Goal: Task Accomplishment & Management: Manage account settings

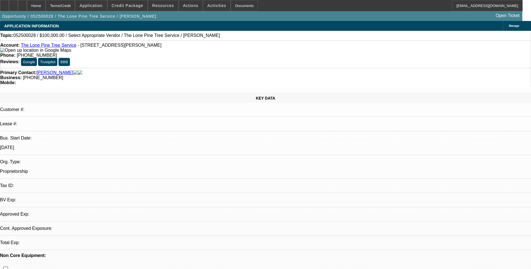
select select "0"
select select "2"
select select "0.1"
select select "1"
select select "2"
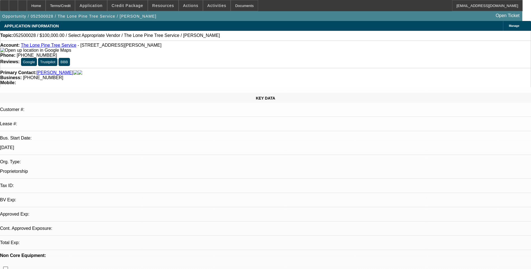
select select "4"
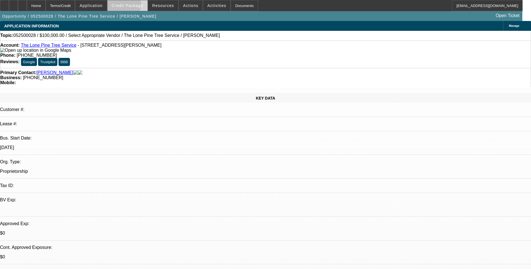
click at [132, 6] on span "Credit Package" at bounding box center [128, 5] width 32 height 4
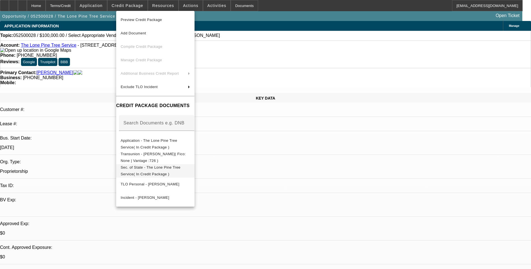
click at [162, 167] on span "Sec. of State - The Lone Pine Tree Service( In Credit Package )" at bounding box center [151, 171] width 60 height 11
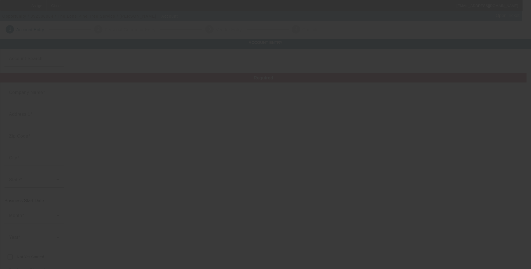
type input "The Lone Pine Tree Service"
type input "8867 [PERSON_NAME] Dr"
type input "95252"
type input "[GEOGRAPHIC_DATA]"
type input "[PHONE_NUMBER]"
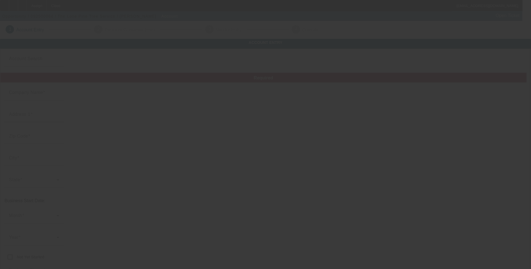
type input "a_joel92@yahoo.com"
type input "http://Lonepinetreeservice.Com"
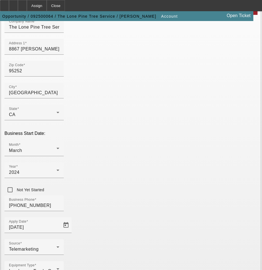
scroll to position [73, 0]
type input "610507016"
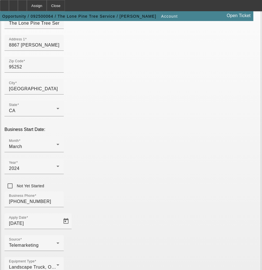
scroll to position [88, 0]
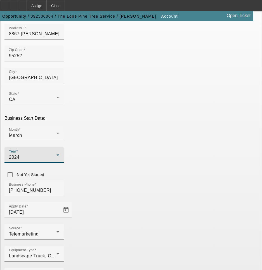
click at [20, 155] on span "2024" at bounding box center [14, 157] width 11 height 5
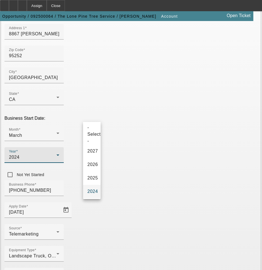
scroll to position [2, 0]
click at [113, 127] on div at bounding box center [131, 135] width 262 height 270
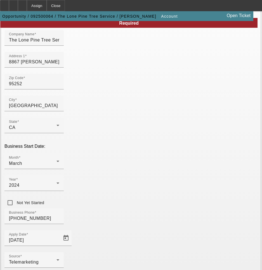
scroll to position [88, 0]
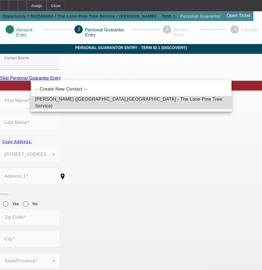
click at [96, 103] on span "[PERSON_NAME] ([GEOGRAPHIC_DATA],[GEOGRAPHIC_DATA] - The Lone Pine Tree Service)" at bounding box center [128, 102] width 187 height 11
type input "[PERSON_NAME] ([GEOGRAPHIC_DATA],[GEOGRAPHIC_DATA] - The Lone Pine Tree Service)"
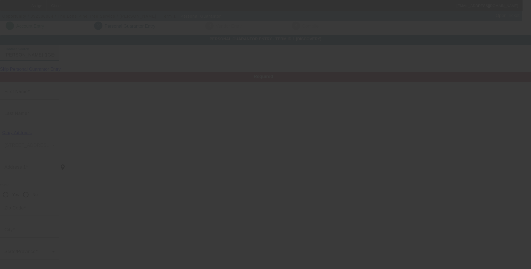
scroll to position [4, 0]
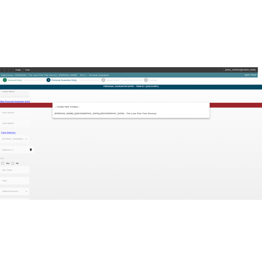
scroll to position [4, 0]
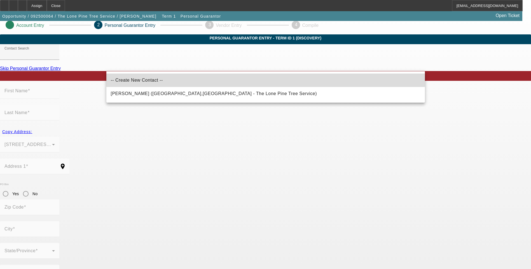
click at [132, 83] on span "-- Create New Contact --" at bounding box center [137, 80] width 52 height 7
type input "-- Create New Contact --"
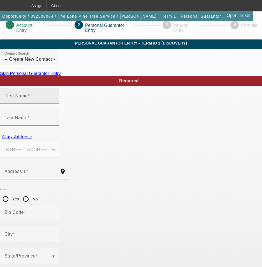
click at [30, 98] on span at bounding box center [29, 96] width 2 height 5
click at [55, 102] on input "First Name" at bounding box center [29, 98] width 50 height 7
type input "Jillian"
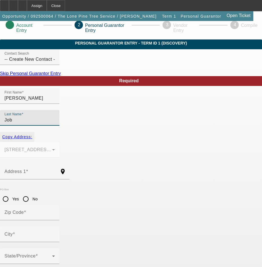
type input "Job"
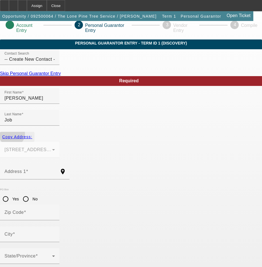
click at [32, 135] on span "Copy Address:" at bounding box center [17, 137] width 30 height 4
type input "8867 Rose Marie Dr"
type input "95252"
type input "Valley Springs"
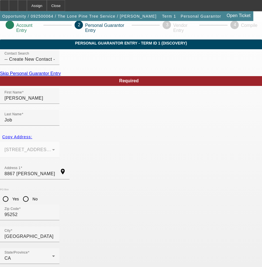
type input "(209) 371-1405"
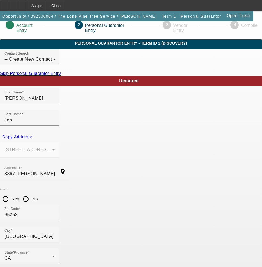
type input "j"
type input "Jillieann91@gmail.com"
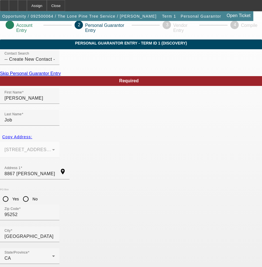
scroll to position [0, 0]
type input "610-50-7016"
type input "50"
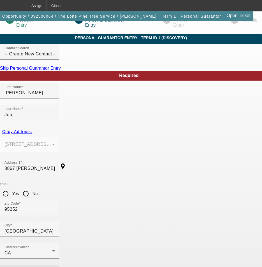
scroll to position [11, 0]
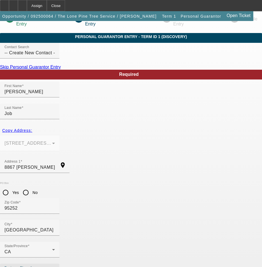
type input "[PHONE_NUMBER]"
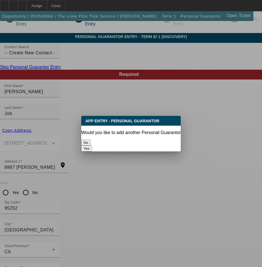
scroll to position [0, 0]
click at [90, 140] on button "No" at bounding box center [85, 143] width 9 height 6
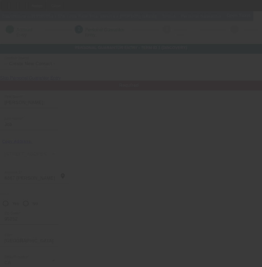
scroll to position [11, 0]
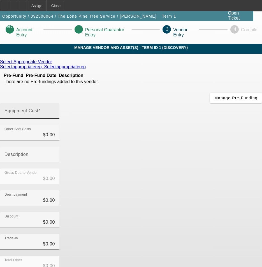
click at [38, 108] on mat-label "Equipment Cost" at bounding box center [21, 110] width 34 height 5
click at [55, 110] on input "Equipment Cost" at bounding box center [29, 113] width 50 height 7
type input "6"
type input "$6.00"
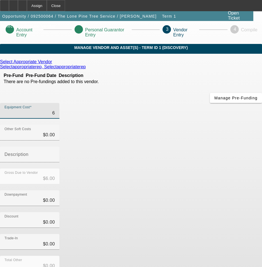
type input "65"
type input "$65.00"
type input "650"
type input "$650.00"
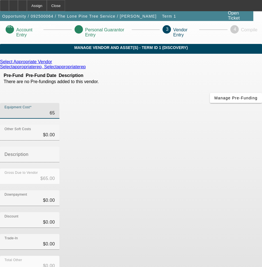
type input "$650.00"
type input "6500"
type input "$6,500.00"
type input "65000"
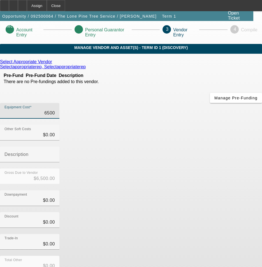
type input "$65,000.00"
click at [208, 190] on div "Downpayment $0.00" at bounding box center [131, 201] width 262 height 22
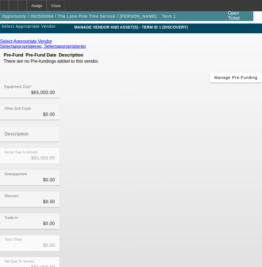
scroll to position [21, 0]
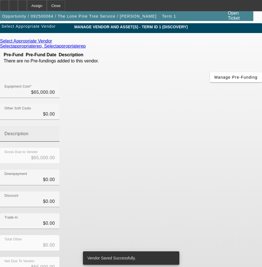
scroll to position [0, 0]
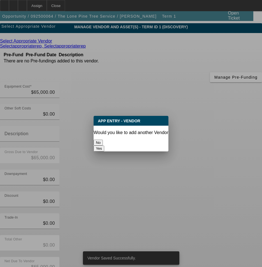
click at [103, 143] on button "No" at bounding box center [98, 143] width 9 height 6
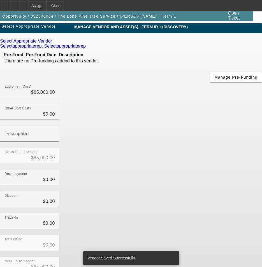
scroll to position [21, 0]
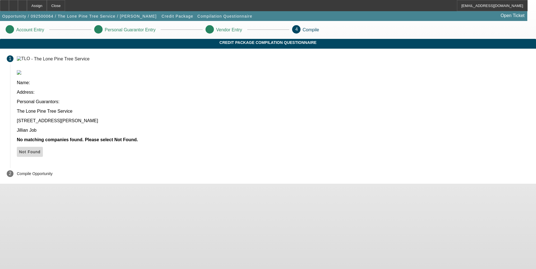
click at [19, 150] on icon at bounding box center [19, 152] width 0 height 4
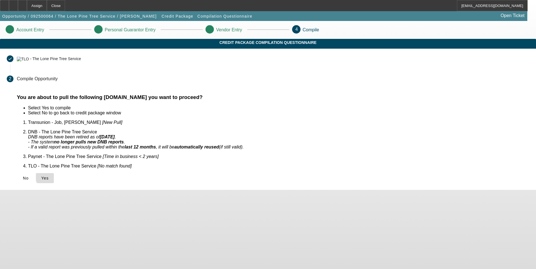
click at [49, 176] on span "Yes" at bounding box center [45, 178] width 8 height 4
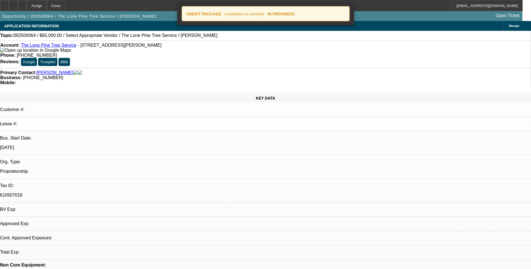
select select "0"
select select "2"
select select "0.1"
select select "1"
select select "2"
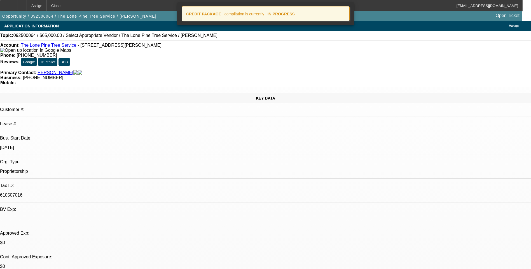
select select "4"
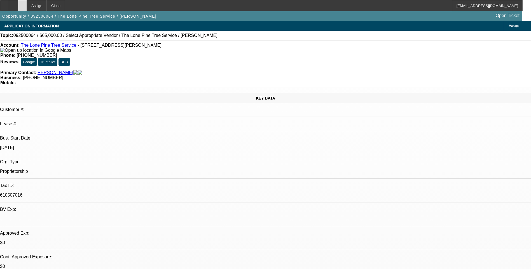
click at [27, 8] on div at bounding box center [22, 5] width 9 height 11
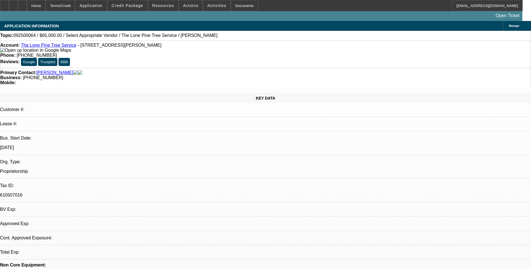
select select "0"
select select "2"
select select "0.1"
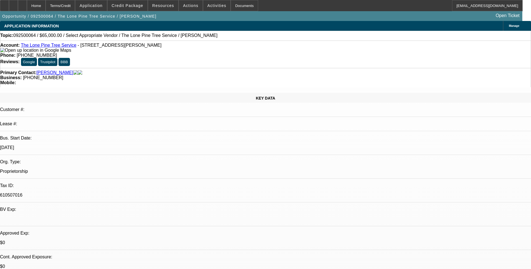
select select "1"
select select "2"
select select "4"
click at [127, 6] on span "Credit Package" at bounding box center [128, 5] width 32 height 4
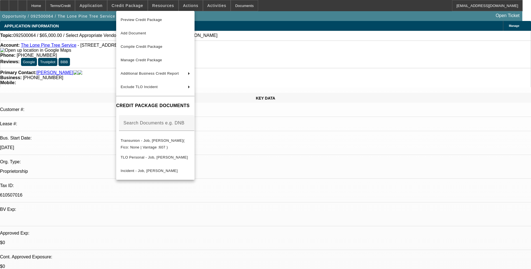
click at [110, 5] on div at bounding box center [265, 134] width 531 height 269
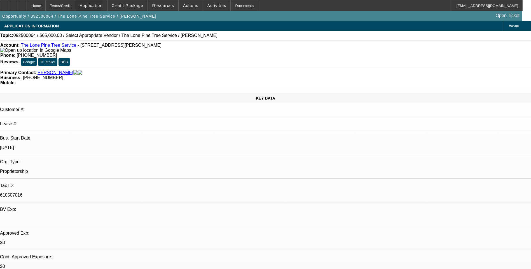
click at [103, 5] on span "Application" at bounding box center [91, 5] width 23 height 4
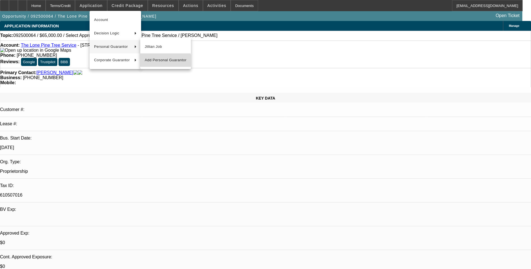
click at [160, 64] on button "Add Personal Guarantor" at bounding box center [165, 59] width 51 height 13
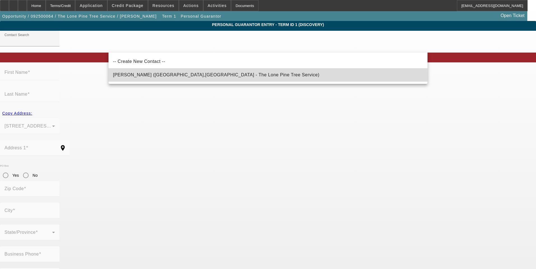
click at [151, 75] on span "Arias, Joel (Valley Springs,CA - The Lone Pine Tree Service)" at bounding box center [216, 75] width 206 height 5
type input "Arias, Joel (Valley Springs,CA - The Lone Pine Tree Service)"
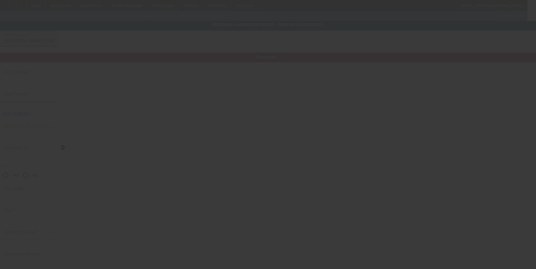
type input "Joel"
type input "Arias"
type input "8857 Rose Murray Drive"
radio input "true"
type input "95252"
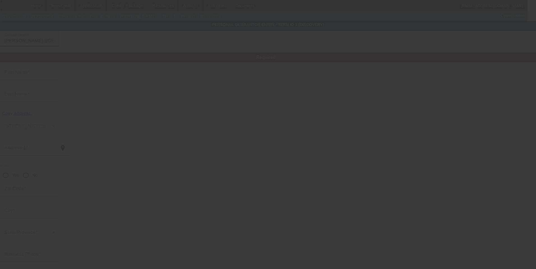
type input "Valley Springs"
type input "[PHONE_NUMBER]"
type input "50"
type input "605-64-3145"
type input "a_joel92@yahoo.com"
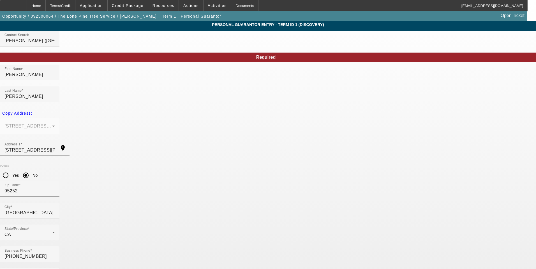
type input "[PHONE_NUMBER]"
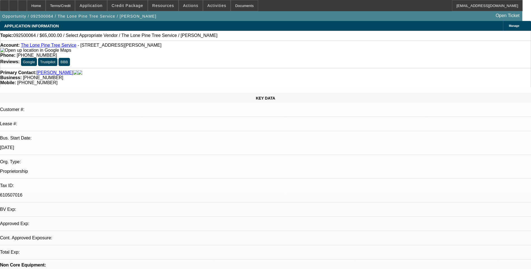
select select "0"
select select "2"
select select "0.1"
select select "4"
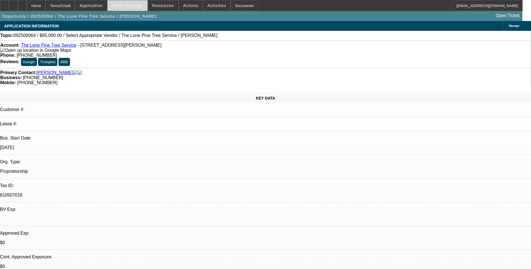
click at [134, 6] on span "Credit Package" at bounding box center [128, 5] width 32 height 4
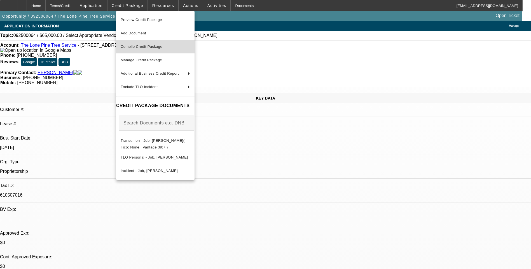
click at [157, 47] on span "Compile Credit Package" at bounding box center [142, 47] width 42 height 4
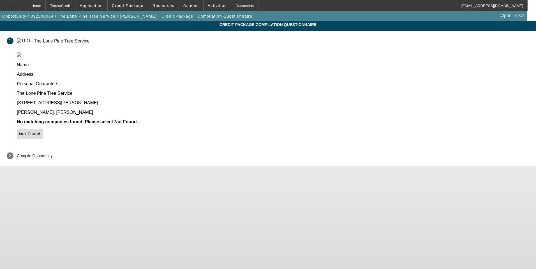
click at [19, 132] on icon at bounding box center [19, 134] width 0 height 4
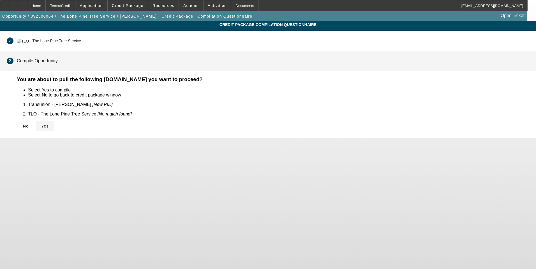
click at [49, 124] on span "Yes" at bounding box center [45, 126] width 8 height 4
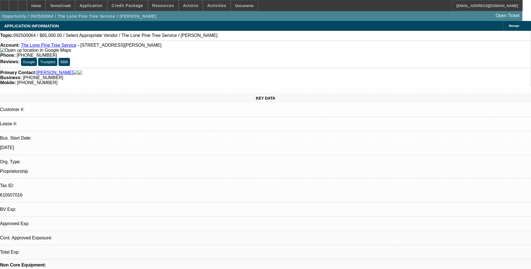
select select "0"
select select "2"
select select "0.1"
select select "4"
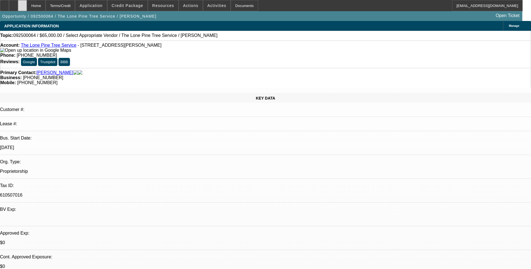
click at [22, 4] on icon at bounding box center [22, 4] width 0 height 0
select select "0"
select select "2"
select select "0.1"
select select "1"
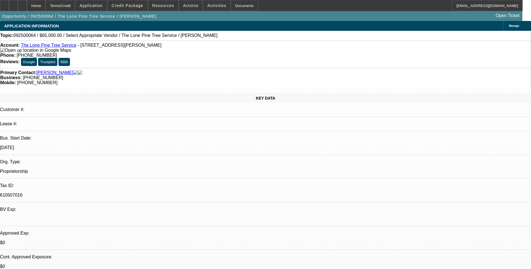
select select "2"
select select "4"
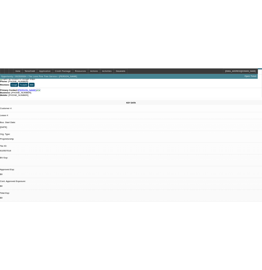
scroll to position [56, 0]
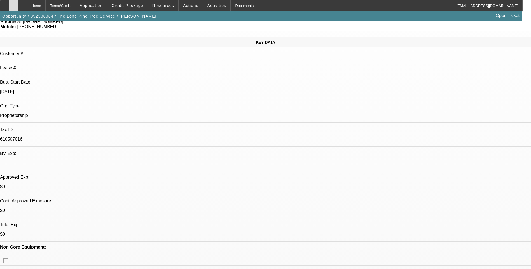
click at [18, 7] on div at bounding box center [13, 5] width 9 height 11
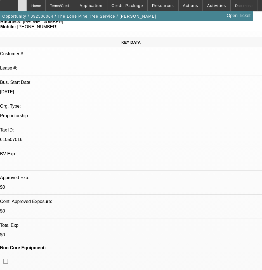
click at [22, 4] on icon at bounding box center [22, 4] width 0 height 0
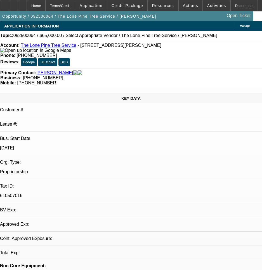
select select "0"
select select "2"
select select "0.1"
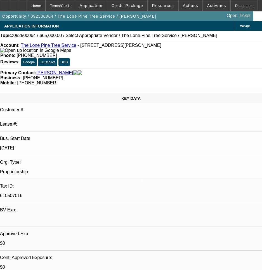
select select "1"
select select "2"
select select "4"
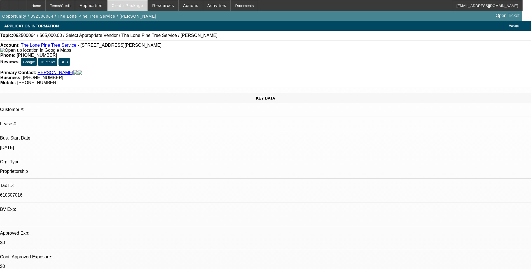
click at [136, 6] on span "Credit Package" at bounding box center [128, 5] width 32 height 4
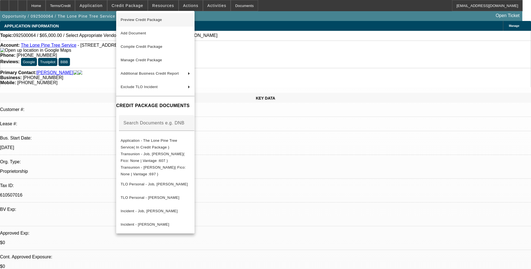
click at [177, 21] on span "Preview Credit Package" at bounding box center [155, 20] width 69 height 7
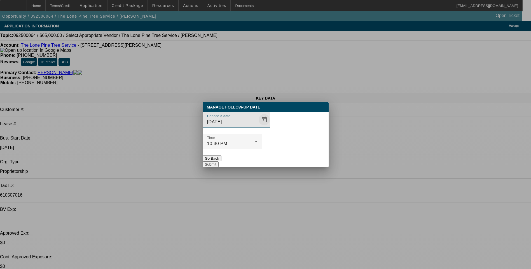
click at [258, 127] on span "Open calendar" at bounding box center [264, 119] width 13 height 13
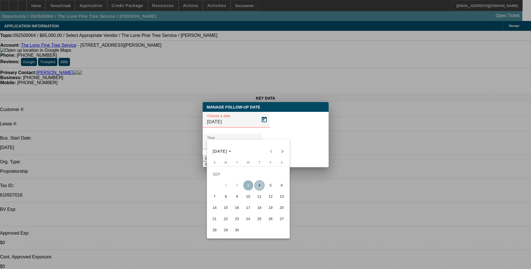
click at [262, 188] on span "4" at bounding box center [260, 186] width 10 height 10
type input "[DATE]"
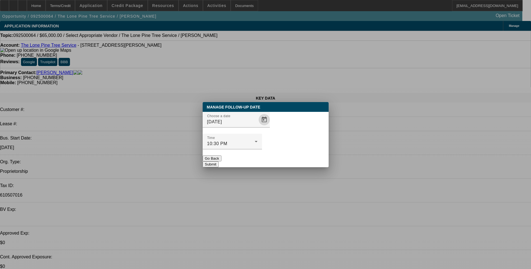
click at [219, 162] on button "Submit" at bounding box center [211, 165] width 16 height 6
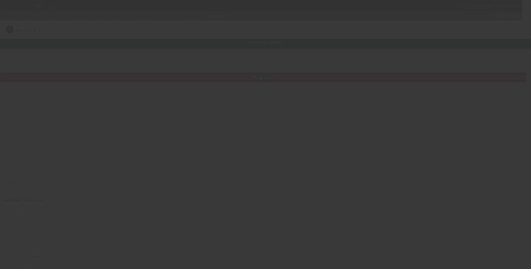
type input "PARADISE EXCAVATION & CONSTRUCTION, INC."
type input "[STREET_ADDRESS]"
type input "83605"
type input "[PERSON_NAME]"
type input "[PHONE_NUMBER]"
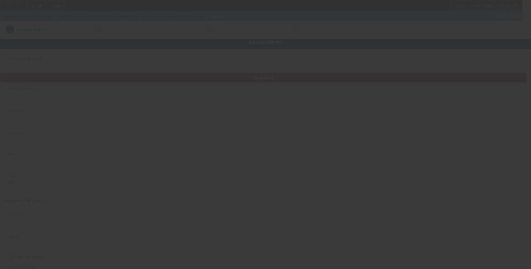
type input "https://www.facebook.com/p/Paradise-Utilities-and-Excavation-100071919255665/"
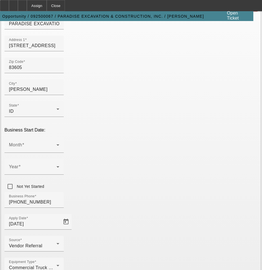
scroll to position [84, 0]
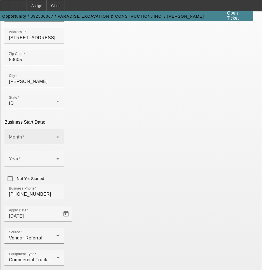
click at [61, 134] on icon at bounding box center [58, 137] width 7 height 7
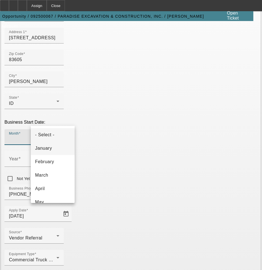
click at [60, 148] on mat-option "January" at bounding box center [53, 147] width 44 height 13
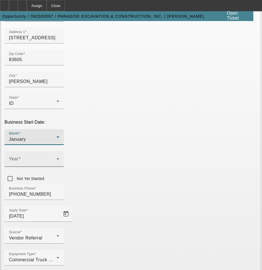
click at [61, 155] on icon at bounding box center [58, 158] width 7 height 7
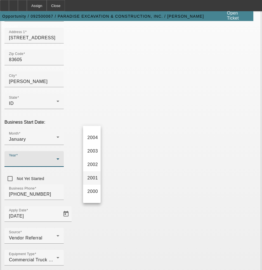
scroll to position [336, 0]
click at [92, 181] on span "2000" at bounding box center [93, 181] width 11 height 7
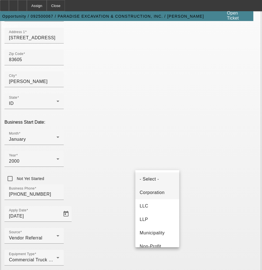
click at [162, 194] on span "Corporation" at bounding box center [152, 192] width 25 height 7
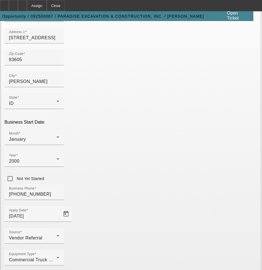
type input "820470514"
click at [108, 250] on div "Equipment Type Commercial Truck Other, Excavator" at bounding box center [130, 261] width 253 height 22
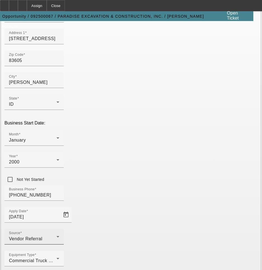
scroll to position [88, 0]
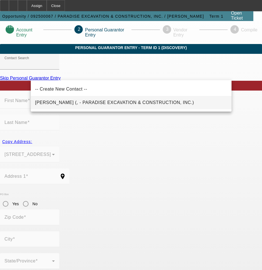
click at [119, 103] on span "Degitz, Jason (, - PARADISE EXCAVATION & CONSTRUCTION, INC.)" at bounding box center [114, 102] width 159 height 5
type input "Degitz, Jason (, - PARADISE EXCAVATION & CONSTRUCTION, INC.)"
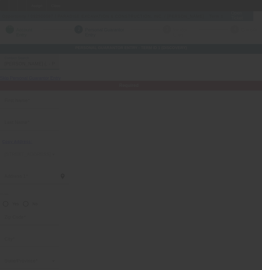
type input "Jason"
type input "Degitz"
radio input "true"
type input "[PHONE_NUMBER]"
type input "jason@paradiseutilities.com"
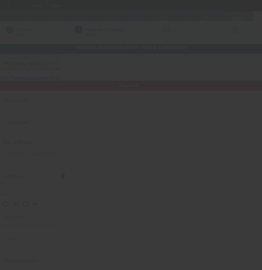
type input "[PHONE_NUMBER]"
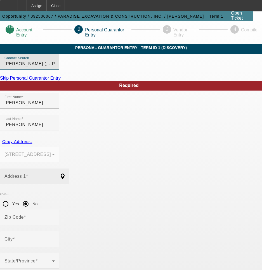
click at [55, 175] on input "Address 1" at bounding box center [29, 178] width 50 height 7
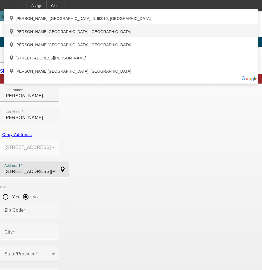
scroll to position [8, 0]
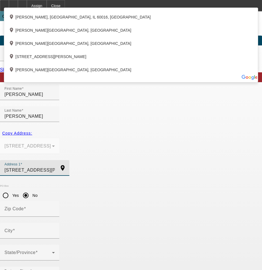
type input "25891 Tracy St"
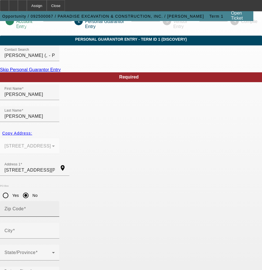
click at [55, 201] on div "Zip Code" at bounding box center [29, 209] width 50 height 16
type input "83644"
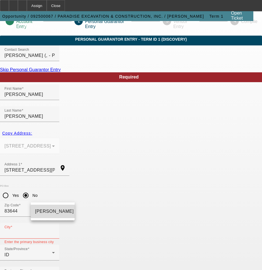
click at [44, 212] on span "Middleton" at bounding box center [54, 211] width 39 height 5
type input "Middleton"
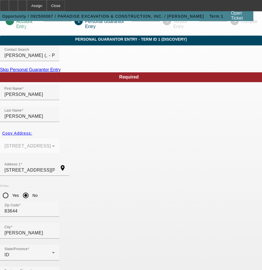
type input "100"
type input "518-35-9665"
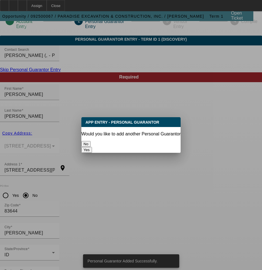
scroll to position [0, 0]
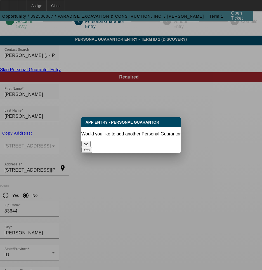
click at [91, 141] on button "No" at bounding box center [86, 144] width 9 height 6
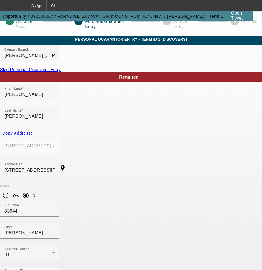
scroll to position [8, 0]
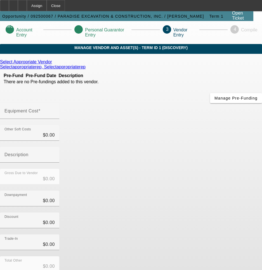
click at [53, 64] on icon at bounding box center [53, 61] width 0 height 5
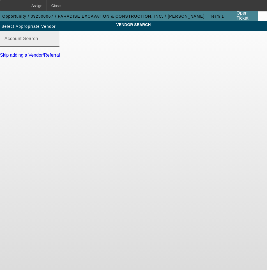
click at [55, 44] on input "Account Search" at bounding box center [29, 41] width 50 height 7
type input "R"
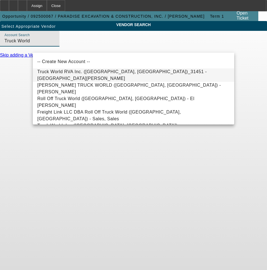
click at [104, 78] on span "Truck World RVA Inc. (Oilville, VA)_31451 - Sandbek, Taylor" at bounding box center [133, 74] width 192 height 13
type input "Truck World RVA Inc. (Oilville, VA)_31451 - Sandbek, Taylor"
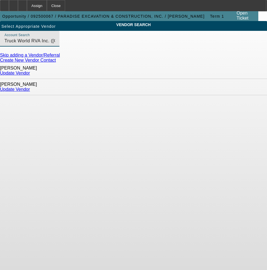
click at [30, 87] on link "Update Vendor" at bounding box center [15, 89] width 30 height 5
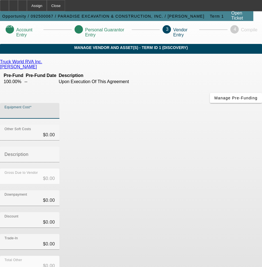
click at [55, 110] on input "Equipment Cost" at bounding box center [29, 113] width 50 height 7
type input "1"
type input "$1.00"
type input "12"
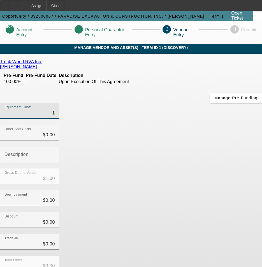
type input "$12.00"
type input "125"
type input "$125.00"
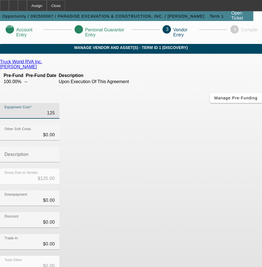
type input "1250"
type input "$1,250.00"
type input "12500"
type input "$12,500.00"
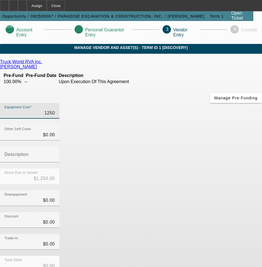
type input "$12,500.00"
type input "125000"
type input "$125,000.00"
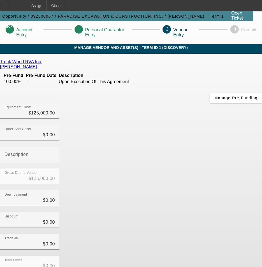
click at [205, 169] on div "Gross Due to Vendor $125,000.00" at bounding box center [131, 180] width 262 height 22
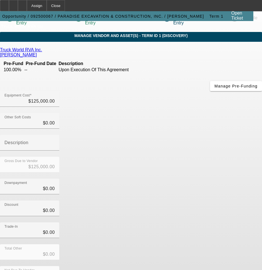
scroll to position [18, 0]
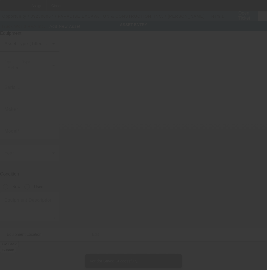
type input "920 Laurel St"
type input "Caldwell"
type input "83605"
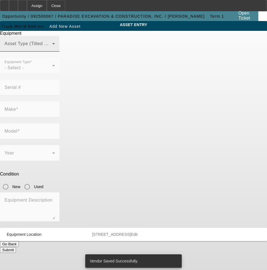
click at [52, 49] on span at bounding box center [28, 46] width 48 height 7
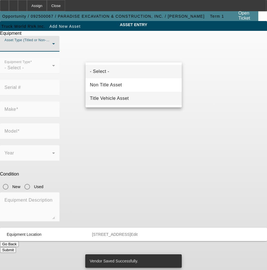
click at [131, 98] on mat-option "Title Vehicle Asset" at bounding box center [133, 98] width 96 height 13
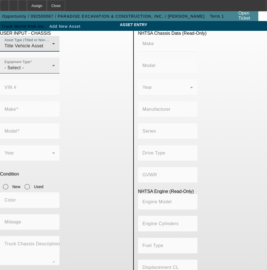
click at [52, 71] on div "- Select -" at bounding box center [28, 67] width 48 height 7
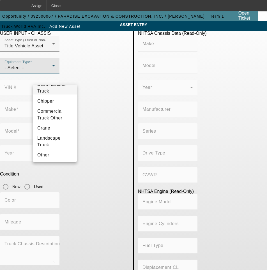
scroll to position [17, 0]
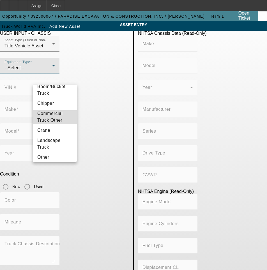
click at [59, 118] on span "Commercial Truck Other" at bounding box center [54, 116] width 35 height 13
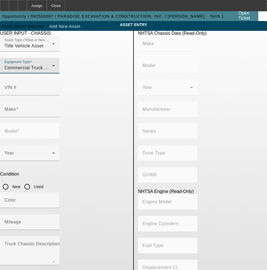
click at [8, 97] on app-asset-collateral-manage "ASSET ENTRY USER INPUT - CHASSIS Asset Type (Titled or Non-Titled) Title Vehicl…" at bounding box center [133, 176] width 267 height 311
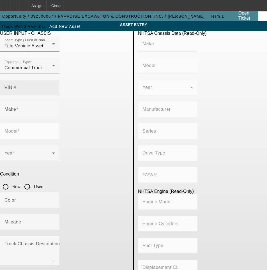
click at [17, 85] on mat-label "VIN #" at bounding box center [10, 87] width 12 height 5
click at [55, 86] on input "VIN #" at bounding box center [29, 89] width 50 height 7
paste input "2NKHHJ7X8HM145031"
type input "2NKHHJ7X8HM145031"
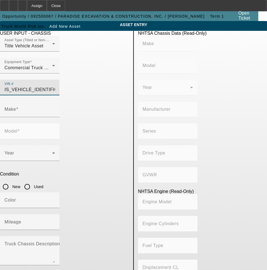
type input "KENWORTH"
type input "T3 Series"
type input "KENWORTH TRUCK COMPANY"
type input "4x2"
type input "Class 7: 26,001 - 33,000 lb (11,794 - 14,969 kg)"
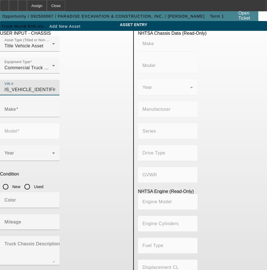
type input "PX-9"
type input "6"
type input "Diesel"
type input "543.11132244311"
type input "8.9"
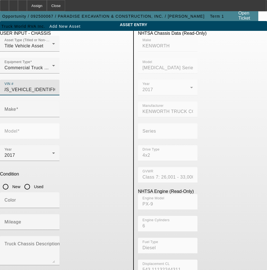
type input "KENWORTH"
type input "T3 Series"
type input "2NKHHJ7X8HM145031"
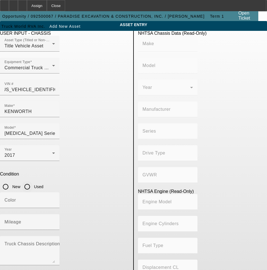
click at [33, 181] on input "Used" at bounding box center [27, 186] width 11 height 11
radio input "true"
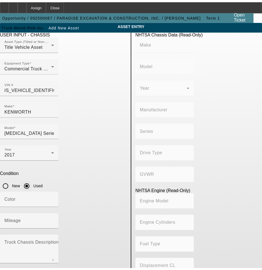
scroll to position [0, 0]
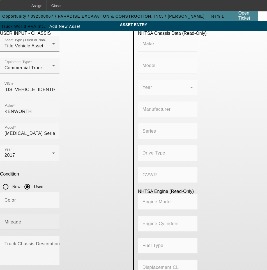
type input "KENWORTH"
type input "T3 Series"
type input "KENWORTH TRUCK COMPANY"
type input "4x2"
type input "Class 7: 26,001 - 33,000 lb (11,794 - 14,969 kg)"
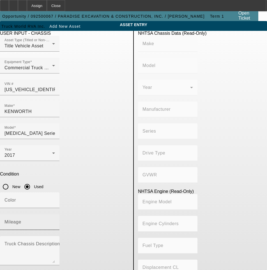
type input "PX-9"
type input "6"
type input "Diesel"
type input "543.11132244311"
type input "8.9"
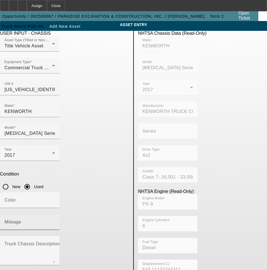
click at [55, 214] on div "Mileage" at bounding box center [29, 222] width 50 height 16
type input "118830"
click at [19, 161] on app-asset-collateral-manage "ASSET ENTRY USER INPUT - CHASSIS Asset Type (Titled or Non-Titled) Title Vehicl…" at bounding box center [133, 176] width 267 height 311
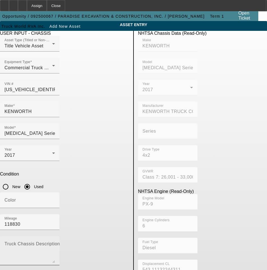
click at [47, 243] on textarea "Truck Chassis Description (Describe the truck chassis only)" at bounding box center [29, 253] width 50 height 20
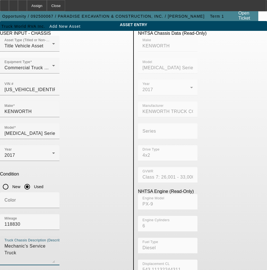
type textarea "Mechanic's Service Truck"
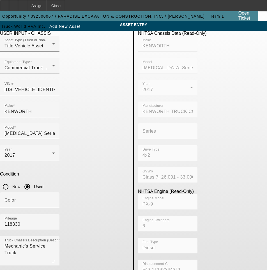
click at [6, 155] on app-asset-collateral-manage "ASSET ENTRY USER INPUT - CHASSIS Asset Type (Titled or Non-Titled) Title Vehicl…" at bounding box center [133, 176] width 267 height 311
click at [7, 269] on icon "button" at bounding box center [4, 273] width 5 height 5
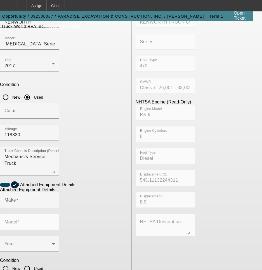
scroll to position [91, 0]
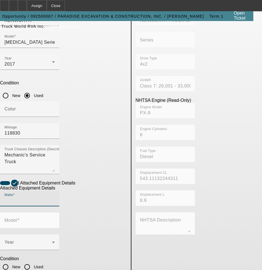
click at [55, 197] on input "Make" at bounding box center [29, 200] width 50 height 7
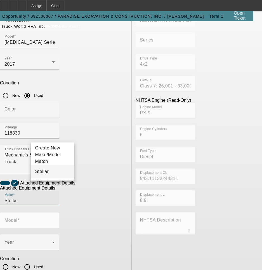
type input "Stellar"
click at [61, 171] on mat-option "Stellar" at bounding box center [53, 171] width 44 height 13
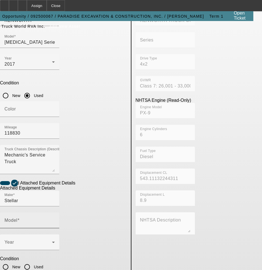
click at [55, 212] on div "Model" at bounding box center [29, 220] width 50 height 16
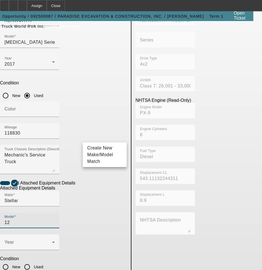
type input "1"
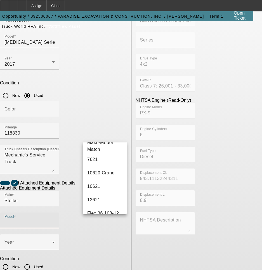
scroll to position [0, 0]
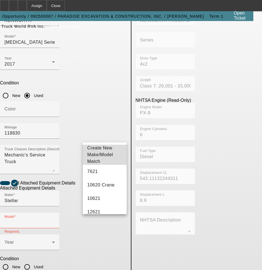
click at [111, 162] on span "Create New Make/Model Match" at bounding box center [104, 155] width 35 height 20
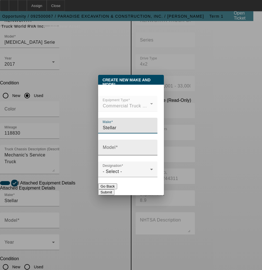
click at [123, 149] on input "Model" at bounding box center [128, 149] width 50 height 7
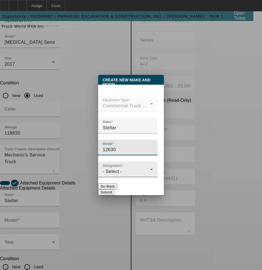
type input "12630"
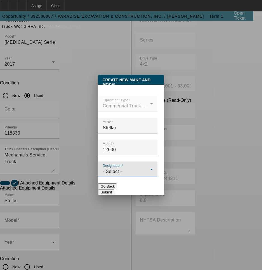
click at [137, 171] on div "- Select -" at bounding box center [127, 171] width 48 height 7
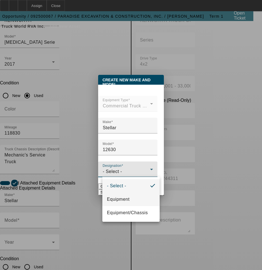
click at [132, 197] on mat-option "Equipment" at bounding box center [131, 198] width 57 height 13
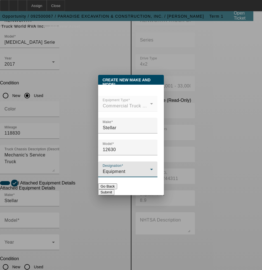
click at [114, 189] on button "Submit" at bounding box center [106, 192] width 16 height 6
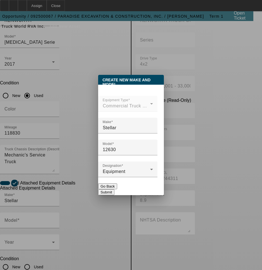
type input "12630"
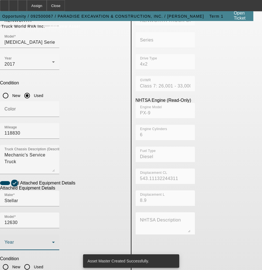
click at [51, 241] on span at bounding box center [28, 244] width 48 height 7
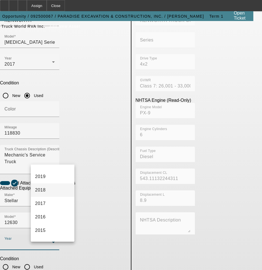
scroll to position [112, 0]
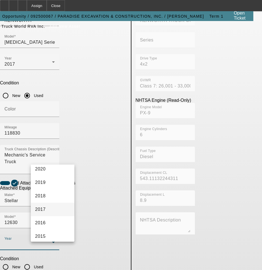
click at [50, 208] on mat-option "2017" at bounding box center [53, 208] width 44 height 13
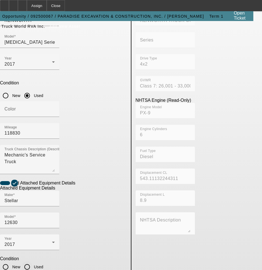
click at [33, 261] on input "Used" at bounding box center [27, 266] width 11 height 11
radio input "true"
click at [55, 219] on input "12630" at bounding box center [29, 222] width 50 height 7
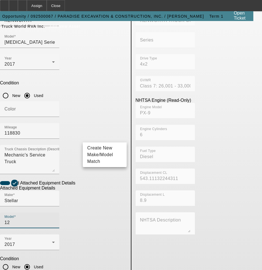
type input "1"
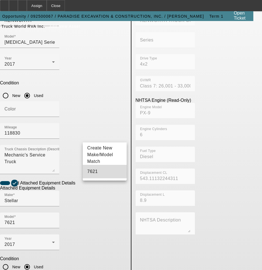
click at [99, 167] on mat-option "7621" at bounding box center [105, 171] width 44 height 13
type input "7621"
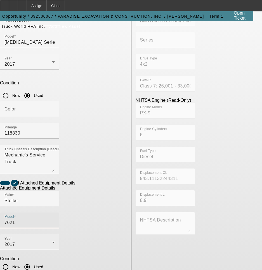
click at [52, 241] on div "2017" at bounding box center [28, 244] width 48 height 7
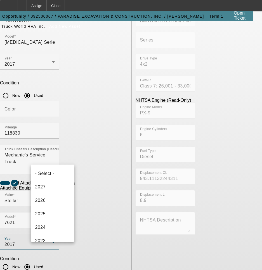
scroll to position [87, 0]
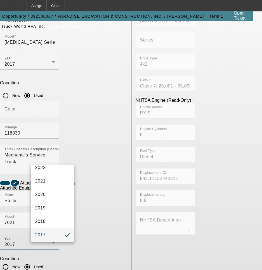
click at [47, 235] on mat-option "2017" at bounding box center [53, 234] width 44 height 13
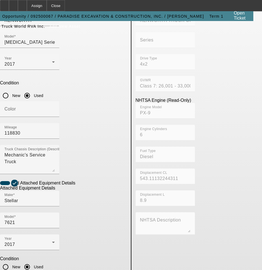
scroll to position [0, 3]
type input "CHC16B160"
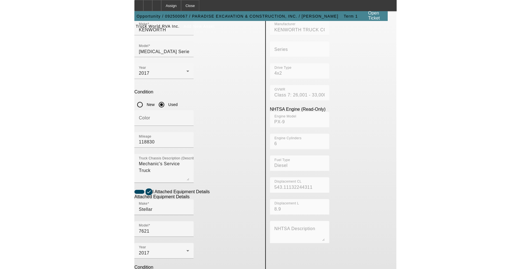
scroll to position [91, 0]
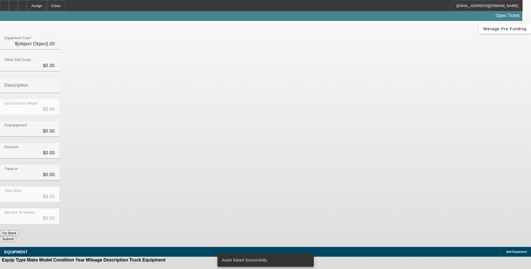
type input "$125,000.00"
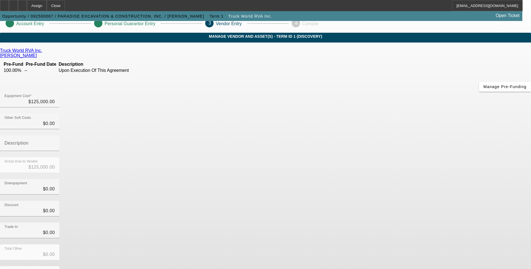
scroll to position [17, 0]
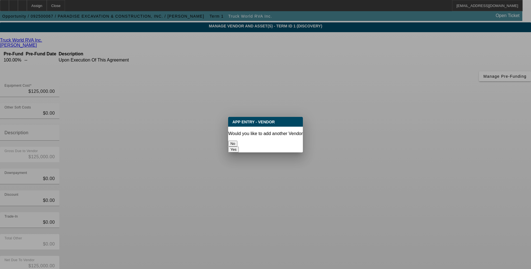
scroll to position [0, 0]
click at [238, 141] on button "No" at bounding box center [232, 144] width 9 height 6
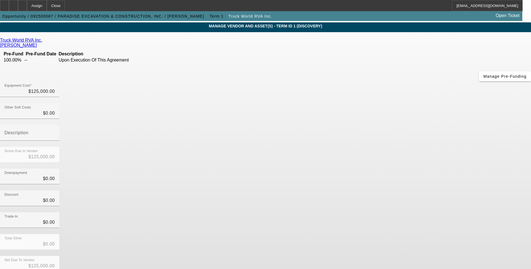
scroll to position [17, 0]
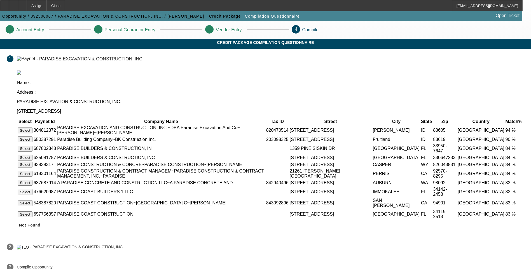
click at [32, 128] on button "Select" at bounding box center [25, 131] width 15 height 6
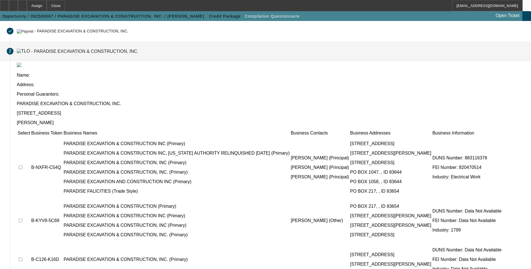
scroll to position [40, 0]
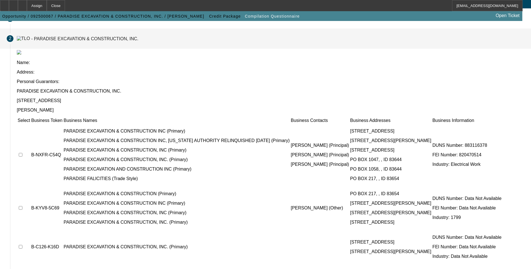
click at [22, 153] on input "checkbox" at bounding box center [21, 155] width 4 height 4
checkbox input "true"
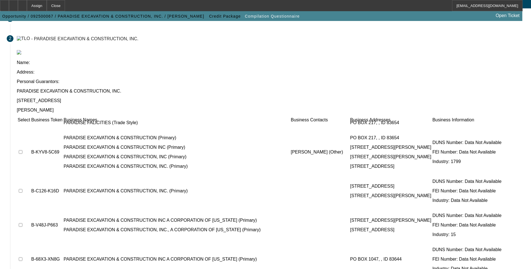
scroll to position [28, 0]
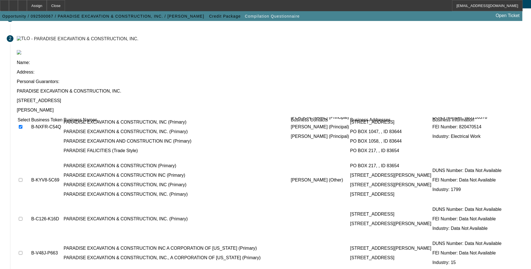
click at [22, 178] on input "checkbox" at bounding box center [21, 180] width 4 height 4
checkbox input "true"
click at [22, 217] on input "checkbox" at bounding box center [21, 219] width 4 height 4
checkbox input "true"
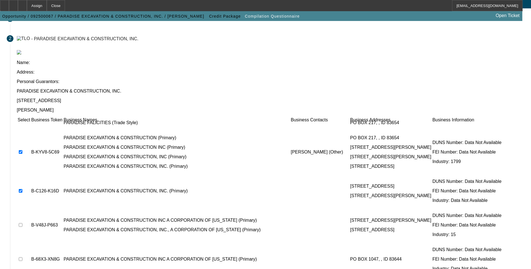
scroll to position [70, 0]
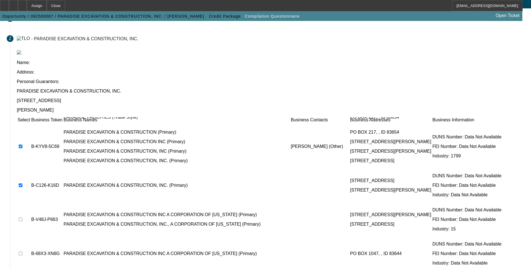
click at [22, 218] on input "checkbox" at bounding box center [21, 220] width 4 height 4
checkbox input "true"
click at [22, 252] on input "checkbox" at bounding box center [21, 254] width 4 height 4
checkbox input "true"
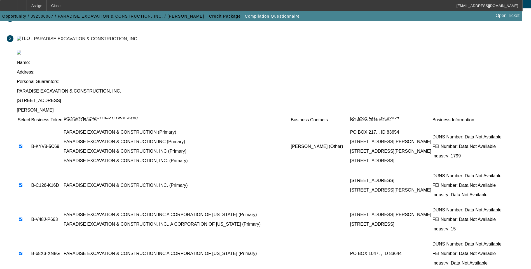
scroll to position [0, 0]
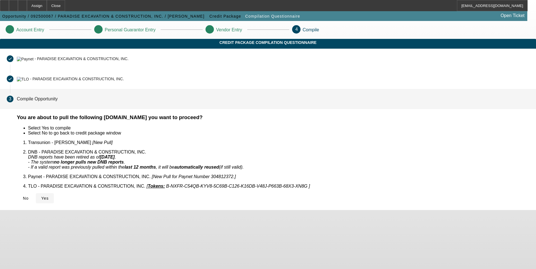
click at [49, 196] on span "Yes" at bounding box center [45, 198] width 8 height 4
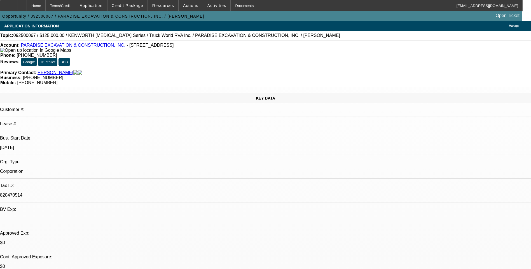
select select "0"
select select "2"
select select "0.1"
select select "1"
select select "2"
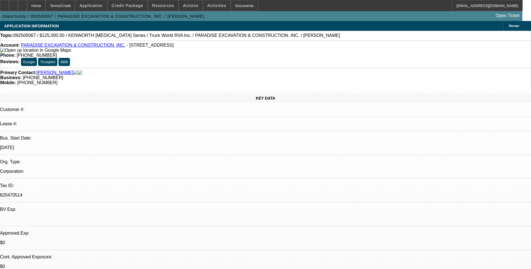
select select "4"
click at [27, 7] on div at bounding box center [22, 5] width 9 height 11
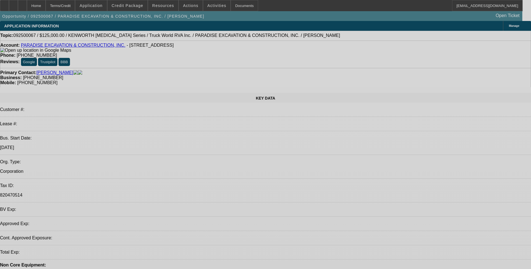
select select "0"
select select "2"
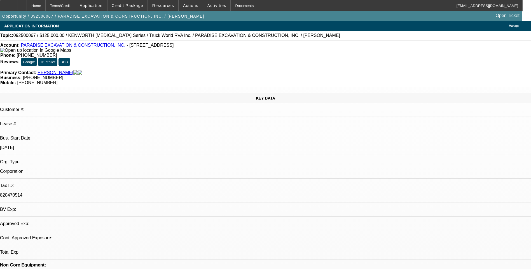
select select "0.1"
select select "1"
select select "2"
select select "4"
click at [13, 4] on icon at bounding box center [13, 4] width 0 height 0
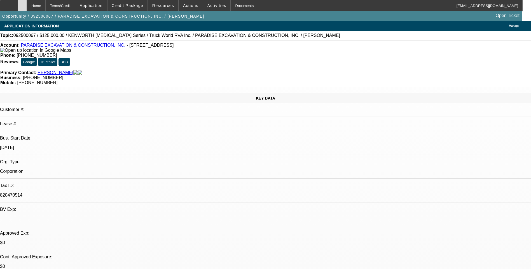
click at [22, 4] on icon at bounding box center [22, 4] width 0 height 0
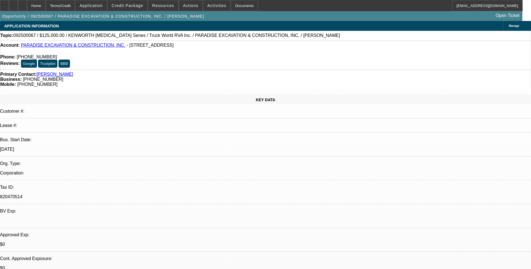
select select "0"
select select "2"
select select "0.1"
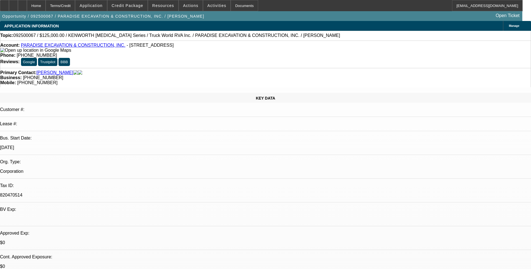
select select "1"
select select "2"
select select "4"
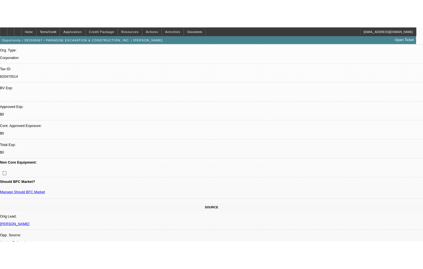
scroll to position [56, 0]
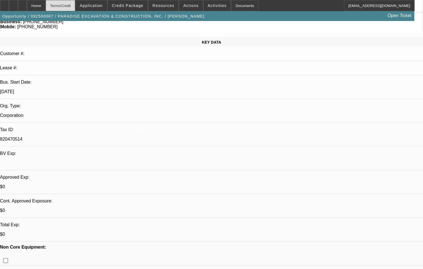
click at [75, 8] on div "Terms/Credit" at bounding box center [61, 5] width 30 height 11
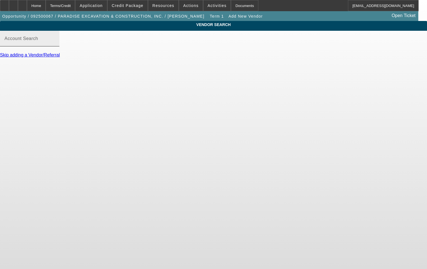
click at [55, 44] on input "Account Search" at bounding box center [29, 41] width 50 height 7
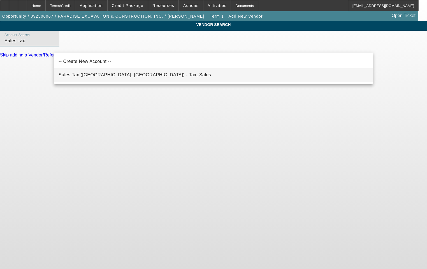
click at [125, 78] on span "Sales Tax (Marlborough, MA) - Tax, Sales" at bounding box center [135, 75] width 152 height 7
type input "Sales Tax (Marlborough, MA) - Tax, Sales"
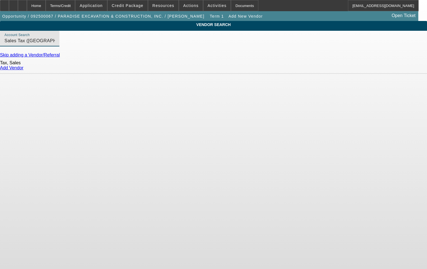
click at [24, 70] on link "Add Vendor" at bounding box center [12, 68] width 24 height 5
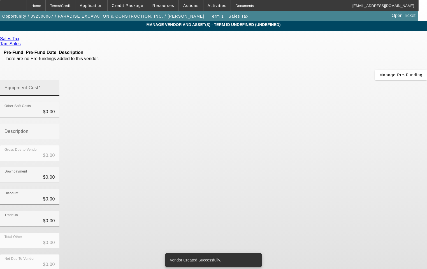
click at [55, 87] on input "Equipment Cost" at bounding box center [29, 90] width 50 height 7
type input "7"
type input "$7.00"
type input "75"
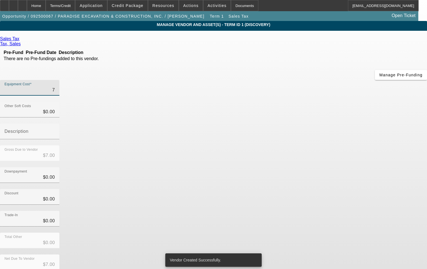
type input "$75.00"
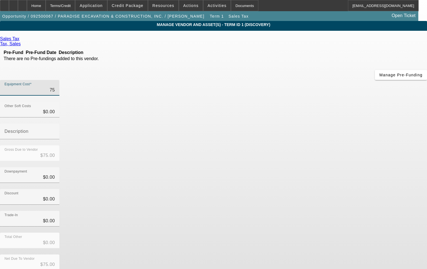
type input "750"
type input "$750.00"
type input "7500"
type input "$7,500.00"
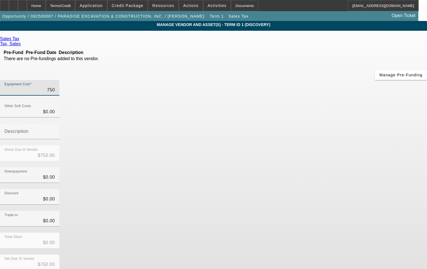
type input "$7,500.00"
drag, startPoint x: 347, startPoint y: 124, endPoint x: 338, endPoint y: 143, distance: 20.4
click at [347, 167] on div "Downpayment $0.00" at bounding box center [213, 178] width 427 height 22
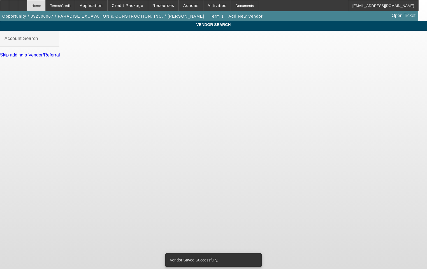
click at [46, 7] on div "Home" at bounding box center [36, 5] width 19 height 11
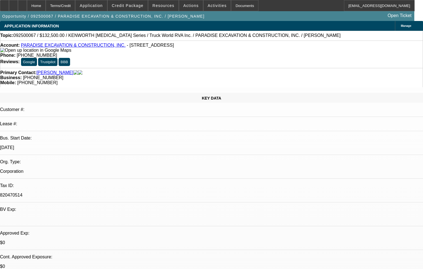
select select "0"
select select "2"
select select "0.1"
select select "4"
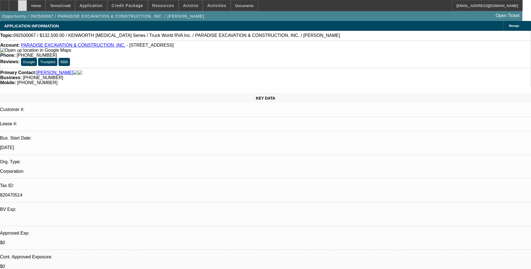
click at [22, 4] on icon at bounding box center [22, 4] width 0 height 0
select select "0"
select select "2"
select select "0.1"
select select "1"
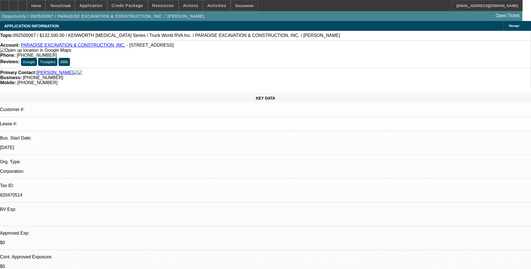
select select "2"
select select "4"
click at [125, 6] on span "Credit Package" at bounding box center [128, 5] width 32 height 4
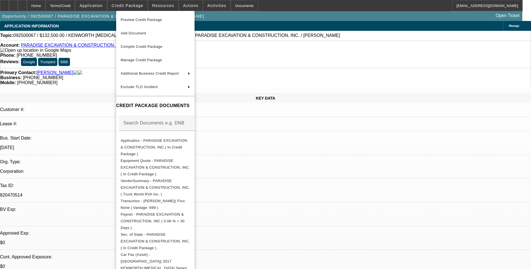
click at [165, 21] on span "Preview Credit Package" at bounding box center [155, 20] width 69 height 7
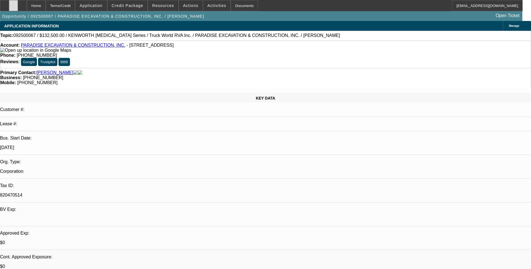
click at [13, 4] on icon at bounding box center [13, 4] width 0 height 0
click at [27, 5] on div at bounding box center [22, 5] width 9 height 11
select select "0"
select select "2"
select select "0.1"
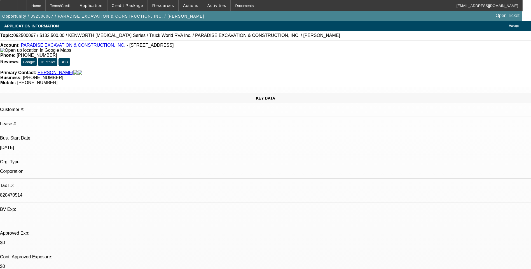
select select "1"
select select "2"
select select "4"
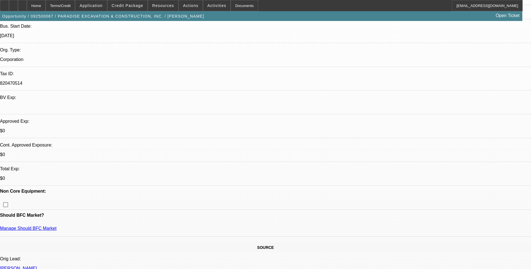
scroll to position [140, 0]
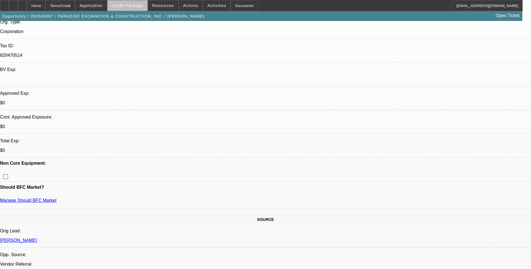
click at [139, 6] on span "Credit Package" at bounding box center [128, 5] width 32 height 4
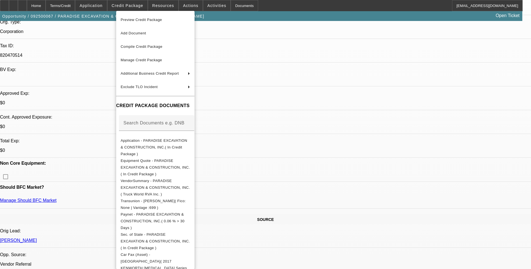
click at [169, 22] on span "Preview Credit Package" at bounding box center [155, 20] width 69 height 7
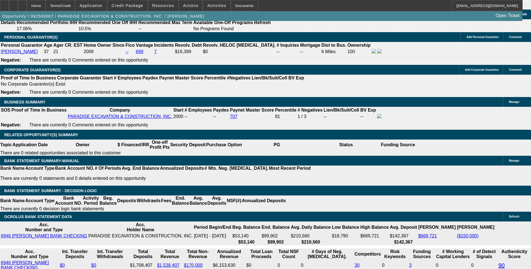
scroll to position [801, 0]
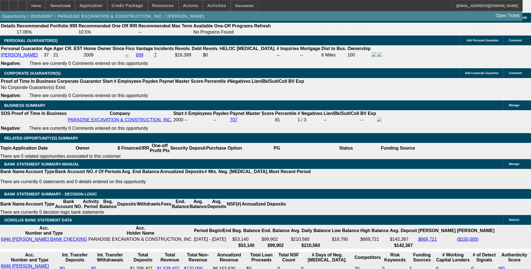
type input "$0.00"
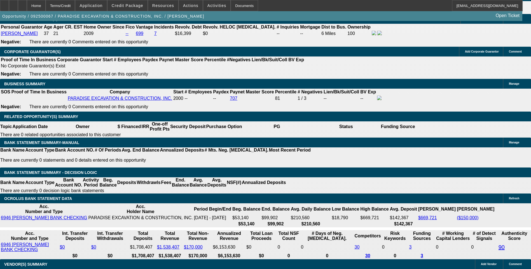
scroll to position [829, 0]
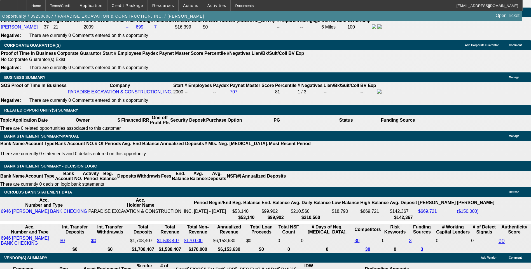
type input "60"
type input "8.9"
type input "$5,373.24"
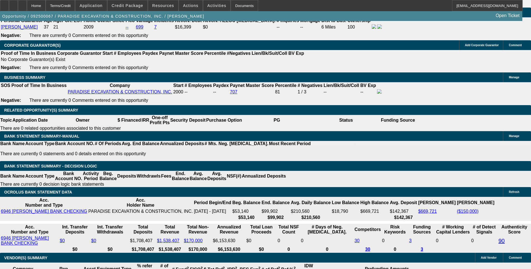
type input "$2,686.62"
type input "8.9"
type input "$5,488.12"
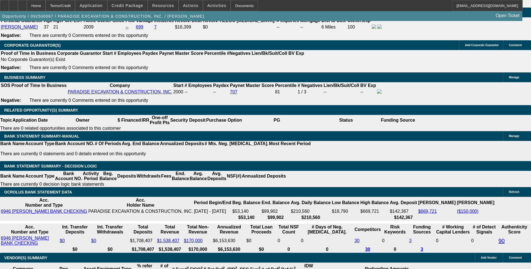
type input "2745"
type input "$5,490.00"
type input "$2,745.00"
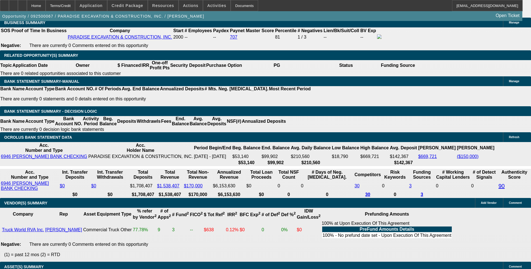
scroll to position [885, 0]
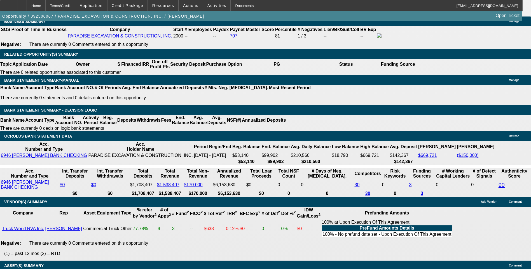
select select "6"
select select "0"
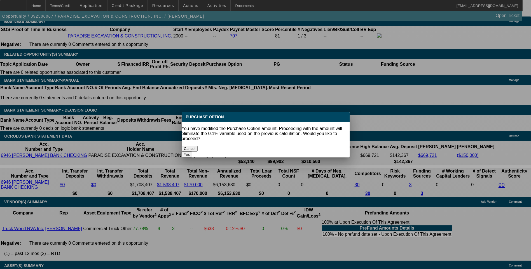
scroll to position [0, 0]
click at [192, 152] on button "Yes" at bounding box center [187, 155] width 11 height 6
type input "$0.00"
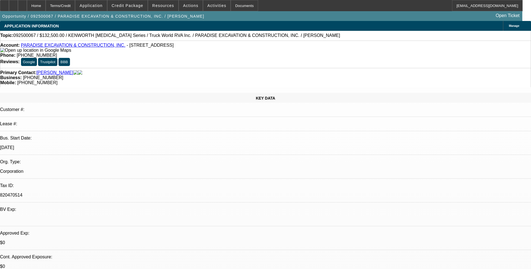
scroll to position [885, 0]
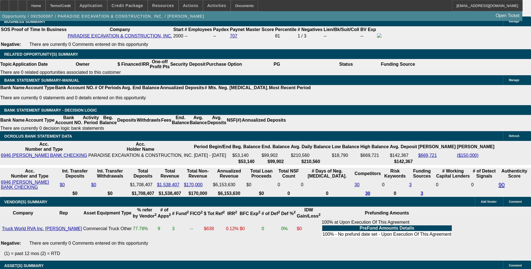
select select "1"
select select "0"
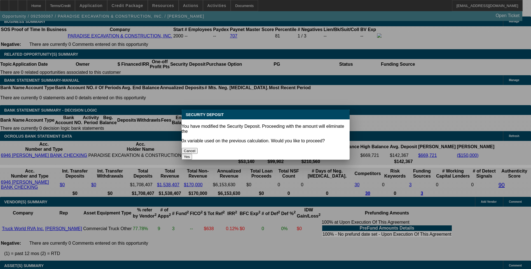
click at [192, 154] on button "Yes" at bounding box center [187, 157] width 11 height 6
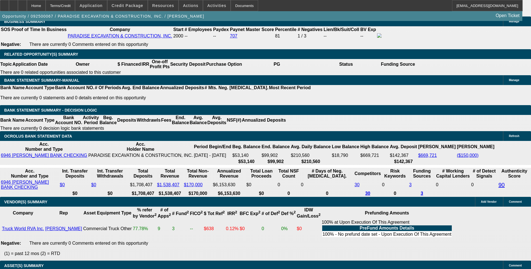
type input "$0.00"
type input "8"
type input "$2,686.62"
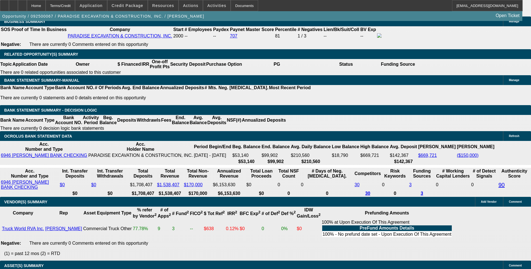
type input "8.9"
type input "$2,744.06"
type input "8.9"
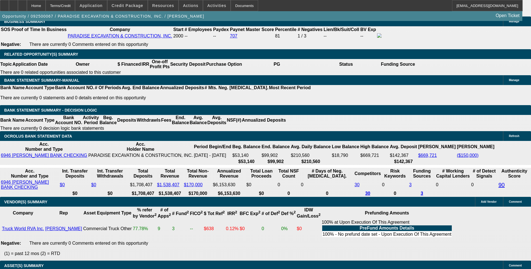
type input "274"
type input "2745"
type input "8.9"
type input "$2,745.00"
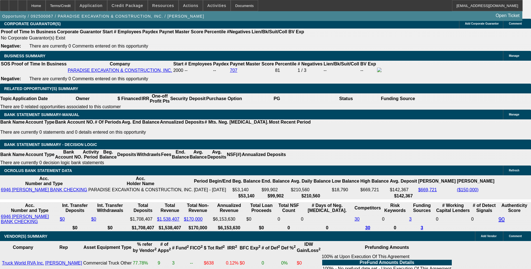
scroll to position [829, 0]
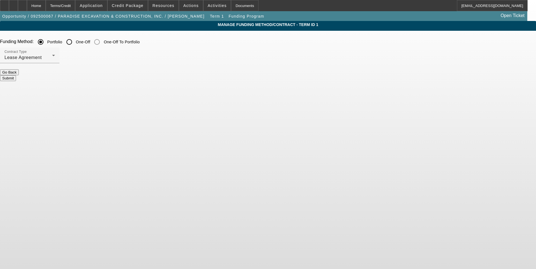
click at [75, 43] on input "One-Off" at bounding box center [69, 41] width 11 height 11
radio input "true"
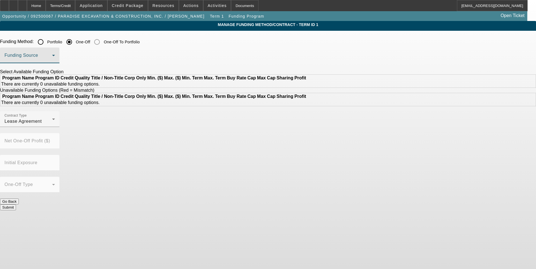
click at [52, 58] on span at bounding box center [28, 57] width 48 height 7
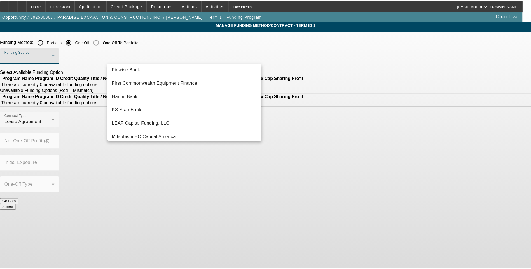
scroll to position [112, 0]
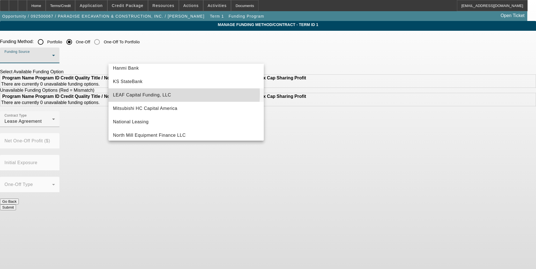
click at [157, 94] on span "LEAF Capital Funding, LLC" at bounding box center [142, 95] width 58 height 7
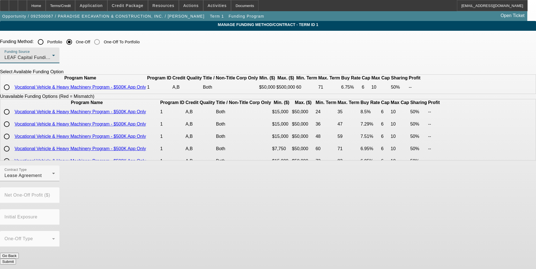
click at [12, 93] on input "radio" at bounding box center [6, 87] width 11 height 11
radio input "true"
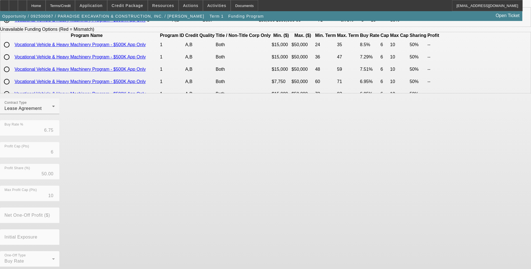
scroll to position [80, 0]
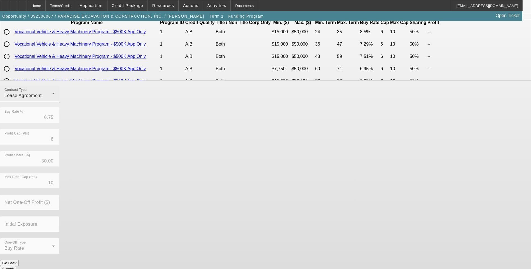
click at [42, 98] on span "Lease Agreement" at bounding box center [22, 95] width 37 height 5
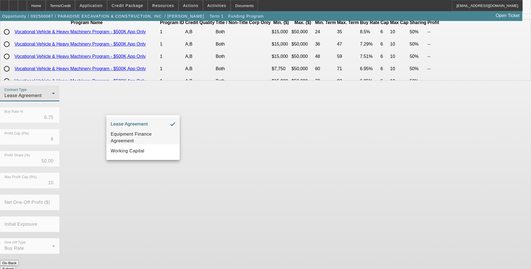
drag, startPoint x: 138, startPoint y: 138, endPoint x: 115, endPoint y: 130, distance: 23.5
click at [137, 138] on span "Equipment Finance Agreement" at bounding box center [143, 137] width 64 height 13
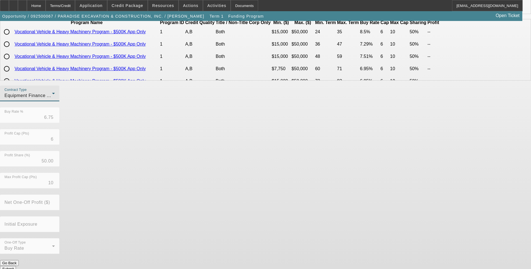
click at [72, 118] on app-term-manage-funding "Manage Funding Method/Contract - Term ID 1 Funding Method: Portfolio One-Off On…" at bounding box center [265, 109] width 531 height 336
click at [16, 266] on button "Submit" at bounding box center [8, 269] width 16 height 6
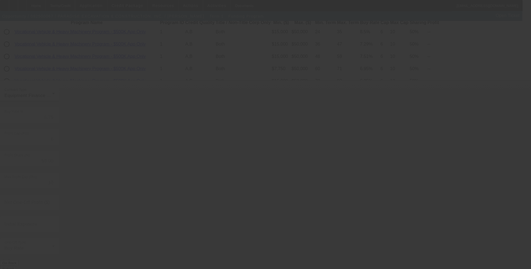
radio input "true"
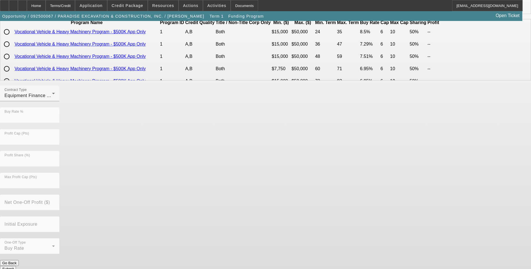
scroll to position [0, 0]
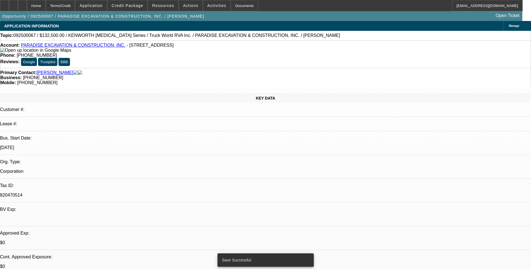
select select "0"
select select "6"
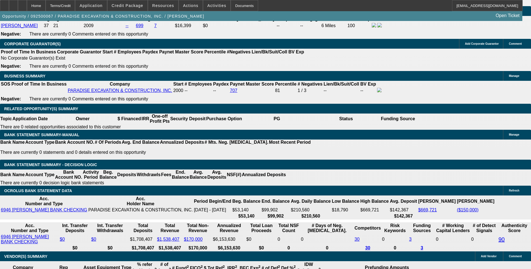
scroll to position [840, 0]
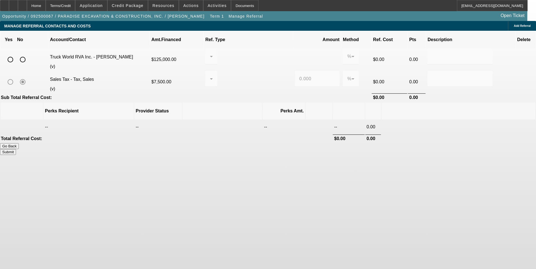
click at [16, 54] on input "radio" at bounding box center [10, 59] width 11 height 11
radio input "true"
click at [210, 53] on div at bounding box center [210, 56] width 0 height 7
click at [250, 80] on span "Pay vendor COMPANY" at bounding box center [254, 79] width 45 height 13
click at [299, 53] on input "0.000" at bounding box center [317, 56] width 36 height 7
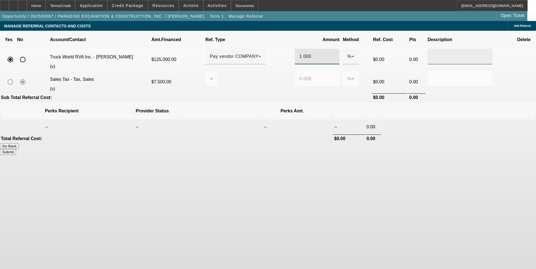
type input "1.000"
click at [432, 53] on input "text" at bounding box center [460, 56] width 56 height 7
type input "Referral Fee"
click at [366, 173] on body "Home Terms/Credit Application Credit Package Resources Actions Activities Docum…" at bounding box center [268, 134] width 536 height 269
click at [16, 149] on button "Submit" at bounding box center [8, 152] width 16 height 6
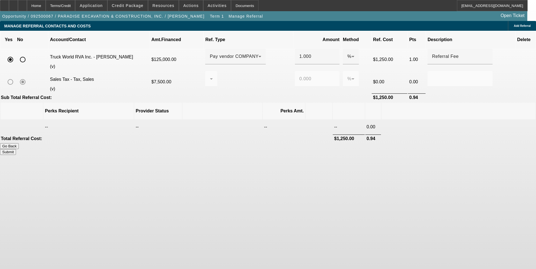
type input "0.000"
type input "1.000"
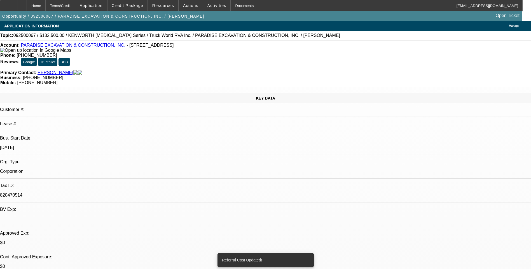
select select "0"
select select "6"
click at [75, 6] on div "Terms/Credit" at bounding box center [61, 5] width 30 height 11
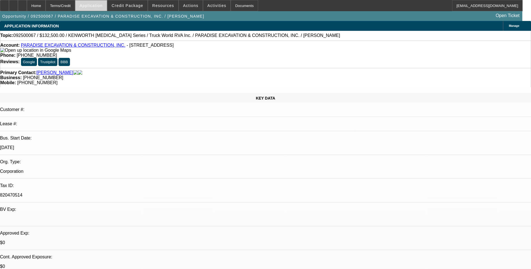
click at [103, 5] on span "Application" at bounding box center [91, 5] width 23 height 4
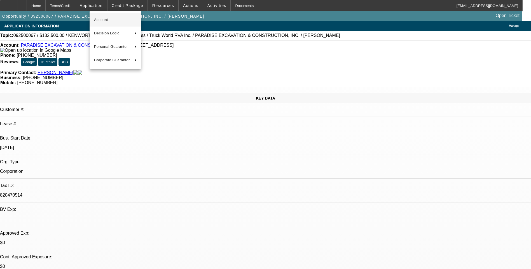
click at [113, 21] on span "Account" at bounding box center [115, 20] width 43 height 7
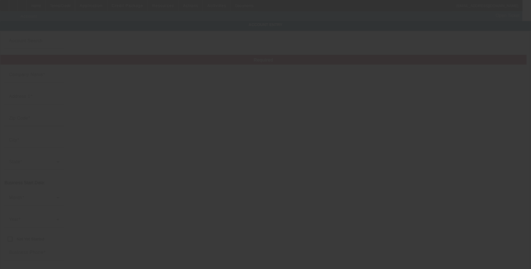
type input "PARADISE EXCAVATION & CONSTRUCTION, INC."
type input "920 Laurel St"
type input "83605"
type input "Caldwell"
type input "(208) 999-0489"
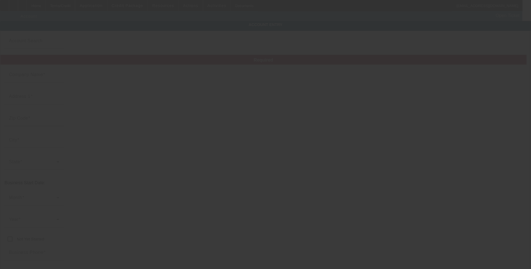
type input "820470514"
type input "https://www.facebook.com/p/Paradise-Utilities-and-Excavation-100071919255665/"
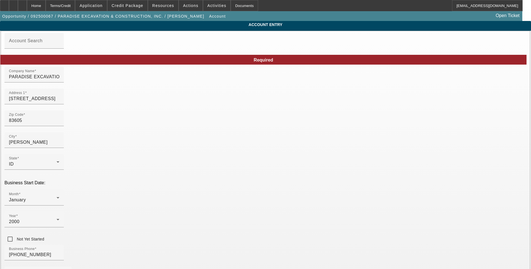
scroll to position [61, 0]
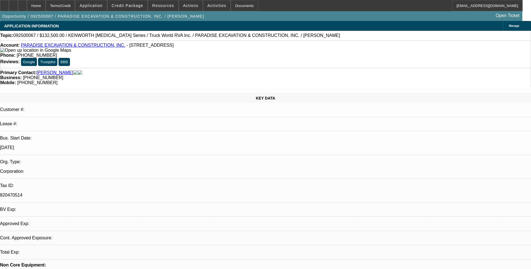
select select "0"
select select "6"
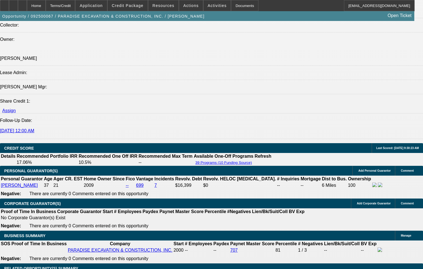
scroll to position [700, 0]
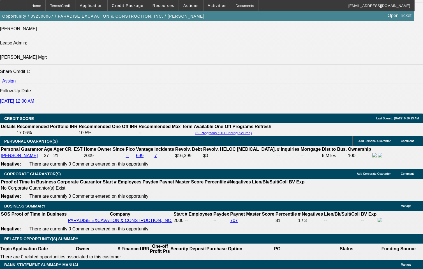
click at [27, 5] on div at bounding box center [22, 5] width 9 height 11
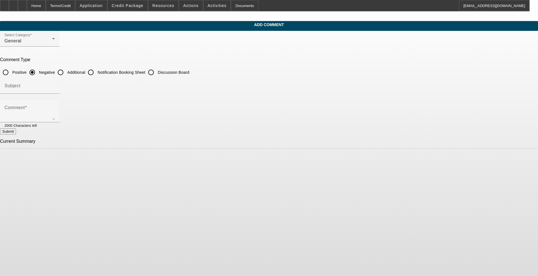
click at [66, 73] on input "Additional" at bounding box center [60, 72] width 11 height 11
radio input "true"
drag, startPoint x: 185, startPoint y: 106, endPoint x: 181, endPoint y: 108, distance: 4.0
click at [25, 107] on mat-label "Comment" at bounding box center [14, 107] width 20 height 5
click at [55, 107] on textarea "Comment" at bounding box center [29, 112] width 50 height 13
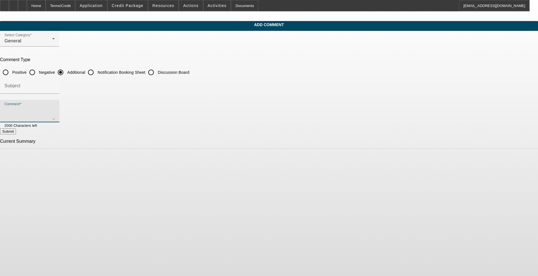
paste textarea "Paradise Utilities and Excavation, a locally operated business specializing in …"
type textarea "Paradise Utilities and Excavation, a locally operated business specializing in …"
click at [16, 131] on button "Submit" at bounding box center [8, 131] width 16 height 6
radio input "true"
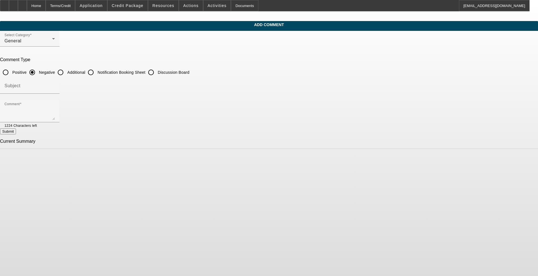
scroll to position [0, 0]
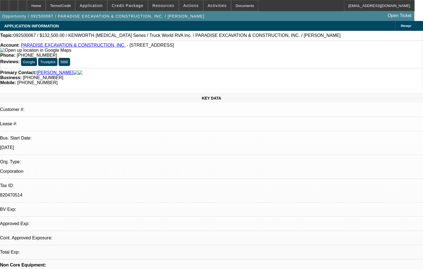
select select "0"
select select "1"
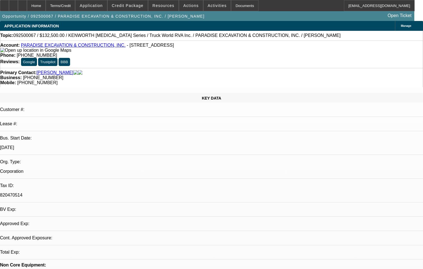
select select "6"
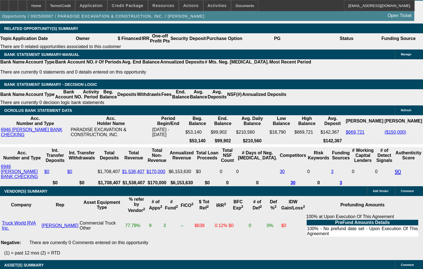
scroll to position [924, 0]
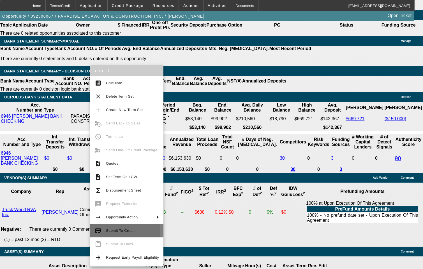
click at [118, 231] on span "Submit To Credit" at bounding box center [120, 231] width 29 height 4
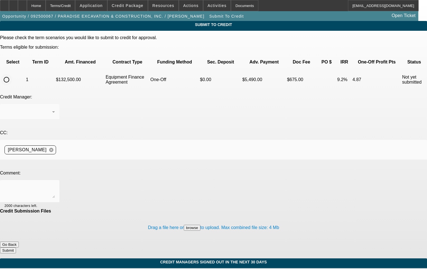
click at [12, 74] on input "radio" at bounding box center [6, 79] width 11 height 11
radio input "true"
click at [55, 185] on textarea at bounding box center [29, 191] width 50 height 13
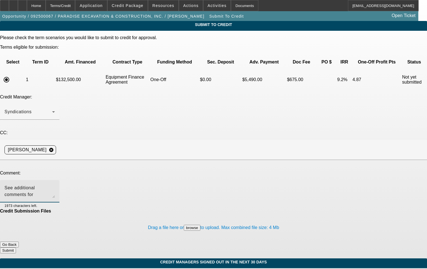
click at [55, 185] on textarea "See additional comments for" at bounding box center [29, 191] width 50 height 13
type textarea "See additional comments for write up and ok to sell one off to Leaf. Thanks"
click at [16, 248] on button "Submit" at bounding box center [8, 251] width 16 height 6
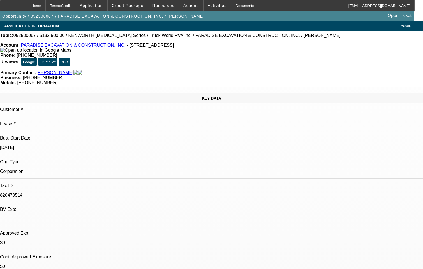
select select "0"
select select "6"
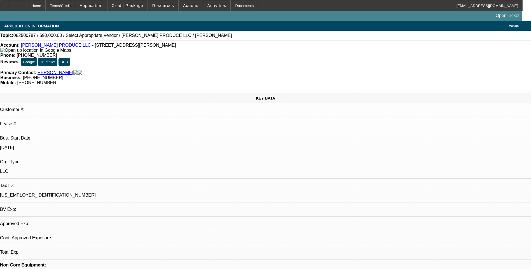
select select "0"
select select "2"
select select "0.1"
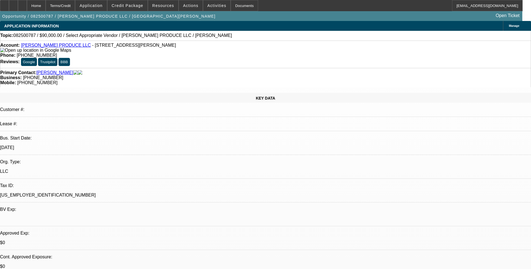
select select "1"
select select "2"
select select "4"
click at [75, 5] on div "Terms/Credit" at bounding box center [61, 5] width 30 height 11
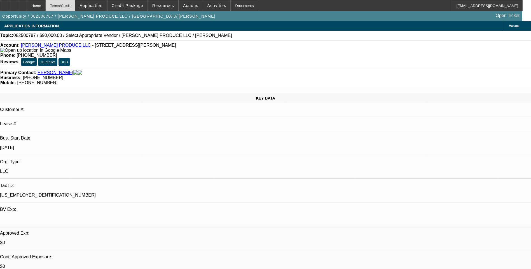
scroll to position [783, 0]
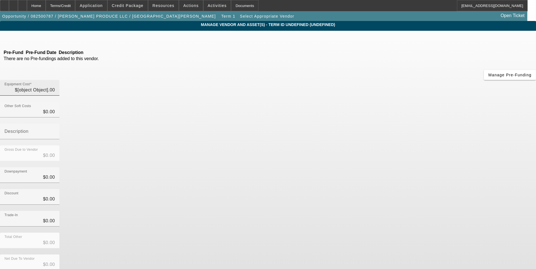
type input "$90,000.00"
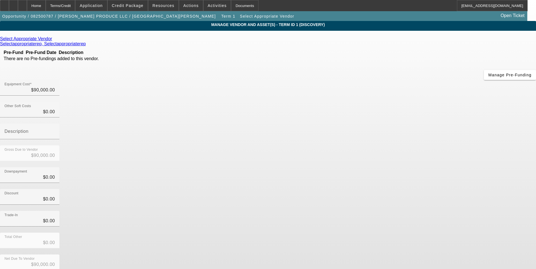
click at [53, 39] on icon at bounding box center [53, 38] width 0 height 5
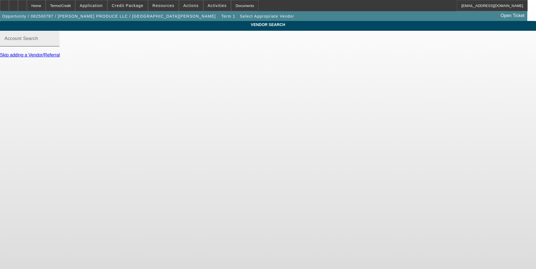
click at [38, 41] on mat-label "Account Search" at bounding box center [21, 38] width 34 height 5
click at [55, 44] on input "Account Search" at bounding box center [29, 41] width 50 height 7
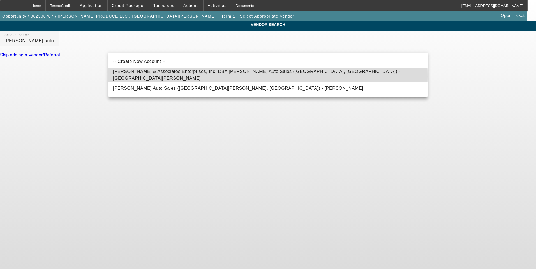
click at [160, 77] on span "[PERSON_NAME] & Associates Enterprises, Inc. DBA [PERSON_NAME] Auto Sales ([GEO…" at bounding box center [256, 74] width 287 height 11
type input "[PERSON_NAME] & Associates Enterprises, Inc. DBA [PERSON_NAME] Auto Sales ([GEO…"
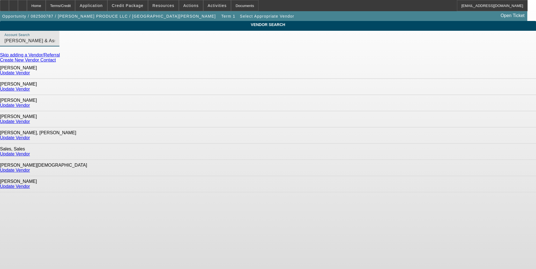
click at [30, 184] on link "Update Vendor" at bounding box center [15, 186] width 30 height 5
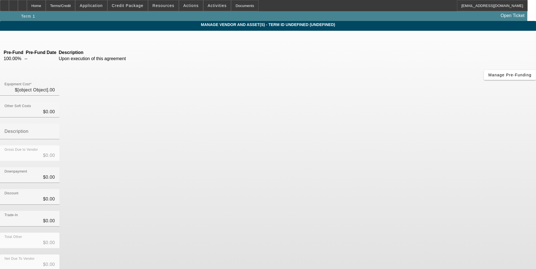
type input "$90,000.00"
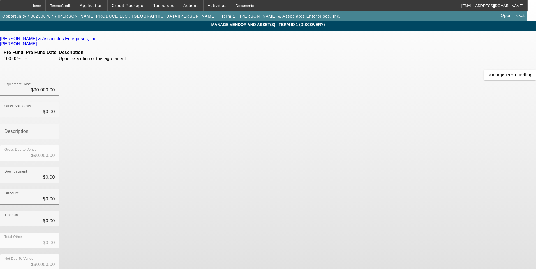
click at [37, 41] on link "[PERSON_NAME]" at bounding box center [18, 43] width 37 height 5
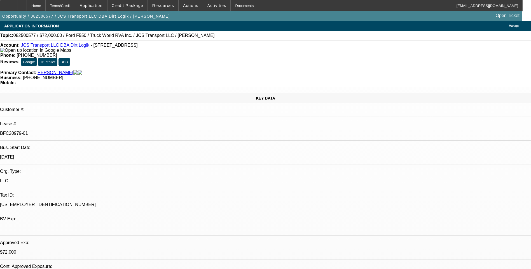
select select "0"
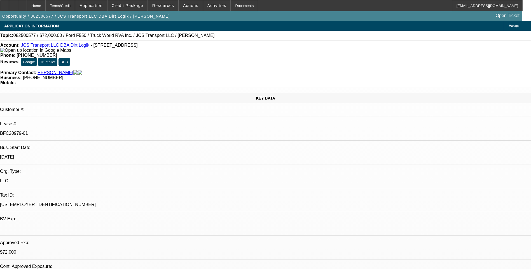
select select "0"
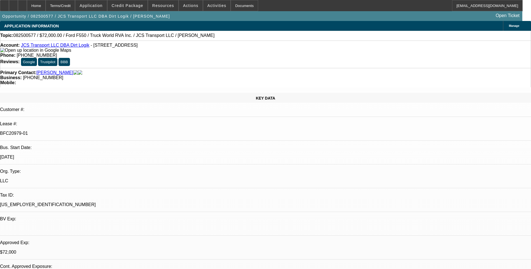
select select "0"
select select "1"
select select "6"
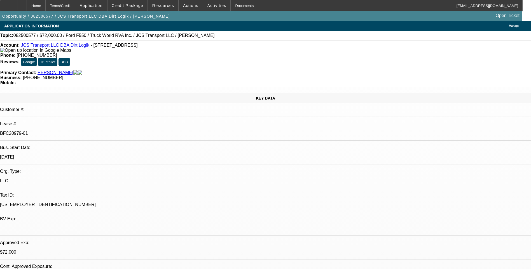
select select "1"
select select "6"
select select "1"
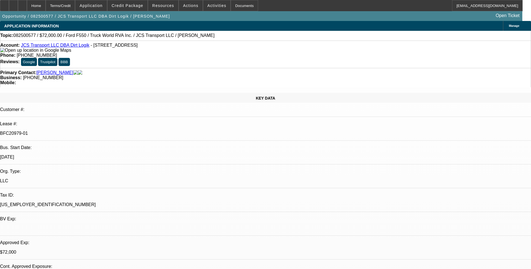
select select "6"
select select "1"
select select "6"
drag, startPoint x: 408, startPoint y: 64, endPoint x: 408, endPoint y: 60, distance: 4.5
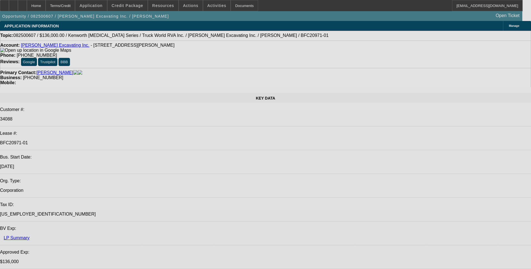
select select "0"
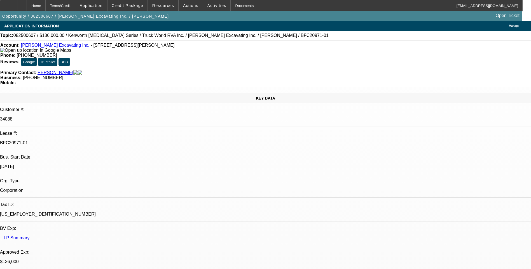
select select "0"
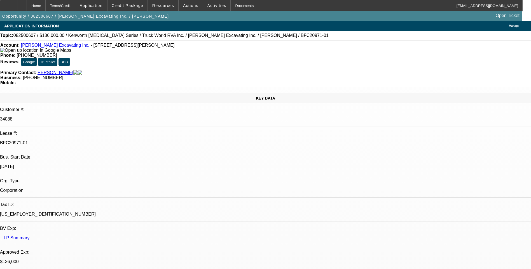
select select "0"
select select "1"
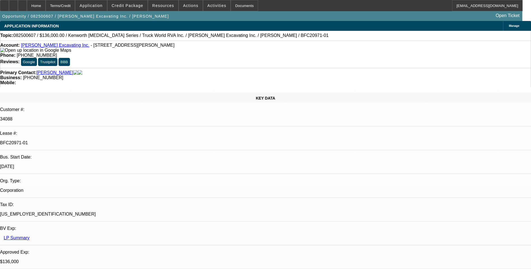
select select "6"
select select "1"
select select "6"
select select "1"
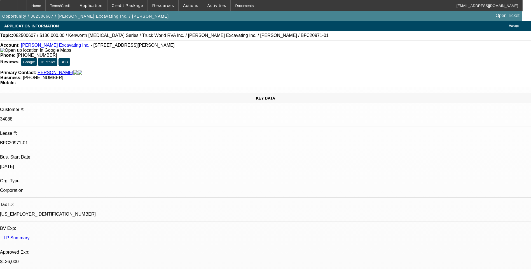
select select "1"
select select "6"
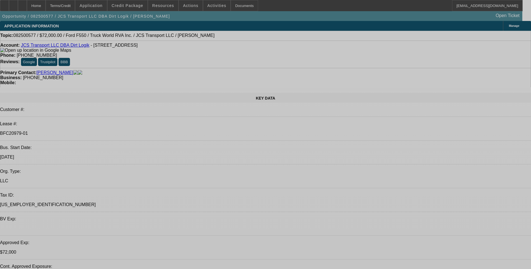
select select "0"
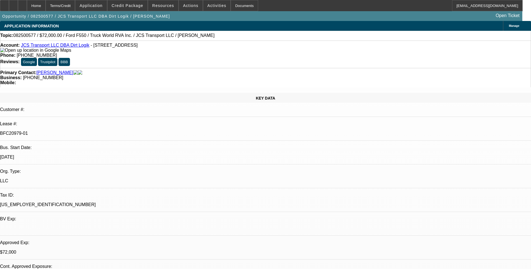
select select "0"
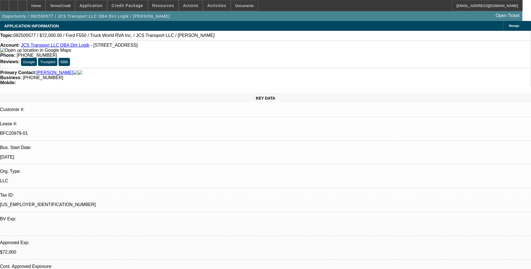
select select "0"
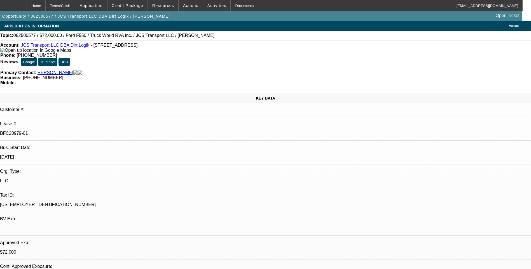
select select "0"
select select "1"
select select "6"
select select "1"
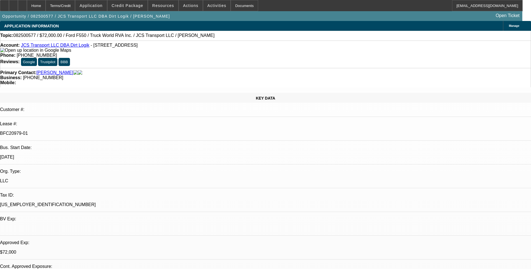
select select "1"
select select "6"
select select "1"
select select "6"
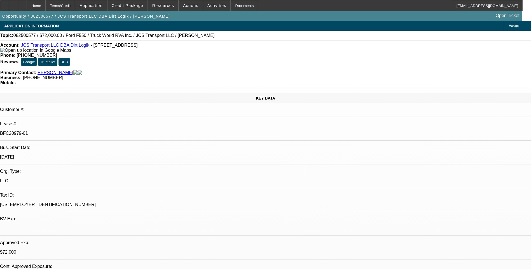
select select "1"
select select "6"
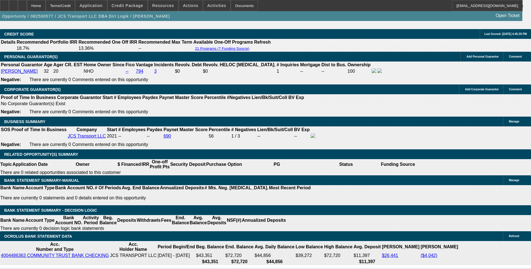
scroll to position [868, 0]
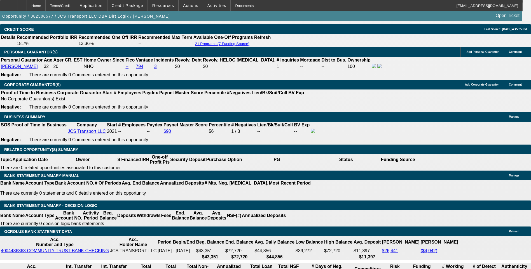
scroll to position [84, 0]
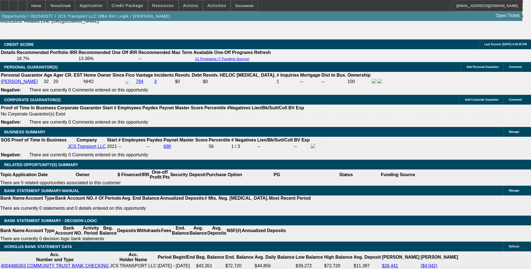
scroll to position [840, 0]
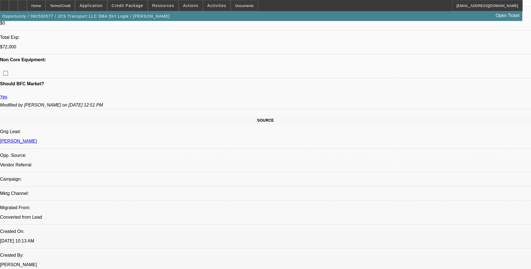
scroll to position [252, 0]
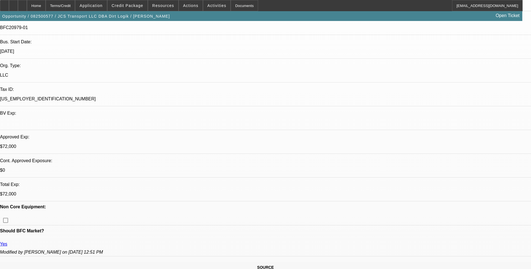
scroll to position [0, 0]
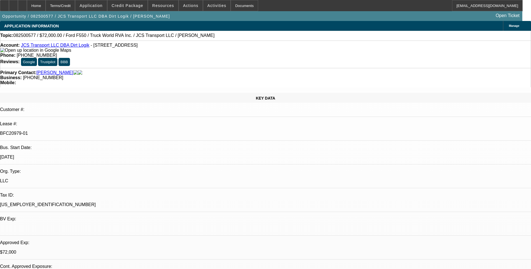
click at [350, 41] on div "Topic: 082500577 / $72,000.00 / Ford F550 / Truck World RVA Inc. / JCS Transpor…" at bounding box center [265, 36] width 531 height 10
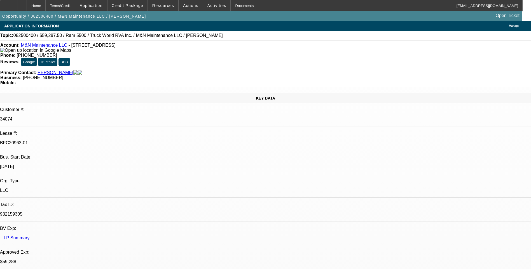
select select "0.1"
select select "0"
select select "0.1"
select select "0"
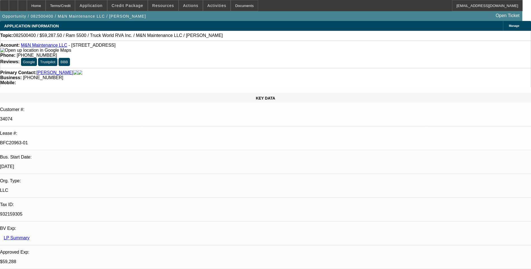
select select "0"
select select "0.1"
select select "0"
select select "1"
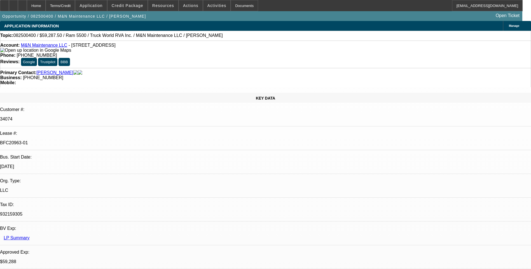
select select "1"
select select "6"
select select "1"
select select "6"
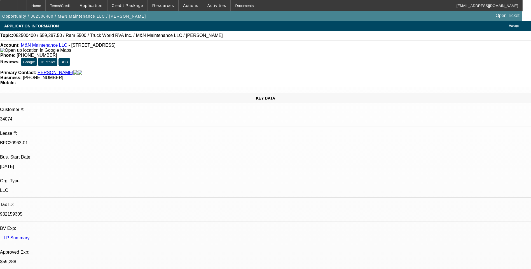
select select "1"
select select "6"
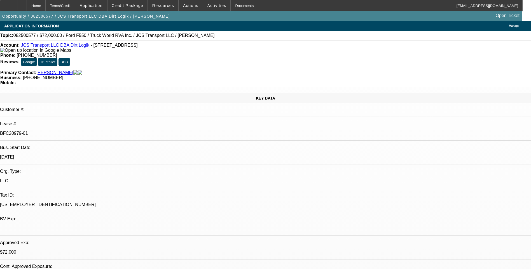
select select "0"
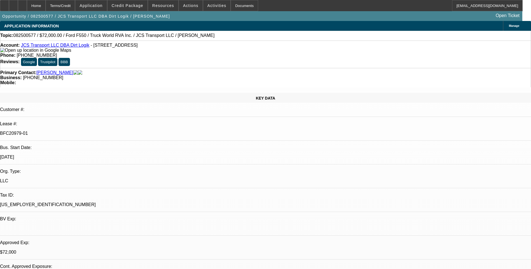
select select "0"
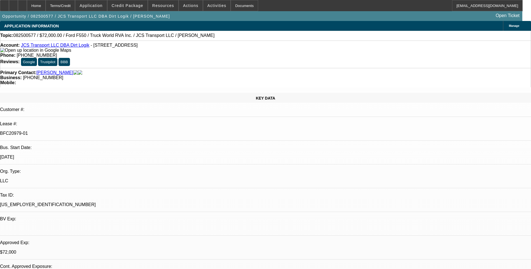
select select "0"
select select "1"
select select "6"
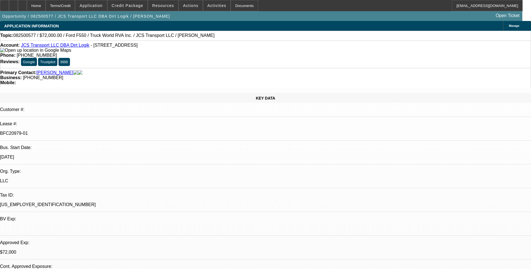
select select "1"
select select "6"
select select "1"
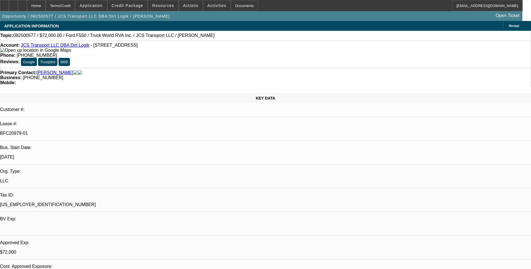
select select "6"
select select "1"
select select "6"
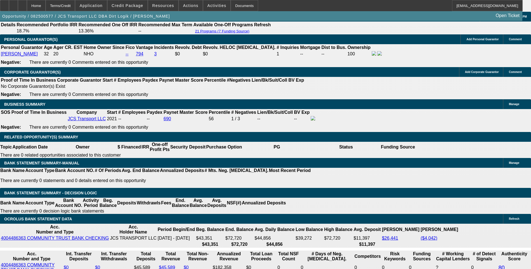
scroll to position [784, 0]
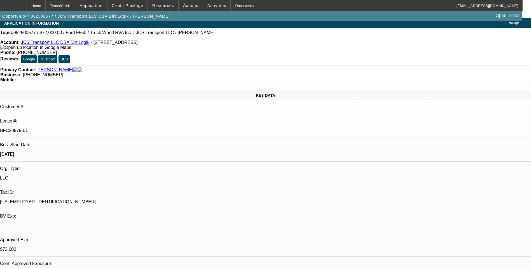
scroll to position [0, 0]
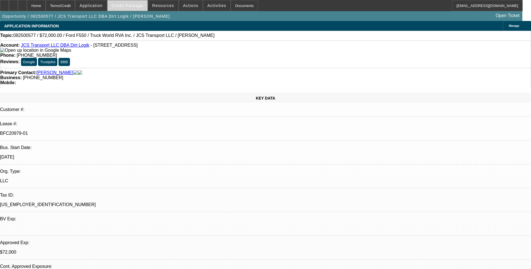
click at [139, 5] on span "Credit Package" at bounding box center [128, 5] width 32 height 4
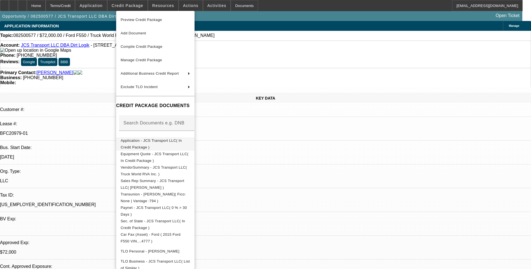
click at [163, 141] on span "Application - JCS Transport LLC( In Credit Package )" at bounding box center [151, 144] width 61 height 11
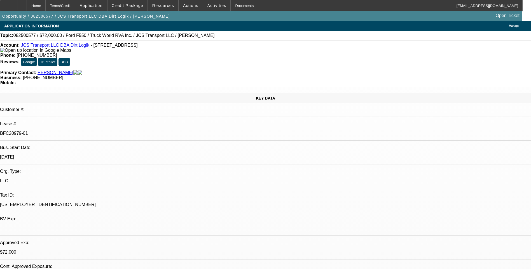
drag, startPoint x: 85, startPoint y: 46, endPoint x: 149, endPoint y: 46, distance: 63.6
click at [138, 46] on span "- 39 Mill Pond Rd, Cornettsville, KY 41731" at bounding box center [114, 45] width 47 height 5
drag, startPoint x: 149, startPoint y: 46, endPoint x: 146, endPoint y: 48, distance: 4.0
click at [138, 48] on span "- 39 Mill Pond Rd, Cornettsville, KY 41731" at bounding box center [114, 45] width 47 height 5
drag, startPoint x: 151, startPoint y: 46, endPoint x: 85, endPoint y: 48, distance: 65.6
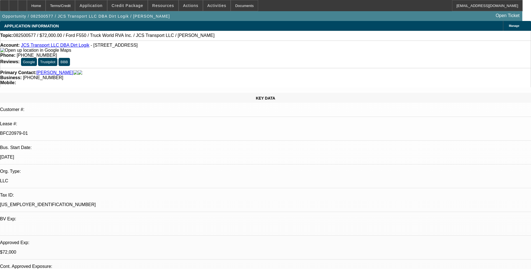
click at [85, 48] on div "Account: JCS Transport LLC DBA Dirt Logik - 39 Mill Pond Rd, Cornettsville, KY …" at bounding box center [265, 48] width 531 height 10
drag, startPoint x: 85, startPoint y: 48, endPoint x: 92, endPoint y: 46, distance: 7.1
copy span "39 Mill Pond Rd, Cornettsville, KY 41731"
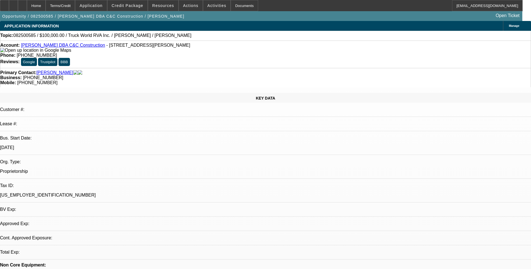
select select "0"
select select "2"
select select "0.1"
select select "1"
select select "2"
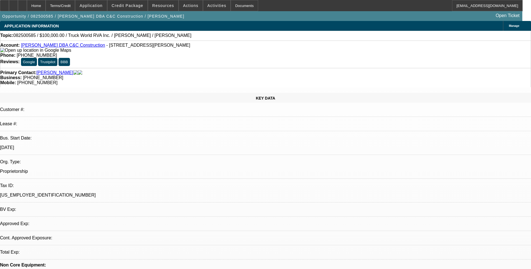
select select "4"
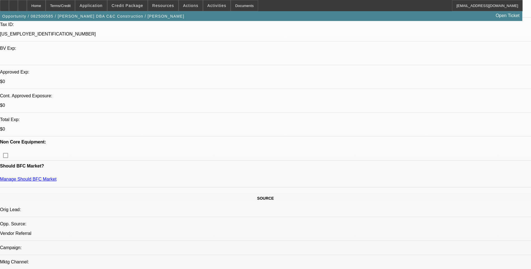
scroll to position [140, 0]
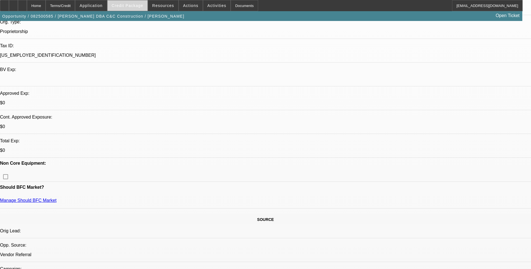
click at [130, 6] on span "Credit Package" at bounding box center [128, 5] width 32 height 4
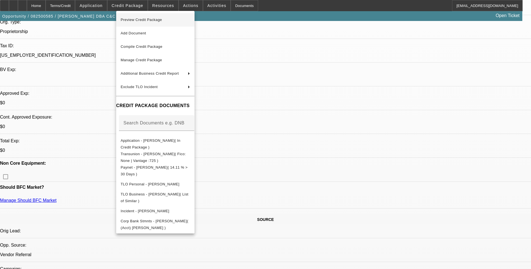
click at [152, 20] on span "Preview Credit Package" at bounding box center [141, 20] width 41 height 4
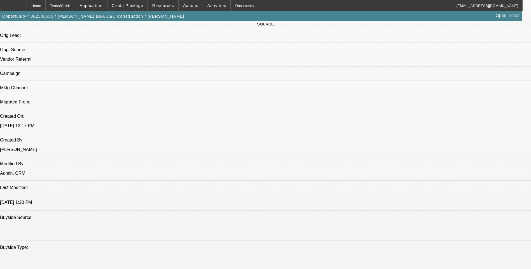
scroll to position [336, 0]
click at [129, 7] on span "Credit Package" at bounding box center [128, 5] width 32 height 4
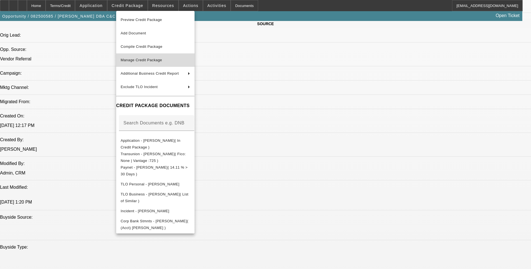
click at [153, 59] on span "Manage Credit Package" at bounding box center [141, 60] width 41 height 4
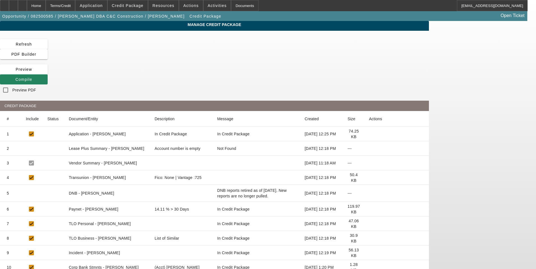
click at [369, 268] on icon at bounding box center [369, 268] width 0 height 0
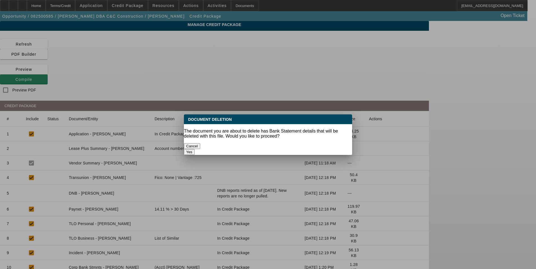
click at [194, 149] on button "Yes" at bounding box center [189, 152] width 11 height 6
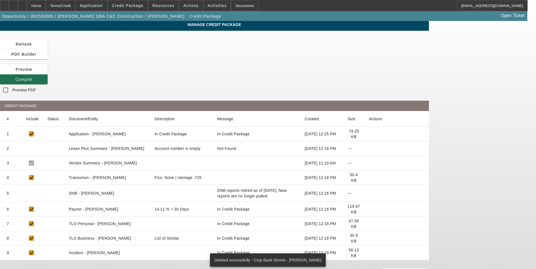
click at [15, 77] on icon at bounding box center [15, 79] width 0 height 4
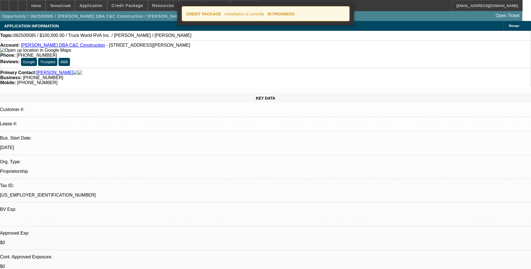
select select "0"
select select "2"
select select "0.1"
select select "4"
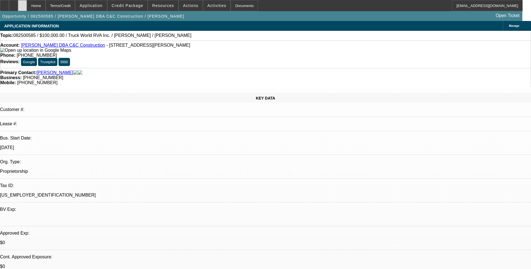
click at [22, 4] on icon at bounding box center [22, 4] width 0 height 0
select select "0"
select select "2"
select select "0.1"
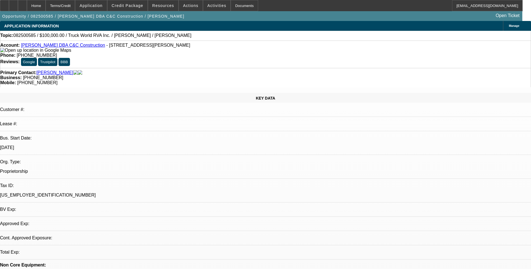
select select "4"
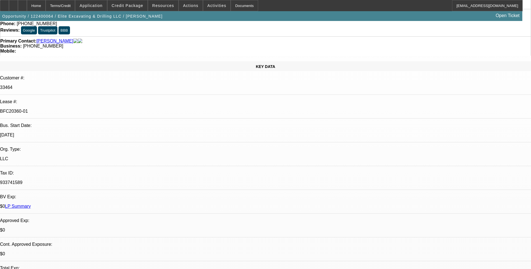
select select "0"
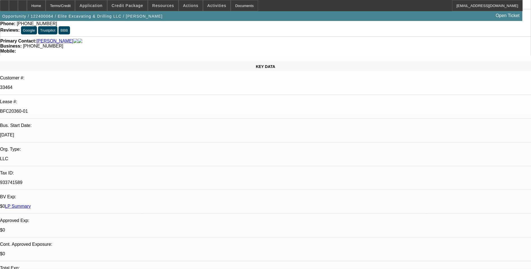
select select "0"
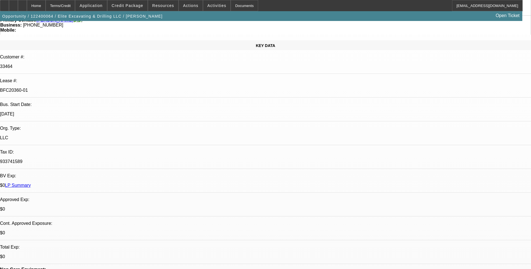
select select "1"
select select "6"
select select "1"
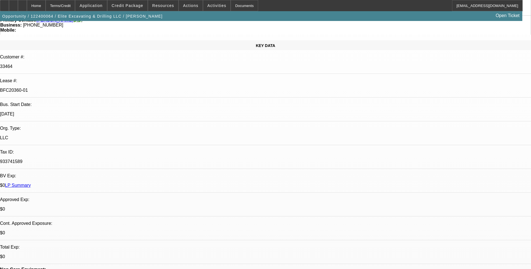
select select "6"
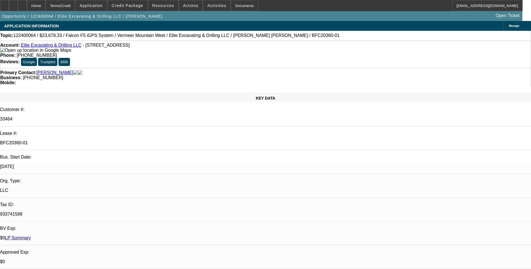
select select "0"
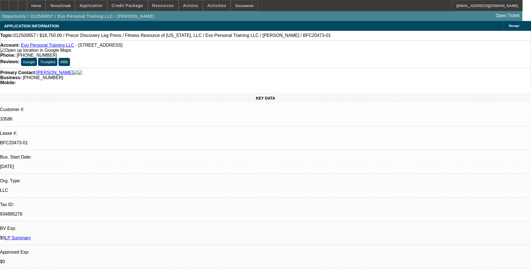
select select "0"
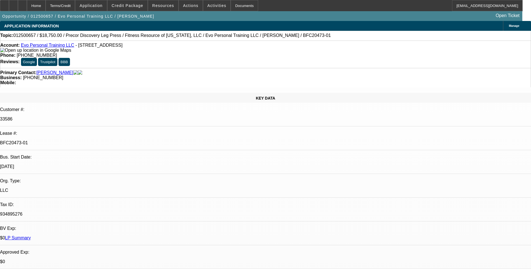
select select "0"
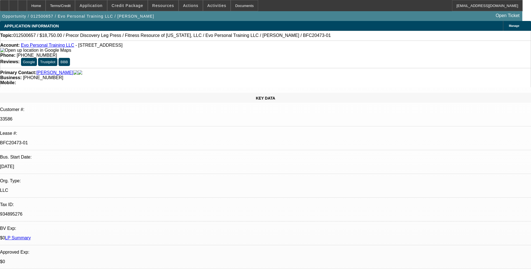
select select "1"
select select "6"
select select "1"
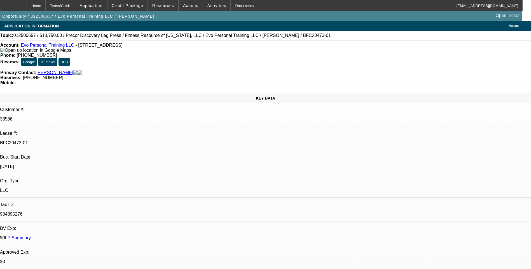
select select "6"
select select "1"
select select "6"
select select "1"
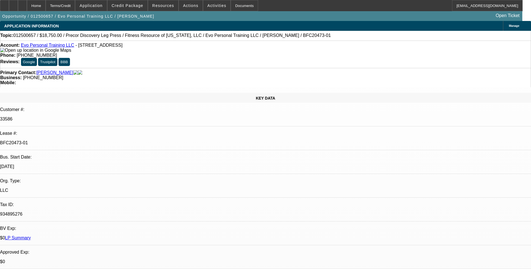
select select "1"
select select "6"
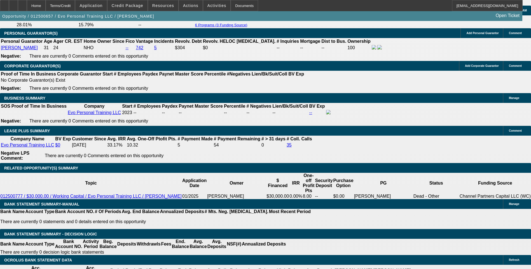
scroll to position [896, 0]
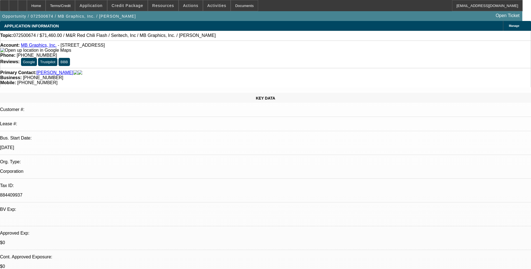
select select "0.1"
select select "0"
select select "0.1"
select select "0"
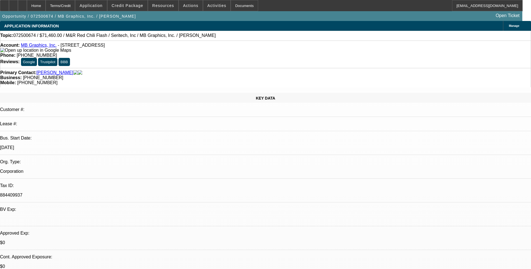
select select "0.1"
select select "0"
select select "0.1"
select select "0"
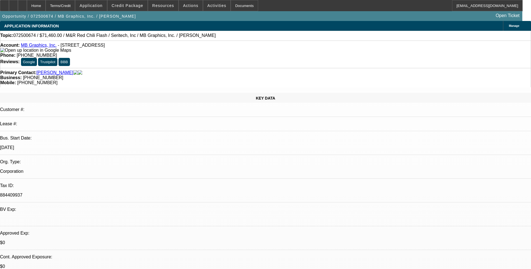
select select "0"
select select "0.1"
select select "1"
select select "5"
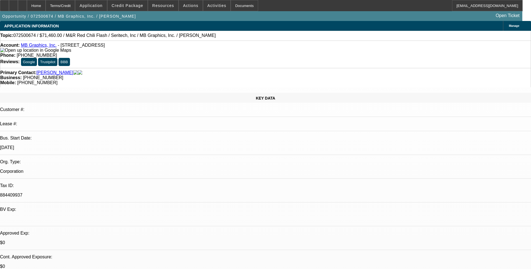
select select "1"
select select "5"
select select "1"
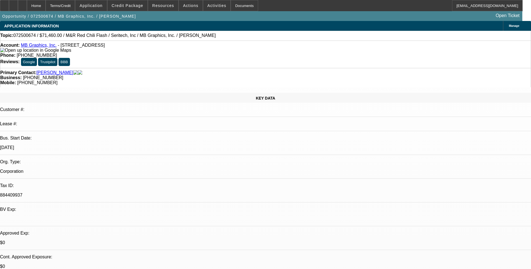
select select "5"
select select "1"
select select "5"
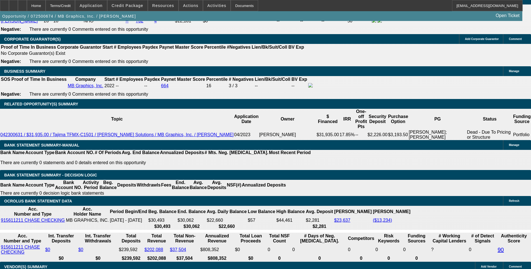
scroll to position [896, 0]
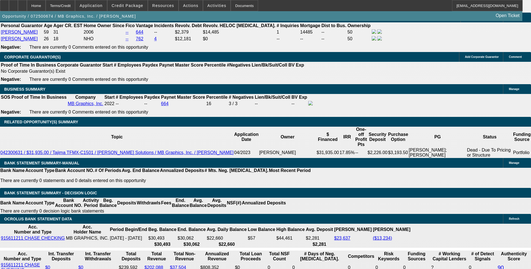
scroll to position [868, 0]
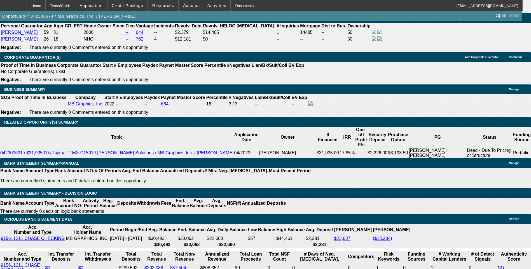
drag, startPoint x: 406, startPoint y: 116, endPoint x: 406, endPoint y: 111, distance: 5.3
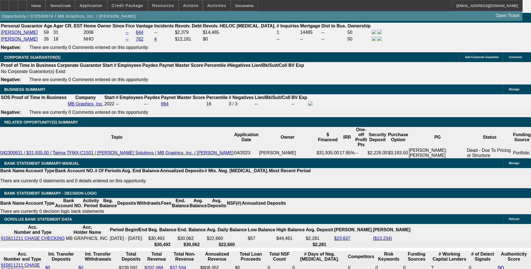
scroll to position [140, 0]
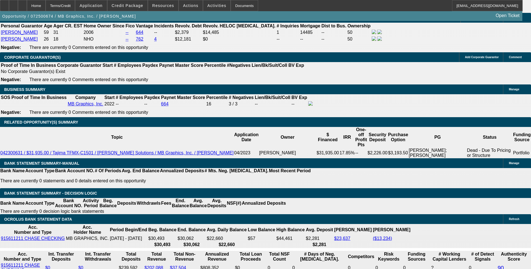
scroll to position [28, 0]
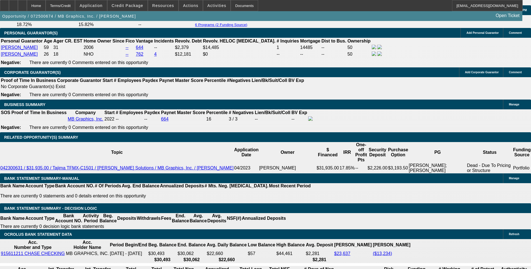
scroll to position [840, 0]
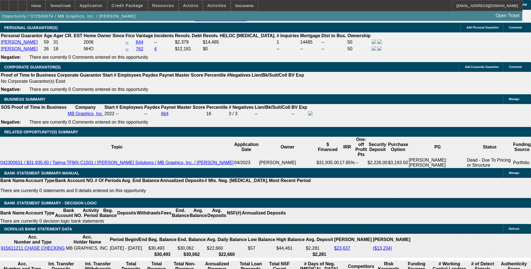
scroll to position [868, 0]
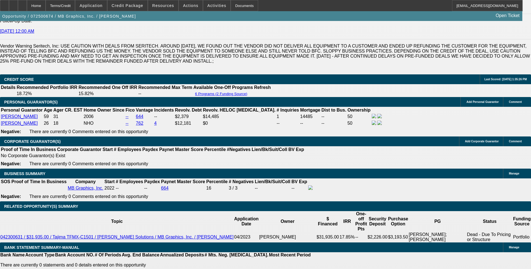
scroll to position [784, 0]
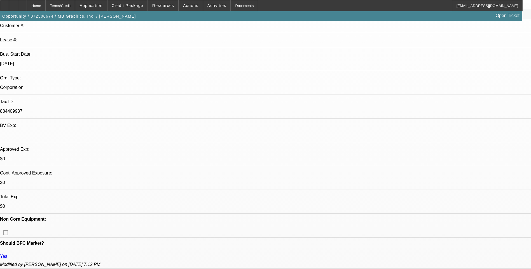
scroll to position [0, 0]
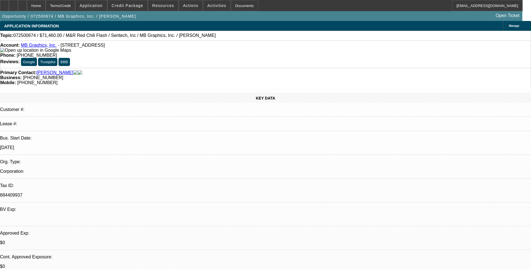
click at [74, 6] on div "Terms/Credit" at bounding box center [61, 5] width 30 height 11
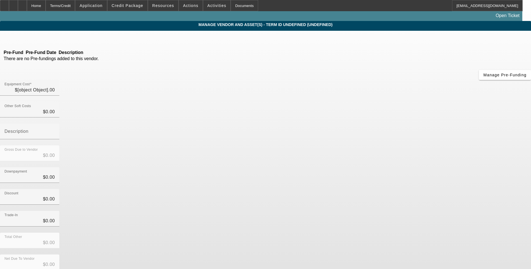
type input "$74,700.00"
type input "$4,700.00"
type input "Freight"
type input "$79,400.00"
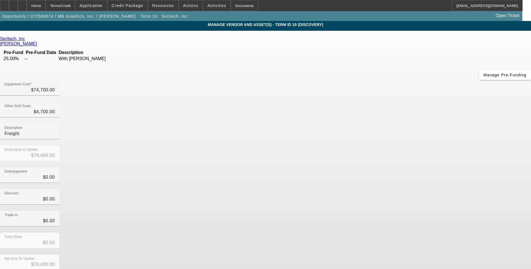
click at [25, 41] on link "Seritech, Inc" at bounding box center [12, 38] width 25 height 5
click at [46, 7] on div "Home" at bounding box center [36, 5] width 19 height 11
click at [46, 6] on div "Home" at bounding box center [36, 5] width 19 height 11
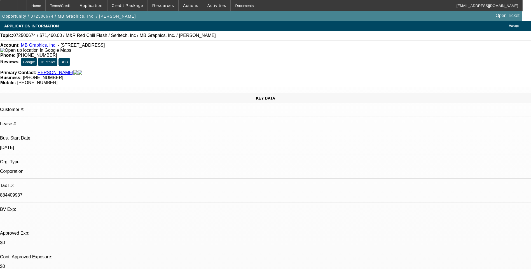
select select "0.1"
select select "0"
select select "0.1"
select select "5"
select select "0.1"
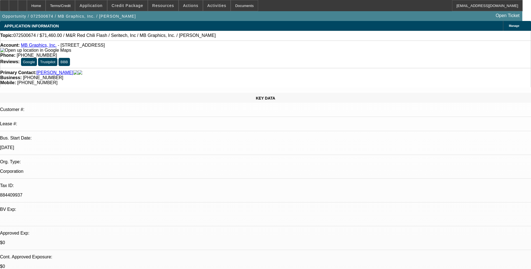
select select "0"
select select "0.1"
select select "5"
select select "0"
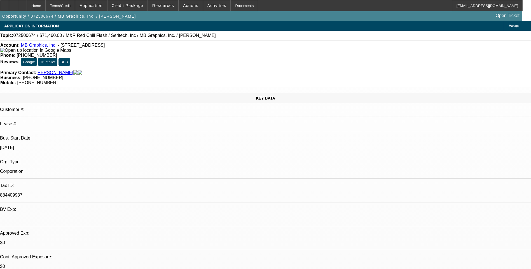
select select "0.1"
select select "5"
select select "0"
select select "0.1"
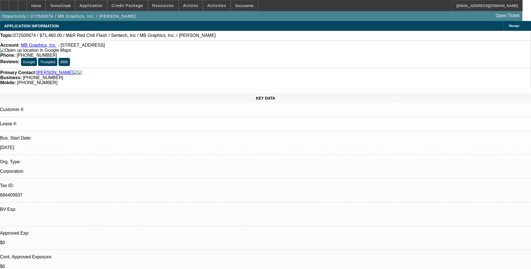
select select "5"
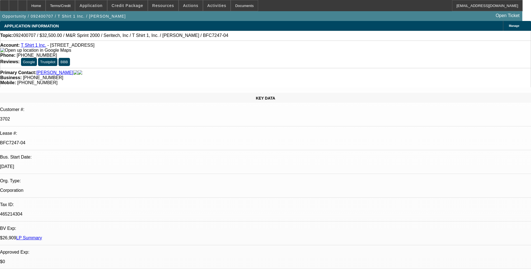
select select "0"
select select "2"
select select "0"
select select "2"
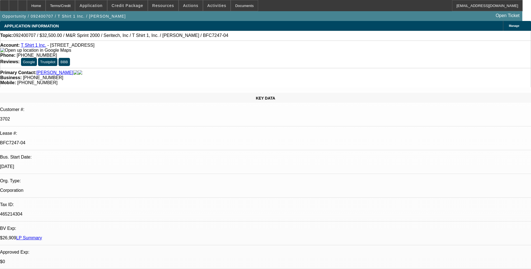
select select "0"
select select "2"
select select "0"
select select "1"
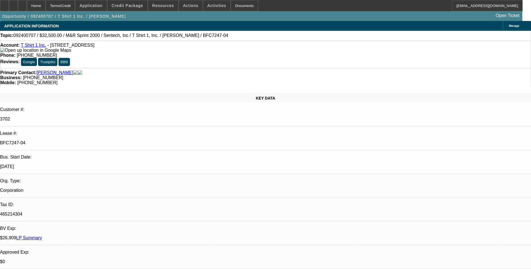
select select "2"
select select "6"
select select "1"
select select "2"
select select "6"
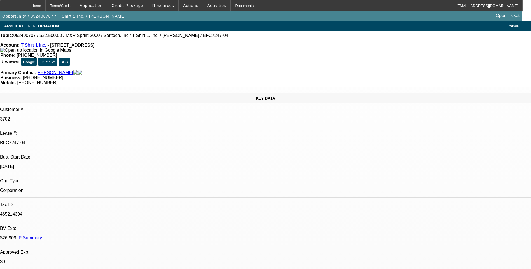
select select "1"
select select "2"
select select "6"
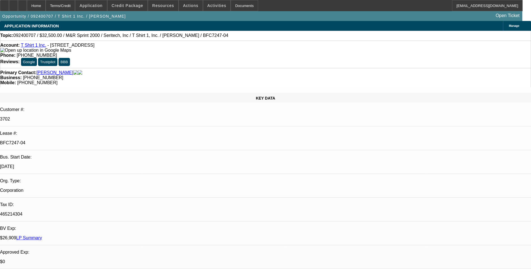
scroll to position [336, 0]
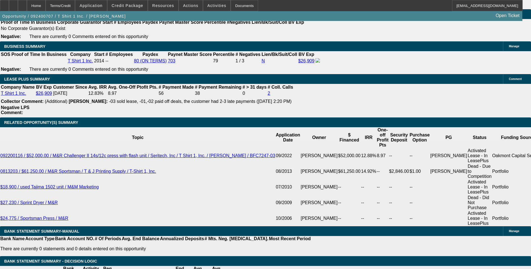
scroll to position [112, 0]
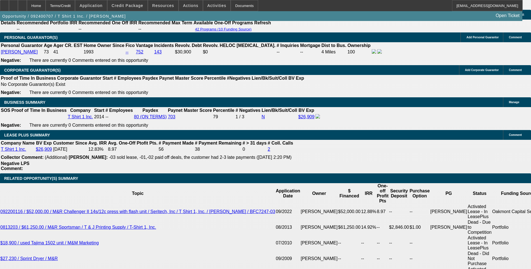
scroll to position [168, 0]
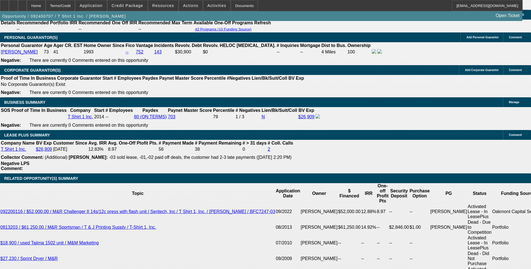
scroll to position [280, 0]
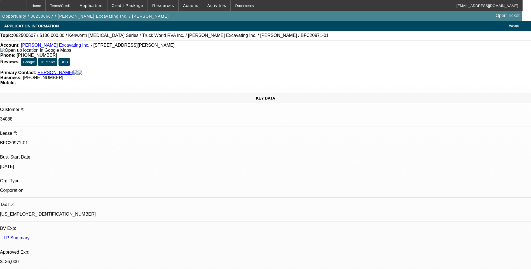
select select "0"
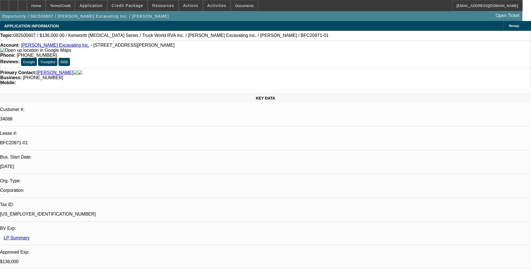
select select "0"
select select "1"
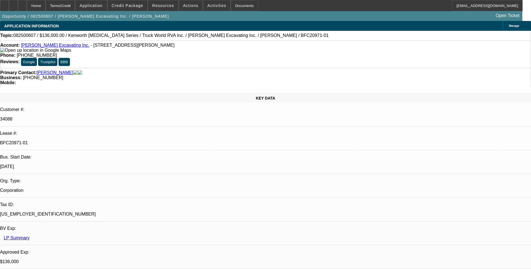
select select "1"
select select "6"
select select "1"
select select "6"
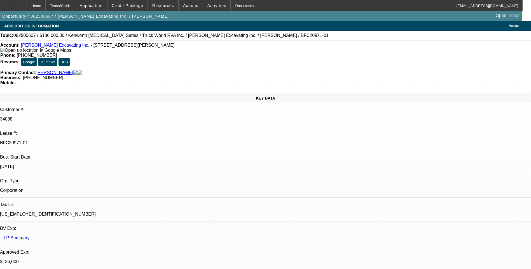
select select "1"
select select "6"
click at [75, 8] on div "Terms/Credit" at bounding box center [61, 5] width 30 height 11
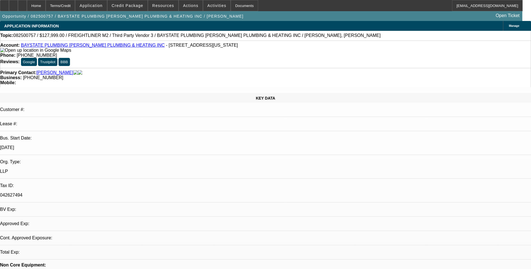
select select "0"
select select "2"
select select "0.1"
select select "1"
select select "2"
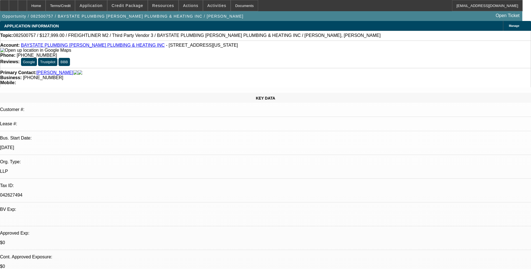
select select "4"
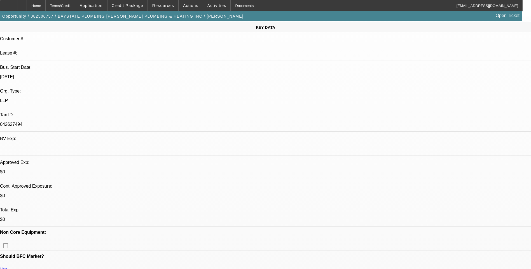
scroll to position [84, 0]
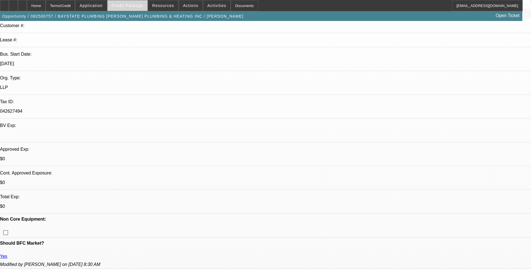
click at [137, 7] on span "Credit Package" at bounding box center [128, 5] width 32 height 4
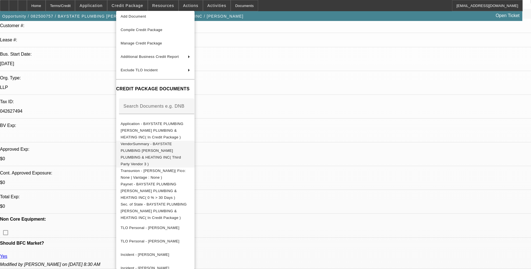
scroll to position [0, 0]
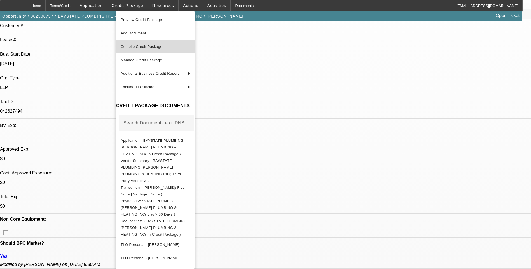
click at [178, 50] on span "Compile Credit Package" at bounding box center [155, 46] width 69 height 7
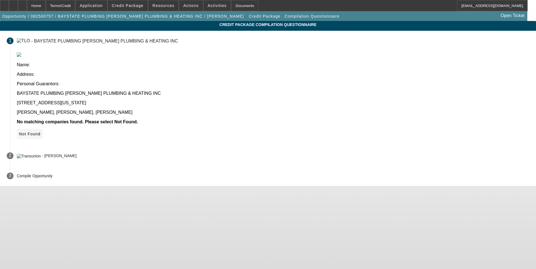
click at [19, 132] on icon at bounding box center [19, 134] width 0 height 4
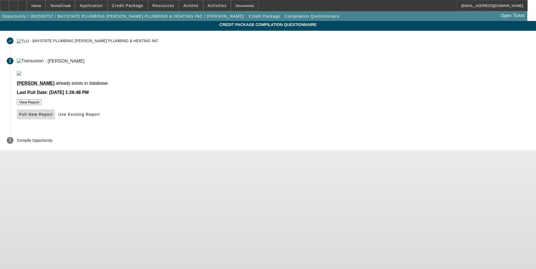
click at [53, 117] on span "Pull New Report" at bounding box center [36, 114] width 34 height 4
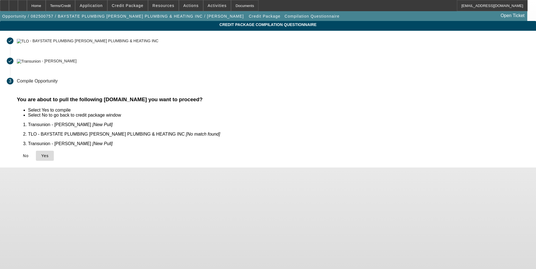
click at [49, 154] on span "Yes" at bounding box center [45, 156] width 8 height 4
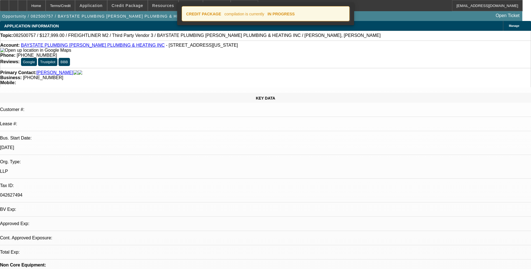
select select "0"
select select "2"
select select "0.1"
select select "4"
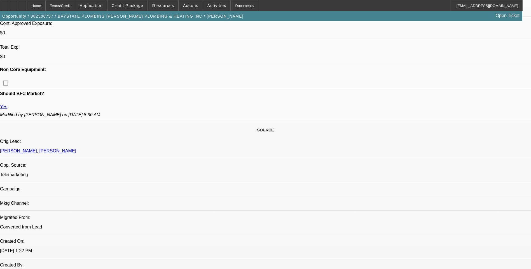
scroll to position [112, 0]
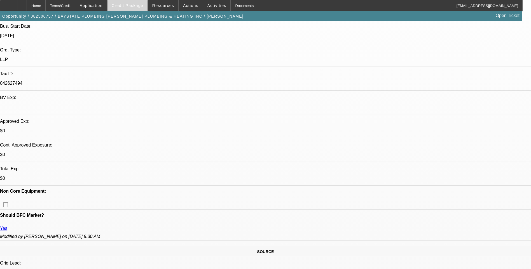
click at [133, 6] on span "Credit Package" at bounding box center [128, 5] width 32 height 4
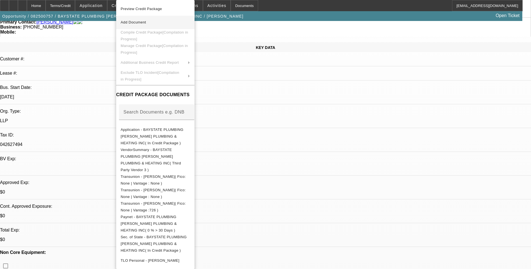
scroll to position [0, 0]
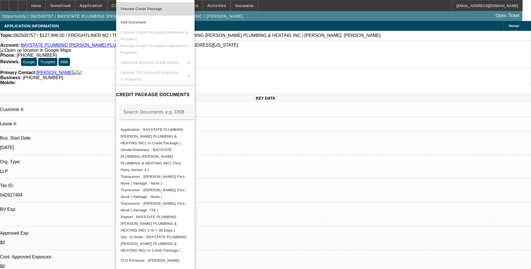
click at [180, 9] on span "Preview Credit Package" at bounding box center [155, 9] width 69 height 7
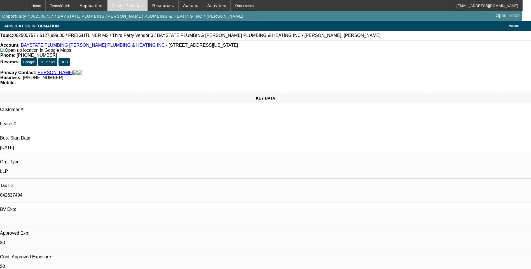
click at [132, 6] on span "Credit Package" at bounding box center [128, 5] width 32 height 4
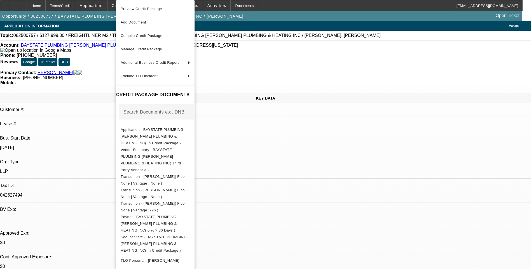
click at [71, 1] on div at bounding box center [265, 134] width 531 height 269
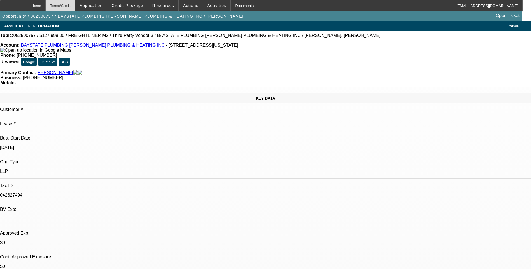
click at [71, 5] on div "Terms/Credit" at bounding box center [61, 5] width 30 height 11
click at [143, 5] on span "Credit Package" at bounding box center [128, 5] width 32 height 4
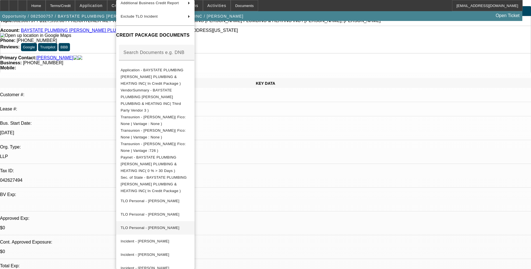
scroll to position [28, 0]
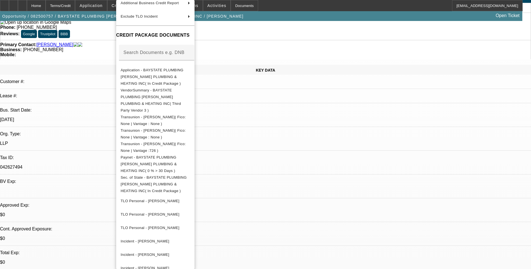
click at [316, 148] on div at bounding box center [265, 134] width 531 height 269
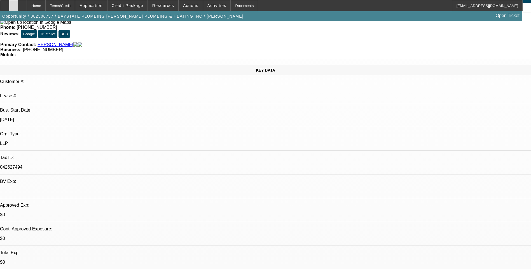
click at [18, 7] on div at bounding box center [13, 5] width 9 height 11
click at [75, 8] on div "Terms/Credit" at bounding box center [61, 5] width 30 height 11
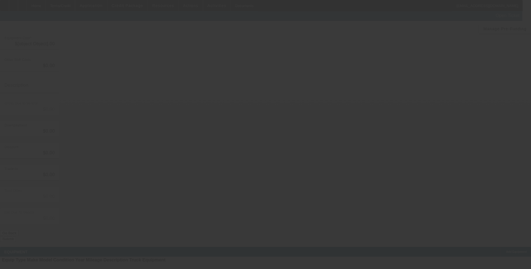
type input "$147,999.00"
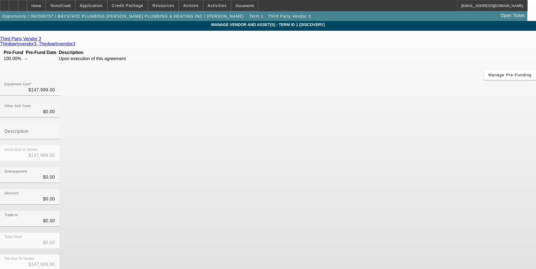
click at [472, 6] on span "Remove Vendor" at bounding box center [482, 4] width 21 height 3
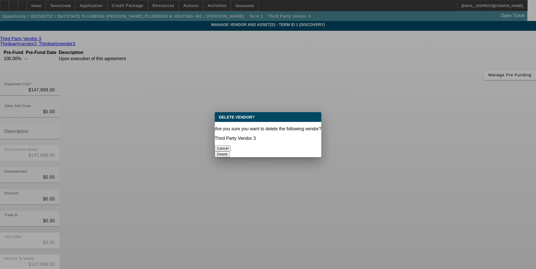
click at [230, 152] on button "Delete" at bounding box center [222, 155] width 15 height 6
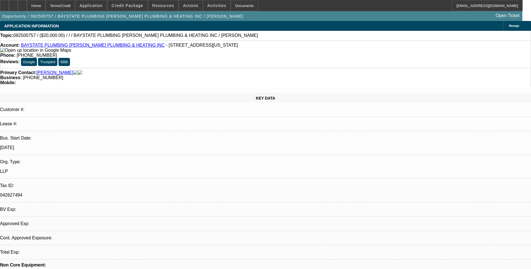
select select "0"
select select "2"
select select "0.1"
select select "4"
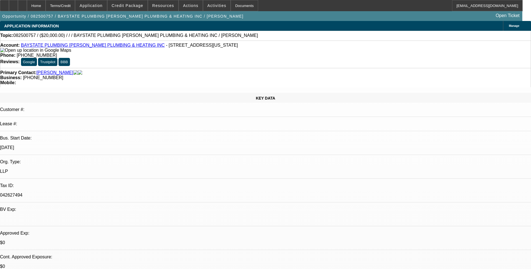
click at [75, 7] on div "Terms/Credit" at bounding box center [61, 5] width 30 height 11
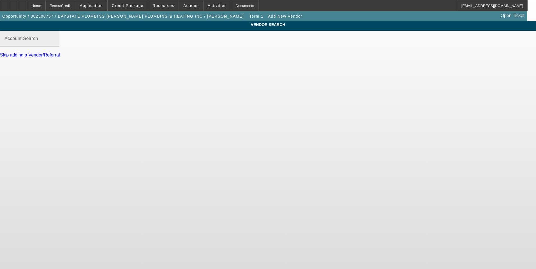
click at [55, 44] on input "Account Search" at bounding box center [29, 41] width 50 height 7
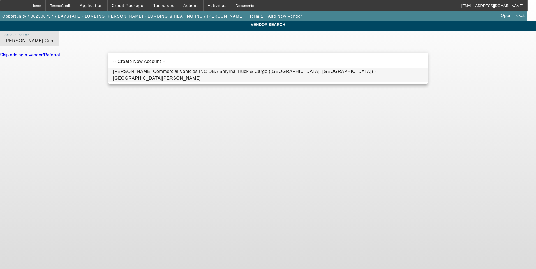
click at [178, 73] on span "Fouts Commercial Vehicles INC DBA Smyrna Truck & Cargo (Milledgeville, GA) - Gr…" at bounding box center [268, 74] width 310 height 13
type input "Fouts Commercial Vehicles INC DBA Smyrna Truck & Cargo (Milledgeville, GA) - Gr…"
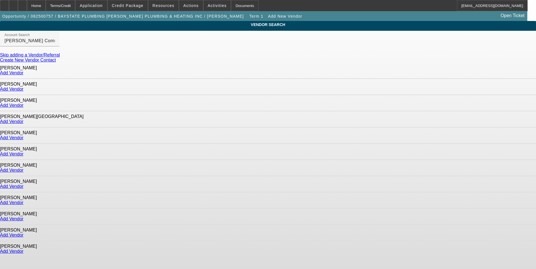
click at [56, 62] on link "Create New Vendor Contact" at bounding box center [28, 60] width 56 height 5
click at [55, 44] on input "Fouts Commercial Vehicles INC DBA Smyrna Truck & Cargo (Milledgeville, GA) - Gr…" at bounding box center [29, 41] width 50 height 7
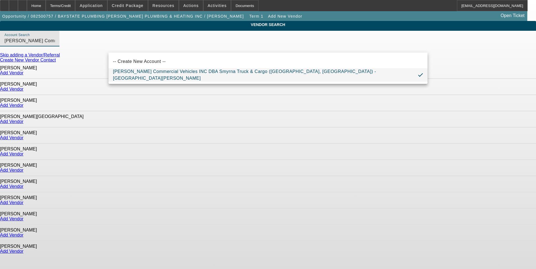
click at [55, 44] on input "Fouts Commercial Vehicles INC DBA Smyrna Truck & Cargo (Milledgeville, GA) - Gr…" at bounding box center [29, 41] width 50 height 7
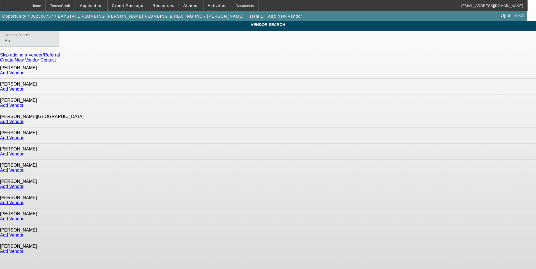
type input "S"
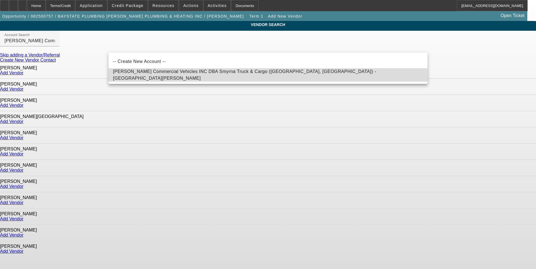
click at [234, 76] on span "Fouts Commercial Vehicles INC DBA Smyrna Truck & Cargo (Milledgeville, GA) - Gr…" at bounding box center [244, 74] width 263 height 11
type input "Fouts Commercial Vehicles INC DBA Smyrna Truck & Cargo (Milledgeville, GA) - Gr…"
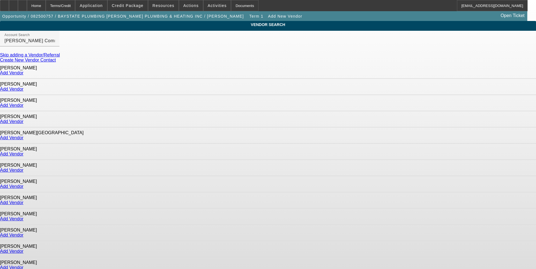
click at [24, 103] on link "Add Vendor" at bounding box center [12, 105] width 24 height 5
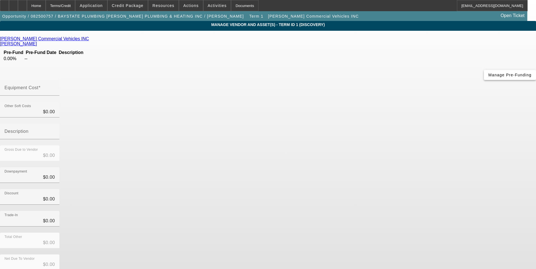
click at [488, 77] on span "Manage Pre-Funding" at bounding box center [509, 75] width 43 height 4
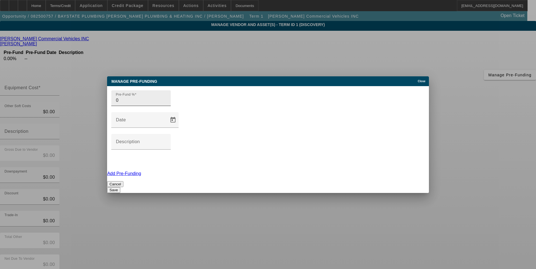
click at [124, 106] on div "Pre-Fund % 0" at bounding box center [140, 98] width 59 height 16
click at [124, 104] on input "0" at bounding box center [141, 100] width 50 height 7
type input "100"
drag, startPoint x: 138, startPoint y: 143, endPoint x: 210, endPoint y: 160, distance: 73.2
click at [138, 171] on div "Add Pre-Funding" at bounding box center [267, 173] width 321 height 5
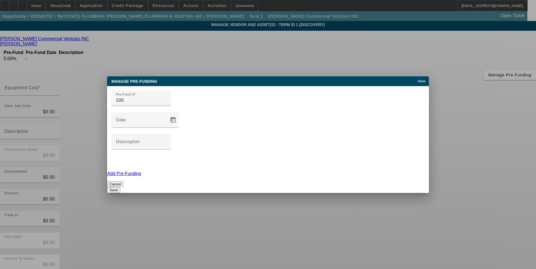
click at [120, 187] on button "Save" at bounding box center [113, 190] width 13 height 6
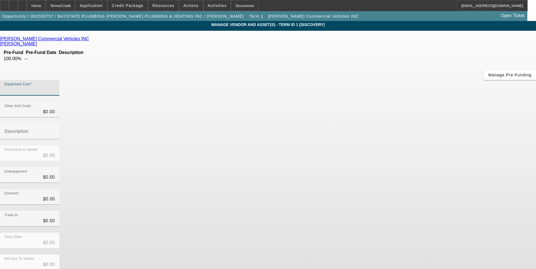
click at [55, 87] on input "Equipment Cost" at bounding box center [29, 90] width 50 height 7
type input "1"
type input "$1.00"
type input "14"
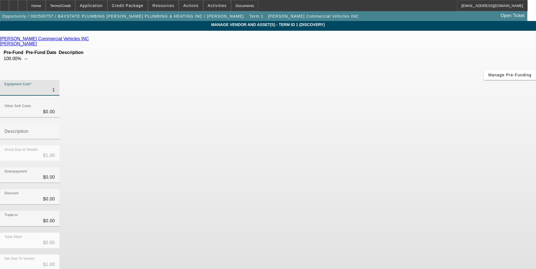
type input "$14.00"
type input "147"
type input "$147.00"
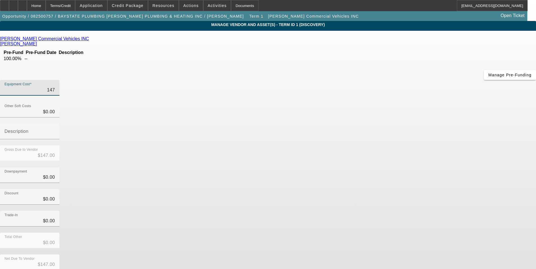
type input "1474"
type input "$1,474.00"
type input "14740"
type input "$14,740.00"
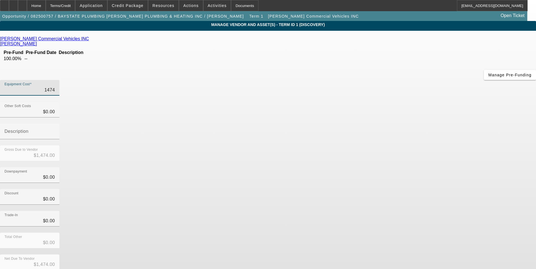
type input "$14,740.00"
type input "147400"
type input "$147,400.00"
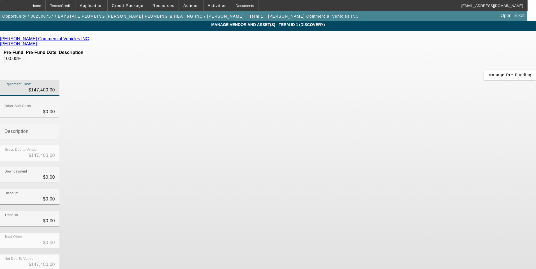
click at [362, 167] on div "Downpayment $0.00" at bounding box center [268, 178] width 536 height 22
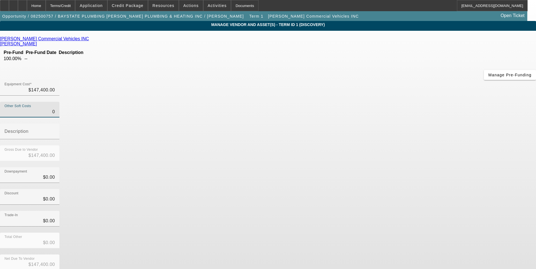
click at [55, 109] on input "0" at bounding box center [29, 112] width 50 height 7
type input "50"
type input "$147,450.00"
type input "590"
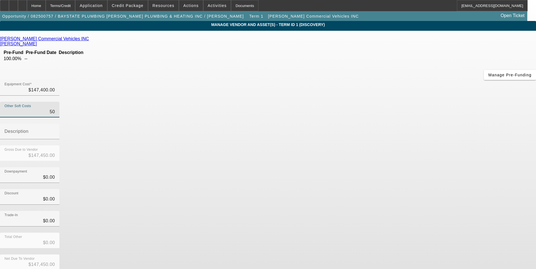
type input "$147,990.00"
type input "59"
type input "$147,459.00"
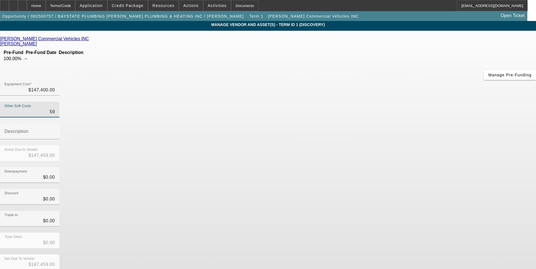
type input "599"
type input "$147,999.00"
type input "$599.00"
click at [378, 189] on div "Discount $0.00" at bounding box center [268, 200] width 536 height 22
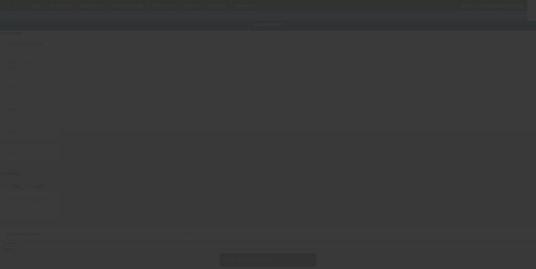
type input "723 Washington St"
type input "Quincy"
type input "02169"
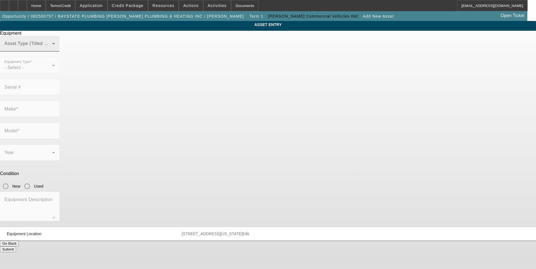
click at [52, 49] on span at bounding box center [28, 46] width 48 height 7
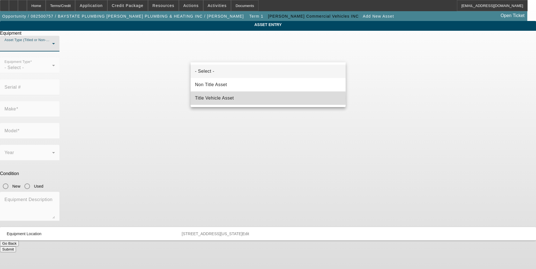
click at [228, 99] on span "Title Vehicle Asset" at bounding box center [214, 98] width 39 height 7
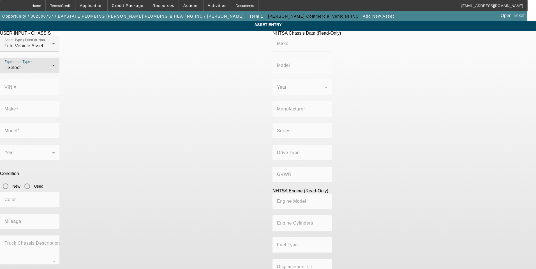
click at [52, 71] on div "- Select -" at bounding box center [28, 67] width 48 height 7
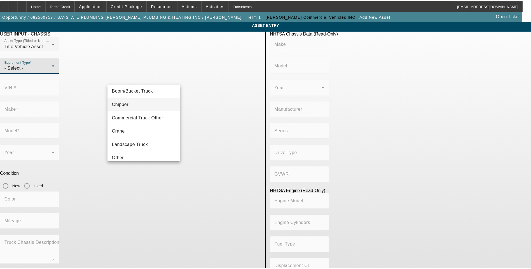
scroll to position [28, 0]
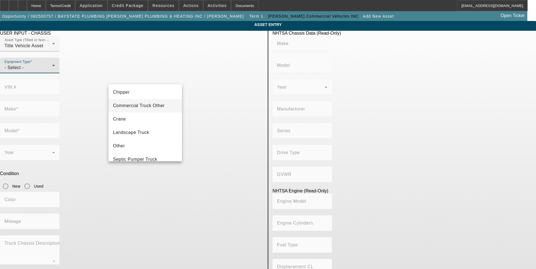
click at [147, 109] on span "Commercial Truck Other" at bounding box center [139, 106] width 52 height 7
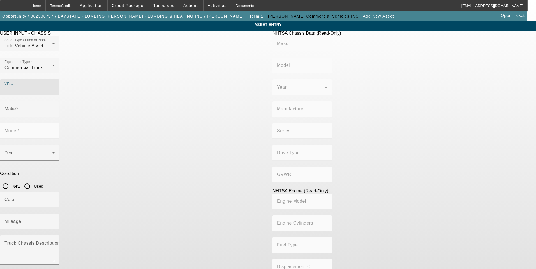
click at [55, 86] on input "VIN #" at bounding box center [29, 89] width 50 height 7
click at [59, 80] on div "VIN #" at bounding box center [29, 88] width 59 height 16
paste input "3ALACWFC8SDVU2932"
type input "3ALACWFC8SDVU2932"
type input "FREIGHTLINER"
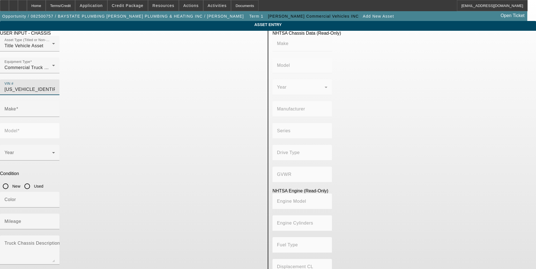
type input "M2"
type input "DAIMLER VEHÍCULOS COMERCIALES MÉXICO S. DE R.L. DE C.V."
type input "M2 106 Medium Duty"
type input "4x2"
type input "Class 6: 19,501 - 26,000 lb (8,845 - 11,794 kg)"
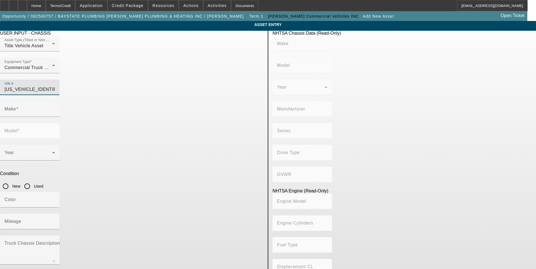
type input "B6.7"
type input "6"
type input "Diesel"
type input "408.85908543470"
type input "6.7"
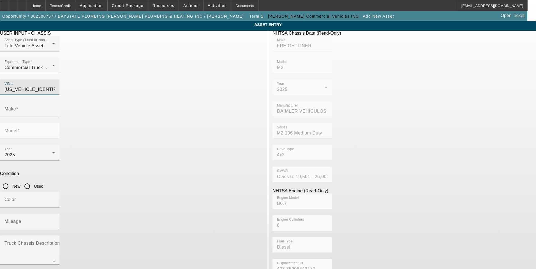
type input "FREIGHTLINER"
type input "M2"
type input "3ALACWFC8SDVU2932"
click at [11, 181] on input "New" at bounding box center [5, 186] width 11 height 11
radio input "true"
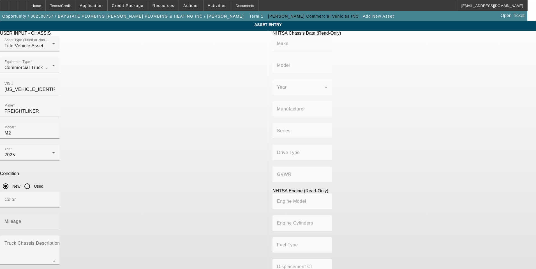
click at [21, 219] on mat-label "Mileage" at bounding box center [12, 221] width 17 height 5
click at [55, 221] on input "Mileage" at bounding box center [29, 224] width 50 height 7
type input "FREIGHTLINER"
type input "M2"
type input "DAIMLER VEHÍCULOS COMERCIALES MÉXICO S. DE R.L. DE C.V."
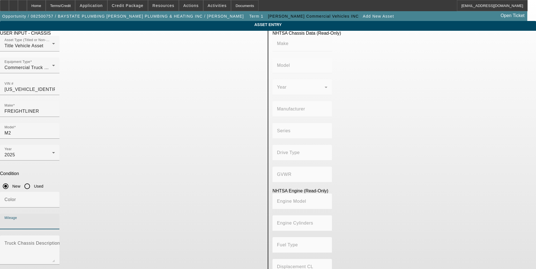
type input "M2 106 Medium Duty"
type input "4x2"
type input "Class 6: 19,501 - 26,000 lb (8,845 - 11,794 kg)"
type input "B6.7"
type input "6"
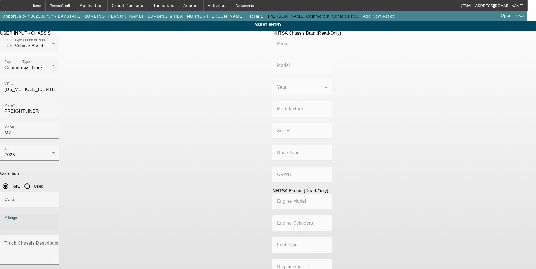
type input "Diesel"
type input "408.85908543470"
type input "6.7"
type input "1"
click at [75, 169] on app-asset-collateral-manage "ASSET ENTRY USER INPUT - CHASSIS Asset Type (Titled or Non-Titled) Title Vehicl…" at bounding box center [268, 176] width 536 height 311
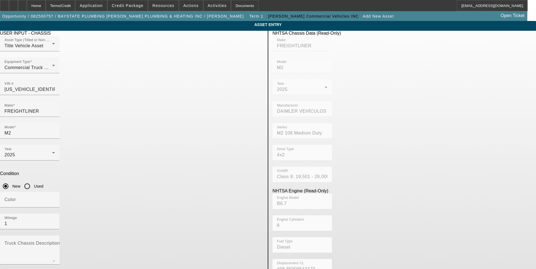
click at [7, 269] on icon "button" at bounding box center [4, 273] width 5 height 5
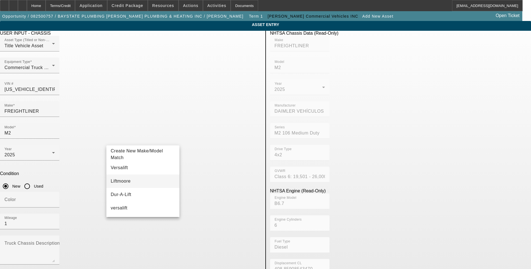
click at [127, 180] on mat-option "Liftmoore" at bounding box center [142, 181] width 73 height 13
type input "Liftmoore"
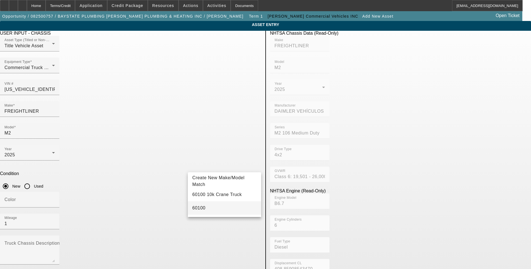
type input "60100"
click at [207, 210] on mat-option "60100" at bounding box center [224, 208] width 73 height 13
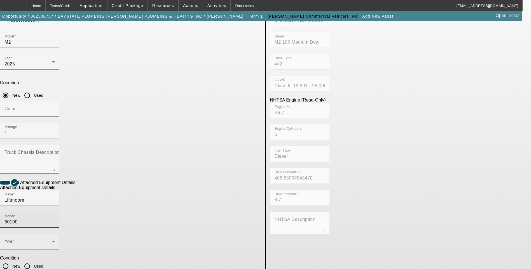
scroll to position [91, 0]
click at [52, 241] on span at bounding box center [28, 244] width 48 height 7
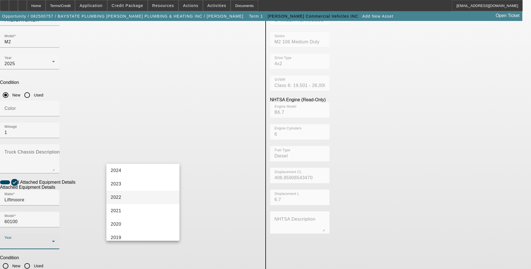
scroll to position [28, 0]
click at [135, 186] on mat-option "2025" at bounding box center [142, 185] width 73 height 13
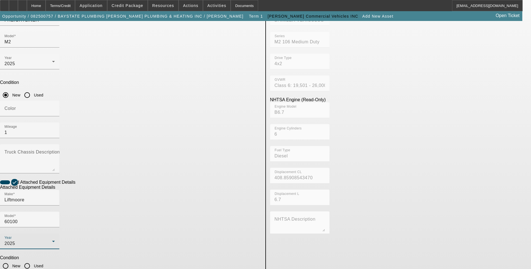
click at [11, 261] on input "New" at bounding box center [5, 266] width 11 height 11
radio input "true"
checkbox input "true"
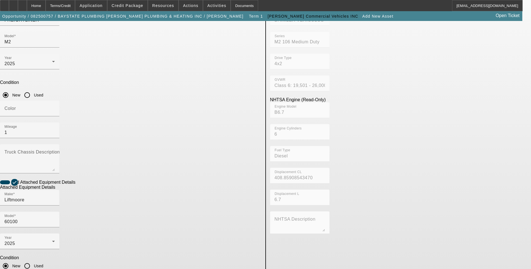
type textarea "10K Capacity"
click at [36, 155] on app-asset-collateral-manage "ASSET ENTRY USER INPUT - CHASSIS Asset Type (Titled or Non-Titled) Title Vehicl…" at bounding box center [265, 148] width 531 height 436
click at [55, 151] on textarea "Truck Chassis Description (Describe the truck chassis only)" at bounding box center [29, 161] width 50 height 20
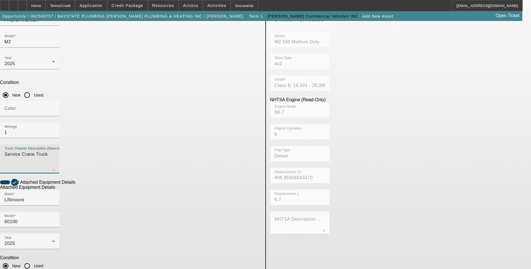
type textarea "Service Crane Truck"
click at [81, 90] on app-asset-collateral-manage "ASSET ENTRY USER INPUT - CHASSIS Asset Type (Titled or Non-Titled) Title Vehicl…" at bounding box center [265, 148] width 531 height 436
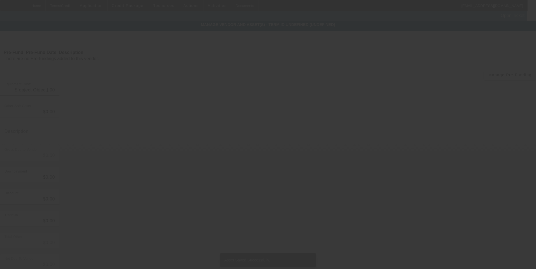
type input "$147,400.00"
type input "$599.00"
type input "$147,999.00"
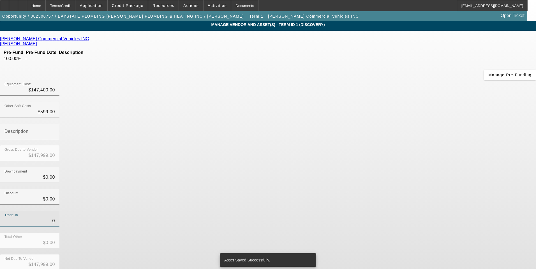
click at [55, 218] on input "0" at bounding box center [29, 221] width 50 height 7
type input "$0.00"
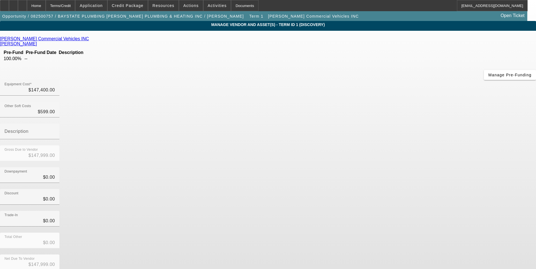
drag, startPoint x: 356, startPoint y: 157, endPoint x: 396, endPoint y: 197, distance: 56.8
click at [358, 211] on div "Trade-In $0.00" at bounding box center [268, 222] width 536 height 22
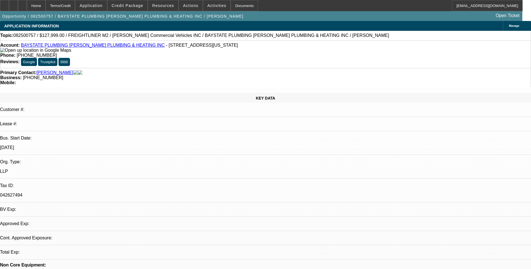
select select "0"
select select "2"
select select "0.1"
select select "4"
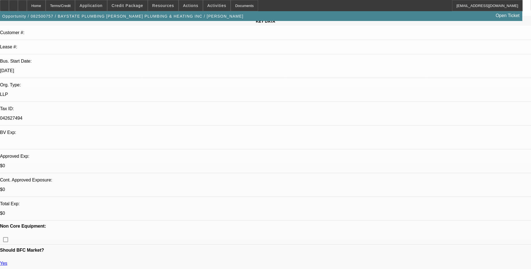
scroll to position [84, 0]
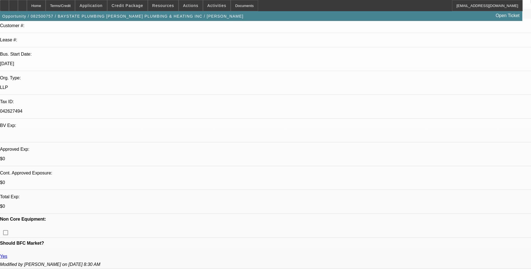
click at [135, 2] on span at bounding box center [128, 5] width 40 height 13
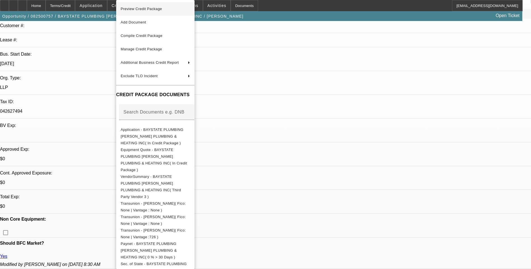
click at [147, 13] on button "Preview Credit Package" at bounding box center [155, 8] width 78 height 13
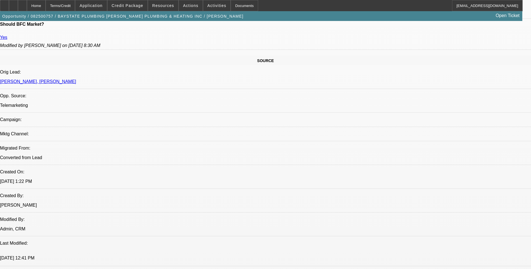
scroll to position [308, 0]
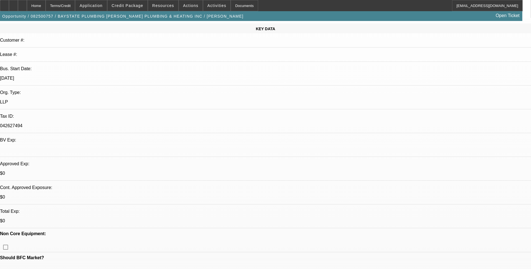
scroll to position [56, 0]
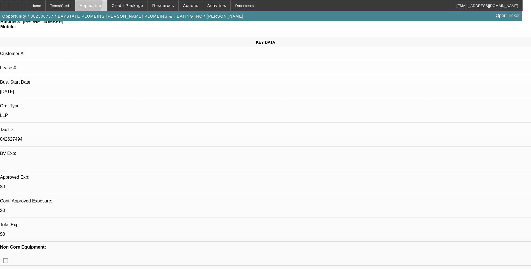
click at [101, 4] on span "Application" at bounding box center [91, 5] width 23 height 4
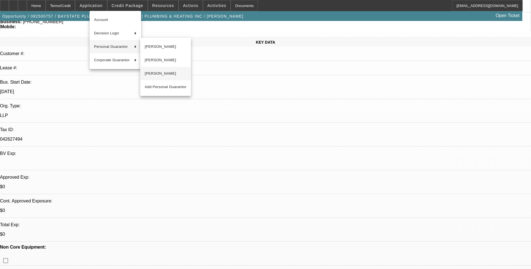
click at [173, 72] on span "Chirstopher Mazzini" at bounding box center [166, 73] width 42 height 7
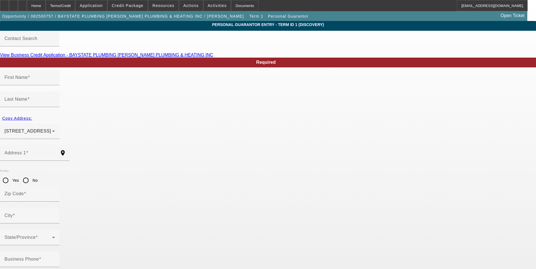
type input "Chirstopher"
type input "Mazzini"
type input "400 Libbey Parkway"
radio input "true"
type input "02189"
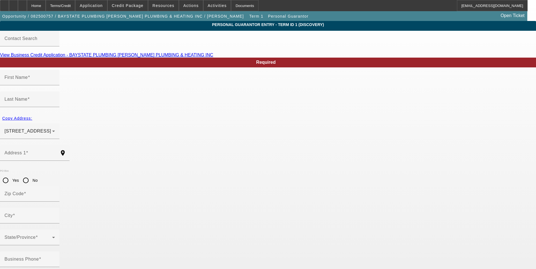
type input "Weymouth"
type input "(775) 528-9256"
type input "100"
type input "027-52-8984"
type input "accounting@aspinwallplumbing.com"
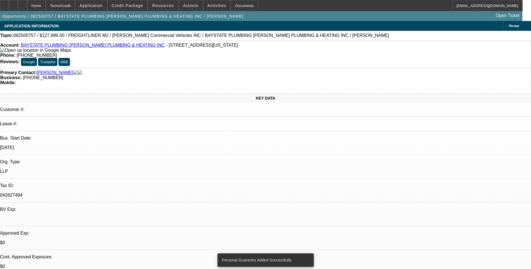
select select "0"
select select "2"
select select "0.1"
select select "4"
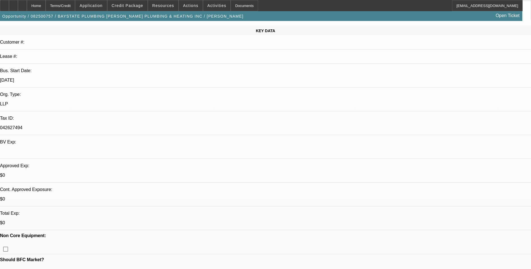
scroll to position [84, 0]
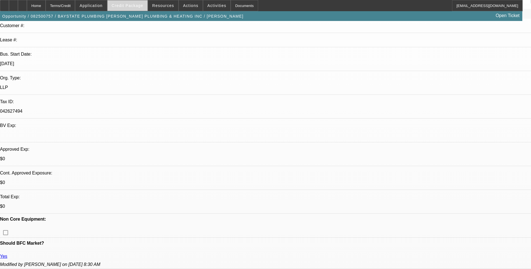
click at [136, 6] on span "Credit Package" at bounding box center [128, 5] width 32 height 4
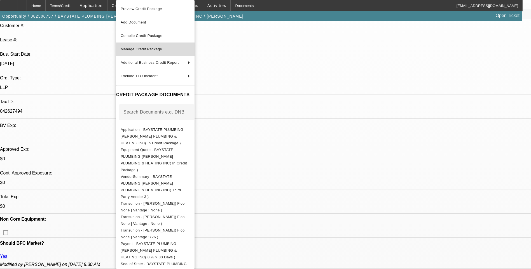
click at [159, 49] on span "Manage Credit Package" at bounding box center [141, 49] width 41 height 4
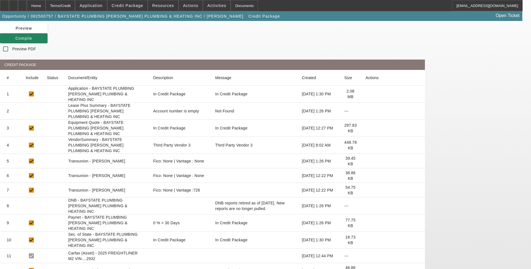
scroll to position [56, 0]
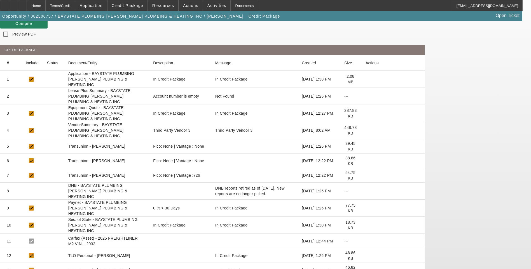
click at [366, 146] on icon at bounding box center [366, 146] width 0 height 0
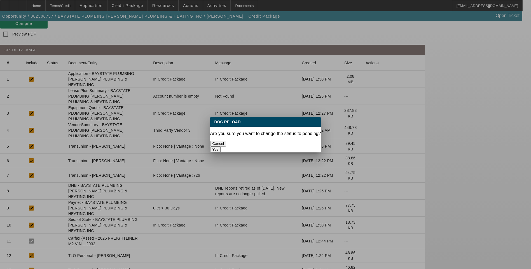
scroll to position [0, 0]
click at [221, 147] on button "Yes" at bounding box center [215, 150] width 11 height 6
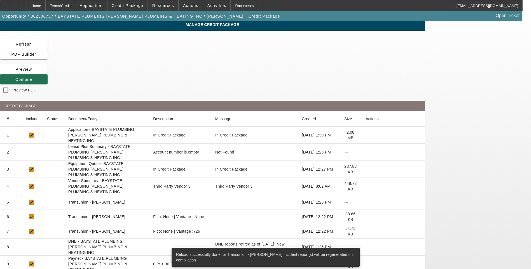
click at [15, 77] on icon at bounding box center [15, 79] width 0 height 4
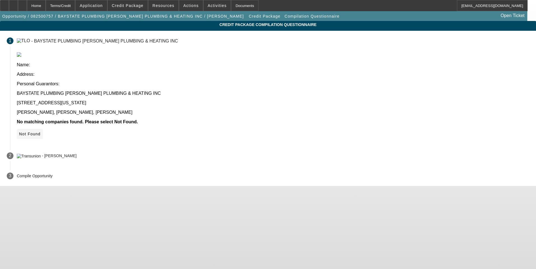
click at [19, 132] on icon at bounding box center [19, 134] width 0 height 4
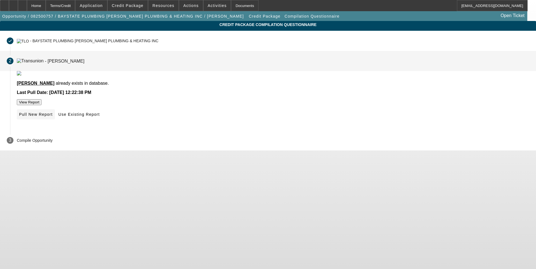
click at [53, 117] on span "Pull New Report" at bounding box center [36, 114] width 34 height 4
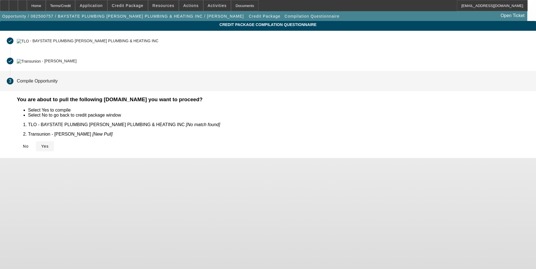
click at [49, 144] on span "Yes" at bounding box center [45, 146] width 8 height 4
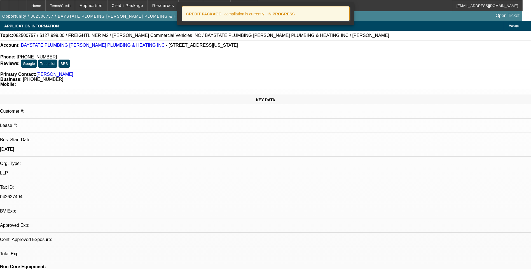
select select "0"
select select "2"
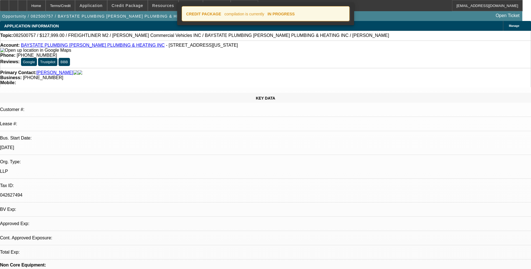
select select "2"
select select "0.1"
select select "4"
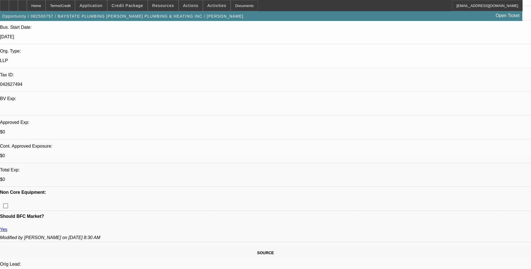
scroll to position [112, 0]
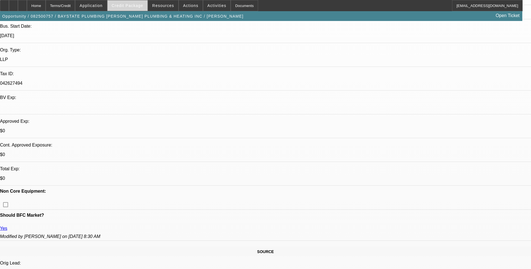
click at [131, 5] on span "Credit Package" at bounding box center [128, 5] width 32 height 4
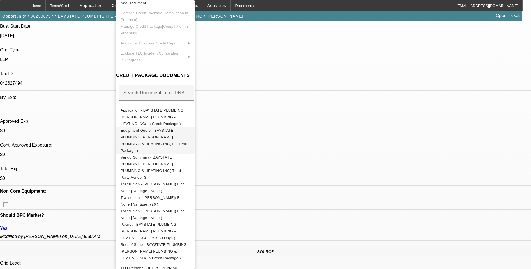
scroll to position [28, 0]
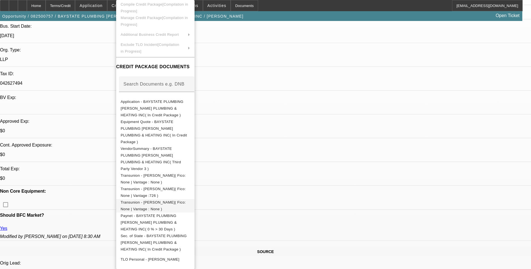
click at [183, 199] on span "Transunion - Mazzini, Chirstopher( Fico: None | Vantage : None )" at bounding box center [155, 205] width 69 height 13
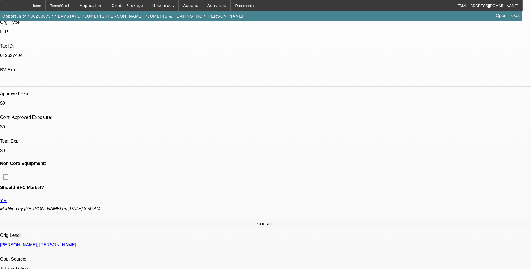
scroll to position [140, 0]
click at [135, 6] on span "Credit Package" at bounding box center [128, 5] width 32 height 4
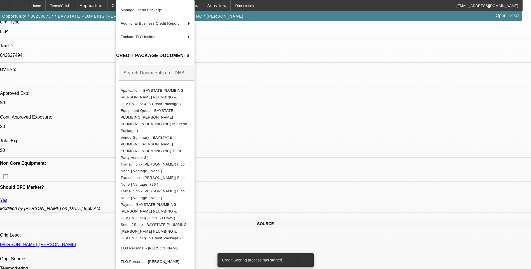
scroll to position [56, 0]
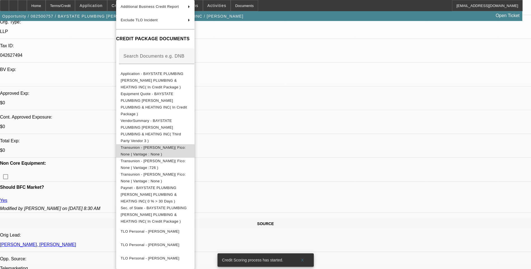
click at [186, 145] on span "Transunion - Mazzini, Louis( Fico: None | Vantage : None )" at bounding box center [155, 151] width 69 height 13
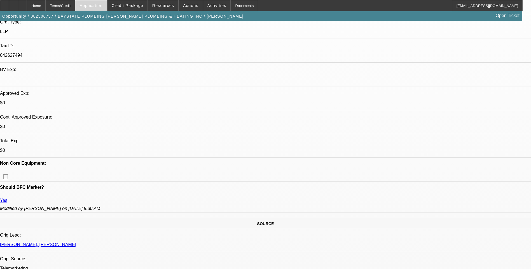
click at [103, 4] on span "Application" at bounding box center [91, 5] width 23 height 4
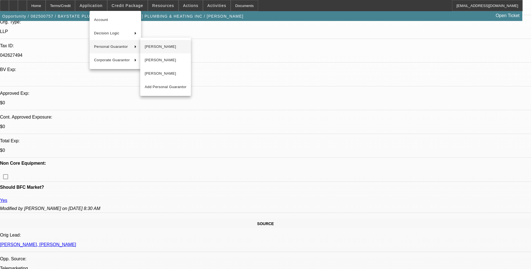
click at [150, 49] on span "[PERSON_NAME]" at bounding box center [166, 46] width 42 height 7
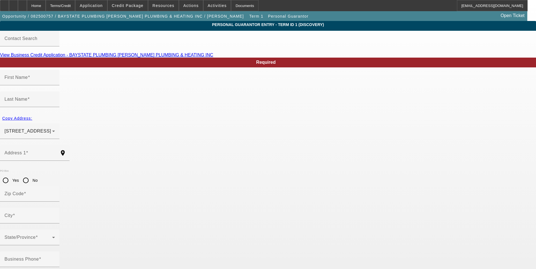
type input "Louis"
type input "Mazzini"
type input "400 Libbey Parkway"
radio input "true"
type input "02189"
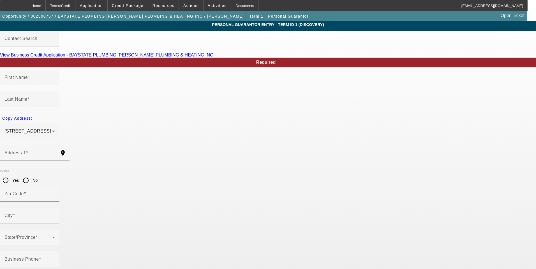
type input "Weymouth"
type input "(307) 346-6453"
type input "33"
type input "027-52-8984"
type input "louismazzini01@proton.me"
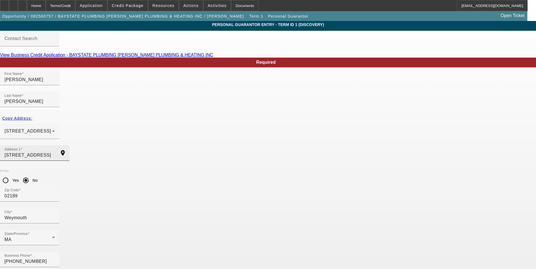
click at [55, 152] on input "400 Libbey Parkway" at bounding box center [29, 155] width 50 height 7
drag, startPoint x: 126, startPoint y: 138, endPoint x: 122, endPoint y: 140, distance: 4.3
click at [26, 151] on mat-label "Address 1" at bounding box center [15, 153] width 22 height 5
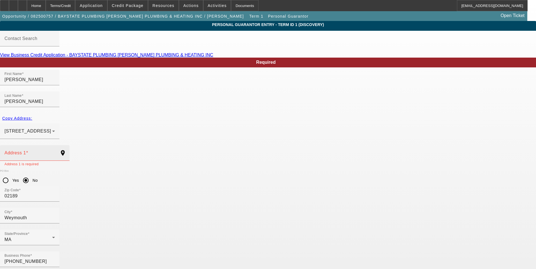
click at [55, 152] on input "Address 1" at bounding box center [29, 155] width 50 height 7
paste input "164 SAMOSET AVENUE"
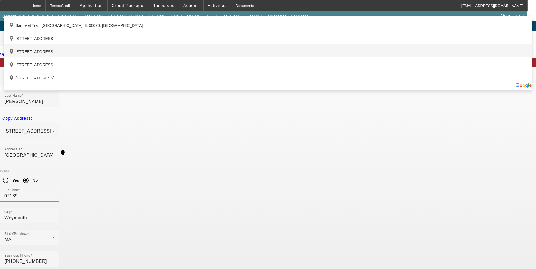
click at [159, 57] on div "add_location 164 Samoset Avenue, Quincy, MA 02169, US" at bounding box center [267, 50] width 527 height 13
type input "164 Samoset Avenue"
type input "02169"
type input "Quincy"
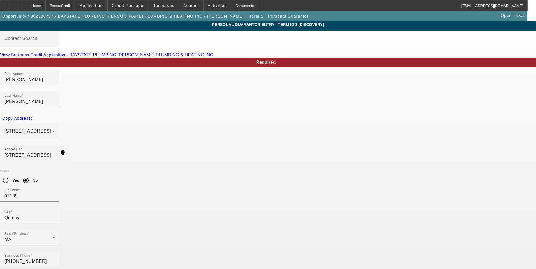
type input "031-36-1126"
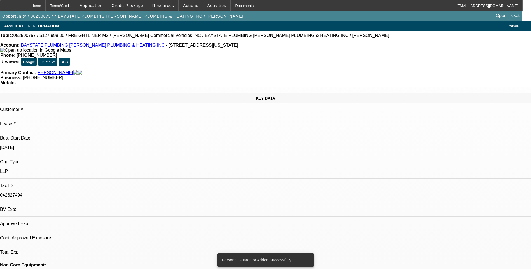
select select "0"
select select "2"
select select "0.1"
select select "4"
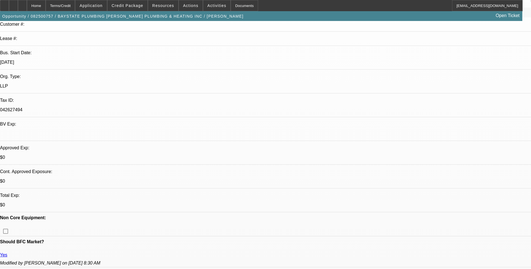
scroll to position [112, 0]
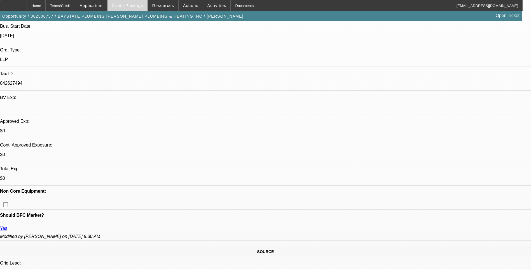
click at [139, 5] on span "Credit Package" at bounding box center [128, 5] width 32 height 4
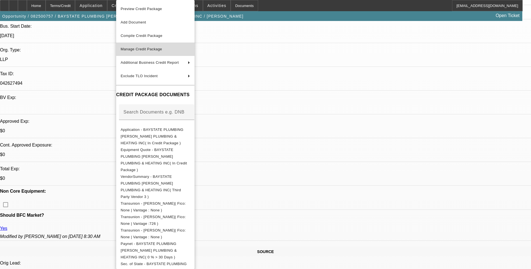
click at [161, 50] on span "Manage Credit Package" at bounding box center [141, 49] width 41 height 4
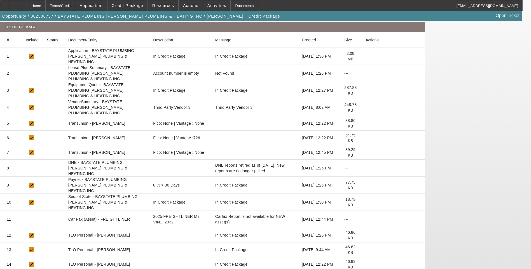
scroll to position [84, 0]
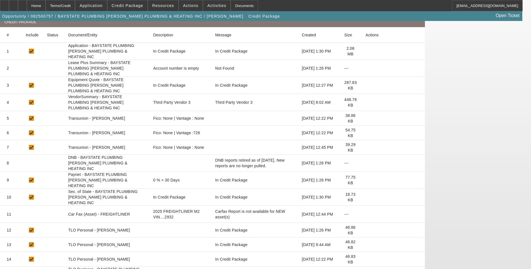
click at [366, 118] on icon at bounding box center [366, 118] width 0 height 0
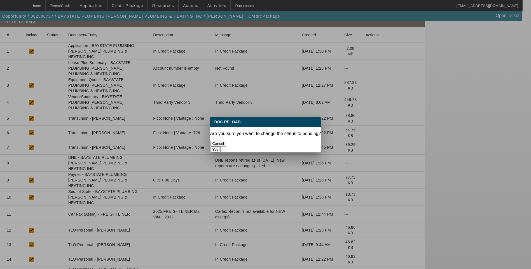
scroll to position [0, 0]
click at [221, 147] on button "Yes" at bounding box center [215, 150] width 11 height 6
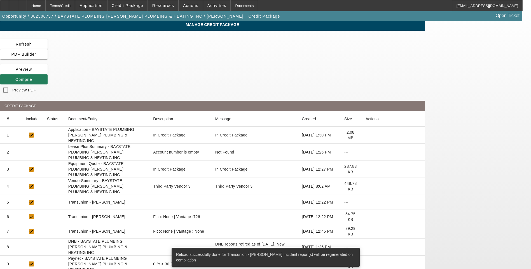
click at [15, 77] on icon at bounding box center [15, 79] width 0 height 4
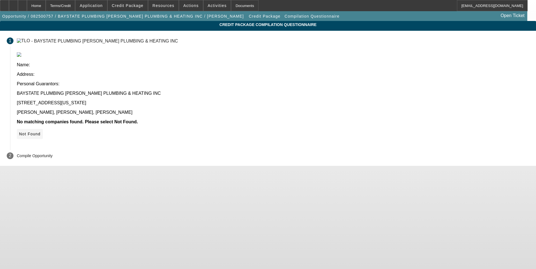
click at [19, 132] on icon at bounding box center [19, 134] width 0 height 4
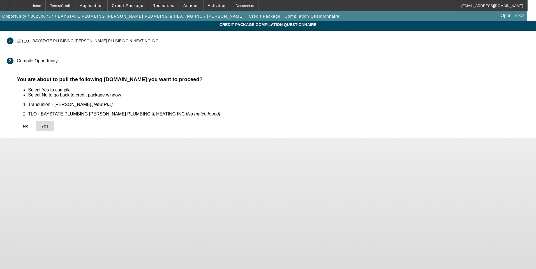
click at [49, 124] on span "Yes" at bounding box center [45, 126] width 8 height 4
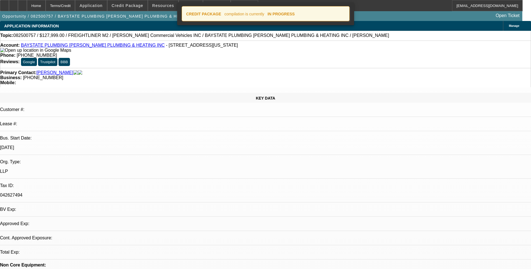
select select "0"
select select "2"
select select "0.1"
select select "4"
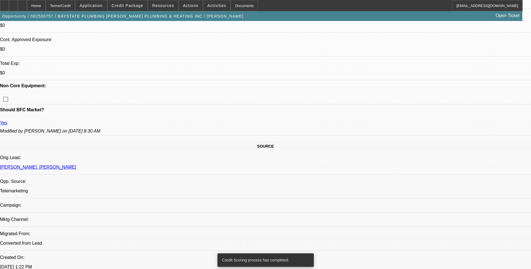
scroll to position [196, 0]
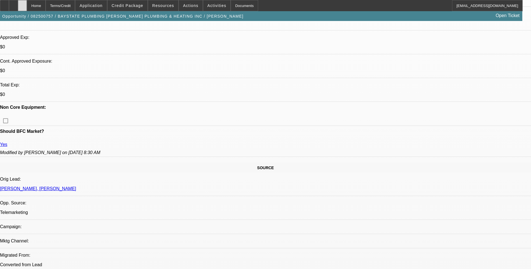
click at [27, 3] on div at bounding box center [22, 5] width 9 height 11
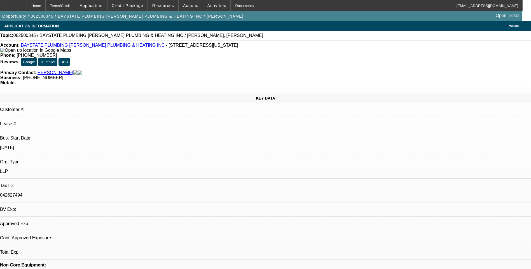
select select "0"
select select "2"
select select "0.1"
select select "1"
select select "2"
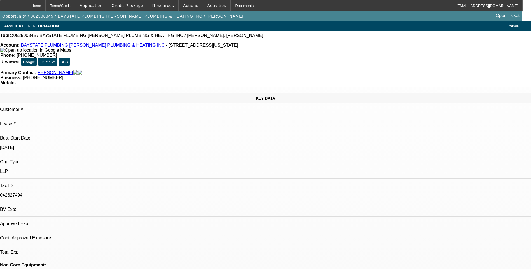
select select "4"
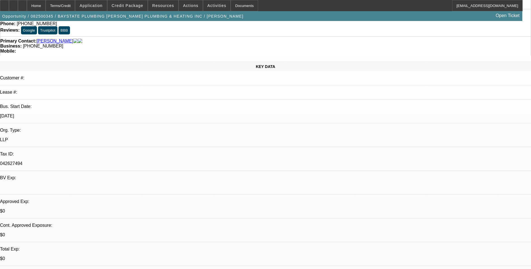
scroll to position [56, 0]
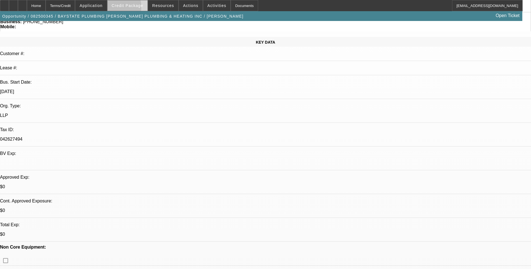
click at [125, 8] on span at bounding box center [128, 5] width 40 height 13
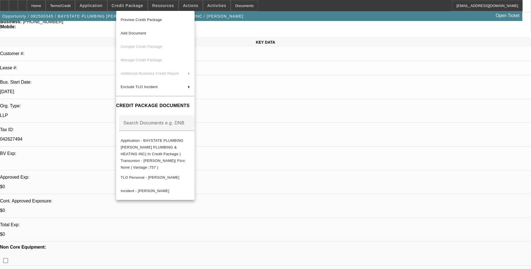
click at [99, 75] on div at bounding box center [265, 134] width 531 height 269
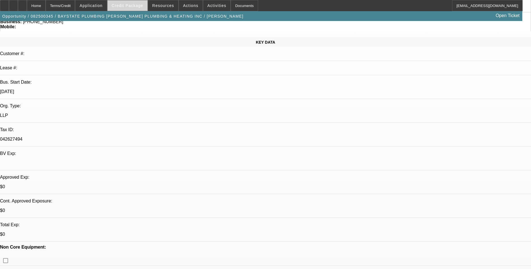
click at [135, 6] on span "Credit Package" at bounding box center [128, 5] width 32 height 4
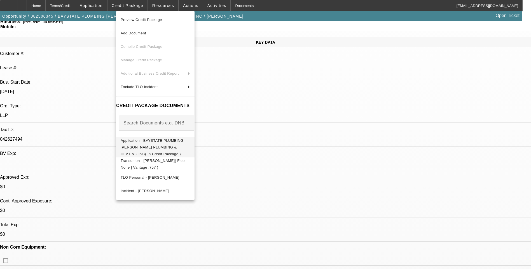
click at [162, 140] on span "Application - BAYSTATE PLUMBING [PERSON_NAME] PLUMBING & HEATING INC( In Credit…" at bounding box center [152, 148] width 63 height 18
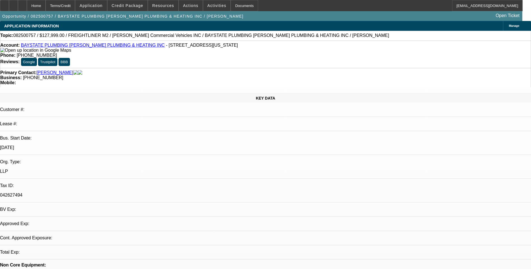
select select "0"
select select "2"
select select "0.1"
select select "1"
select select "2"
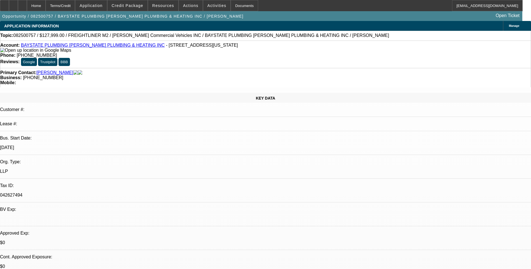
select select "4"
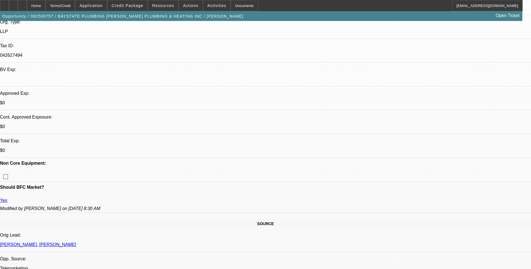
scroll to position [168, 0]
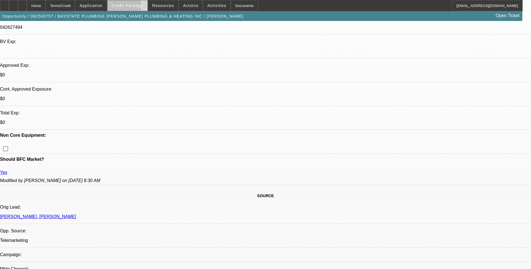
click at [126, 7] on span "Credit Package" at bounding box center [128, 5] width 32 height 4
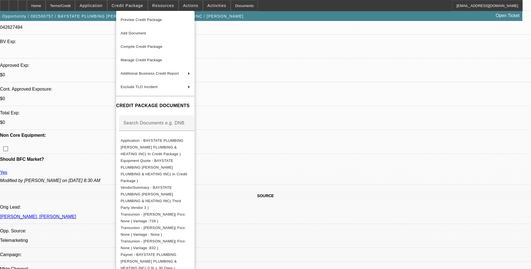
click at [90, 38] on div at bounding box center [265, 134] width 531 height 269
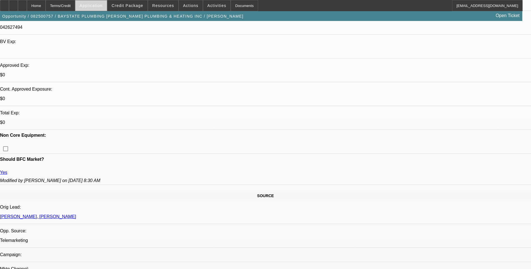
click at [98, 7] on span "Application" at bounding box center [91, 5] width 23 height 4
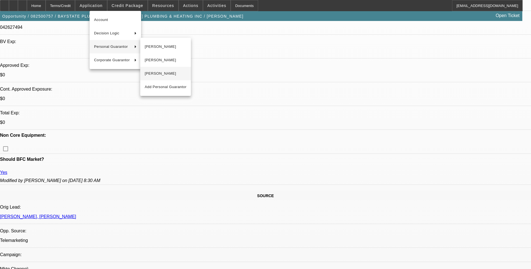
click at [161, 75] on span "[PERSON_NAME]" at bounding box center [166, 73] width 42 height 7
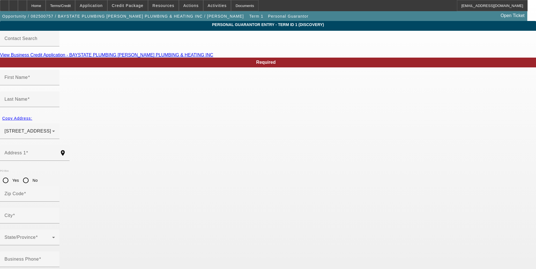
type input "[PERSON_NAME]"
type input "[STREET_ADDRESS]"
radio input "true"
type input "02189"
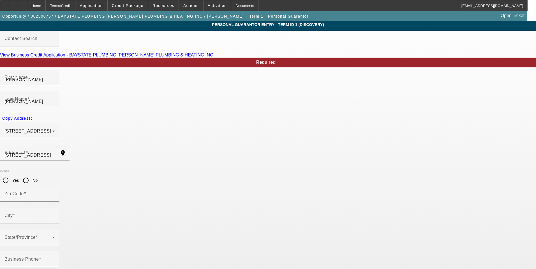
type input "Weymouth"
type input "[PHONE_NUMBER]"
type input "100"
type input "027-52-8984"
type input "[EMAIL_ADDRESS][DOMAIN_NAME]"
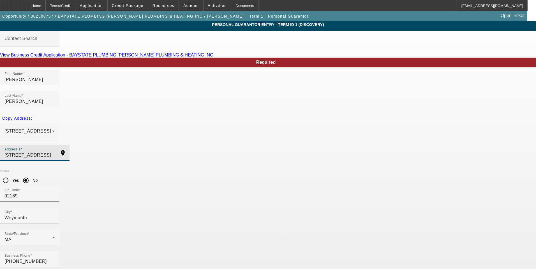
click at [55, 152] on input "[STREET_ADDRESS]" at bounding box center [29, 155] width 50 height 7
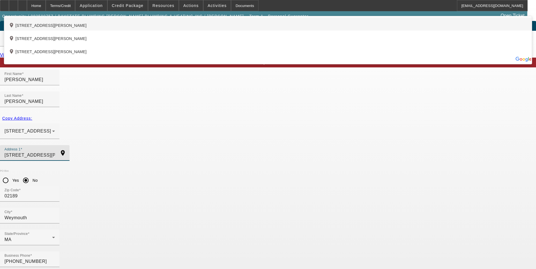
click at [180, 31] on div "add_location [STREET_ADDRESS][PERSON_NAME]" at bounding box center [267, 23] width 527 height 13
type input "[STREET_ADDRESS][PERSON_NAME]"
type input "02184"
type input "Braintree"
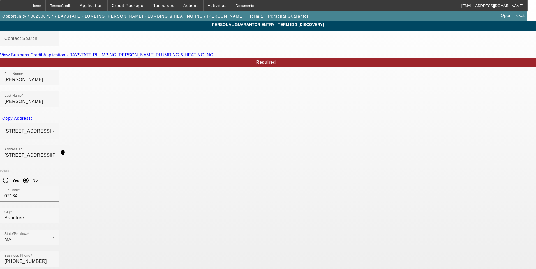
type input "027-52-8984"
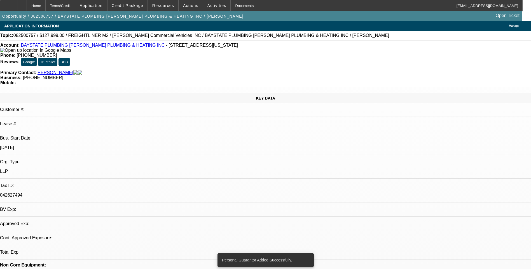
select select "0"
select select "2"
select select "0.1"
select select "4"
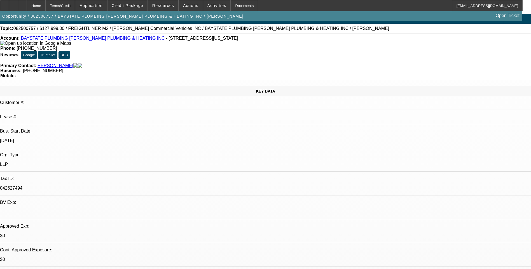
scroll to position [28, 0]
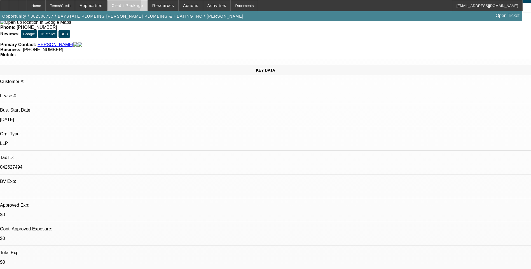
click at [129, 5] on span "Credit Package" at bounding box center [128, 5] width 32 height 4
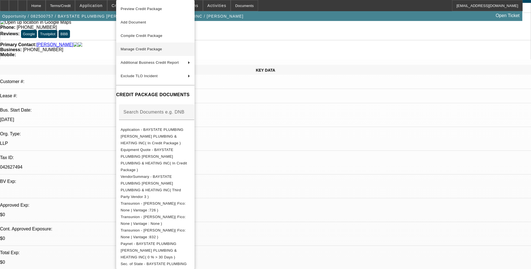
click at [172, 49] on span "Manage Credit Package" at bounding box center [155, 49] width 69 height 7
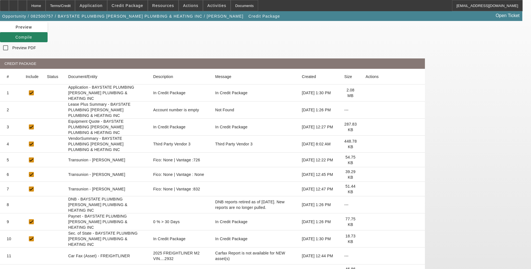
scroll to position [56, 0]
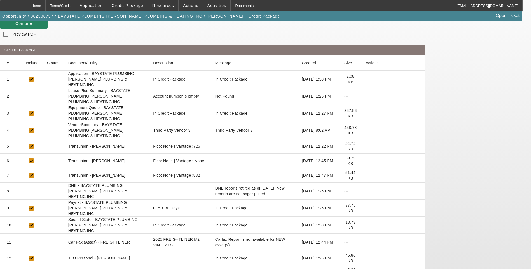
click at [366, 161] on icon at bounding box center [366, 161] width 0 height 0
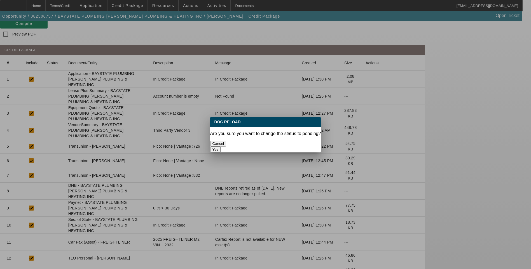
scroll to position [0, 0]
click at [221, 147] on button "Yes" at bounding box center [215, 150] width 11 height 6
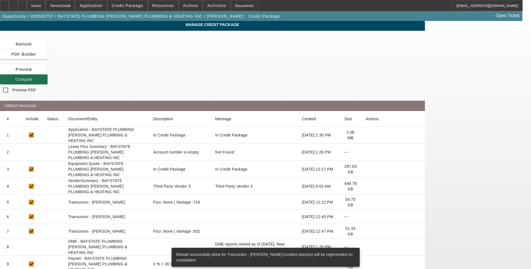
click at [15, 77] on icon at bounding box center [15, 79] width 0 height 4
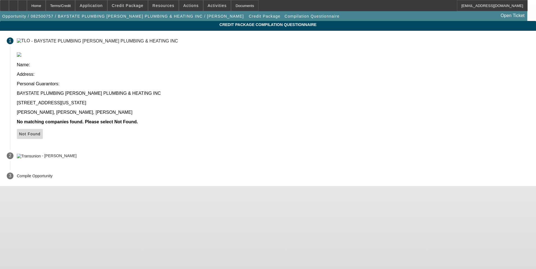
click at [19, 132] on icon at bounding box center [19, 134] width 0 height 4
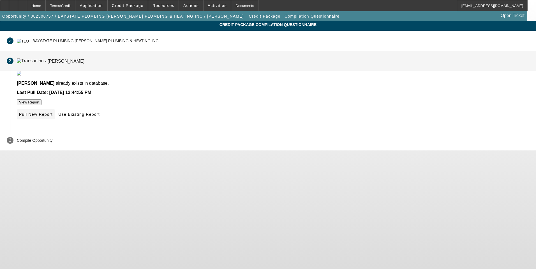
click at [53, 117] on span "Pull New Report" at bounding box center [36, 114] width 34 height 4
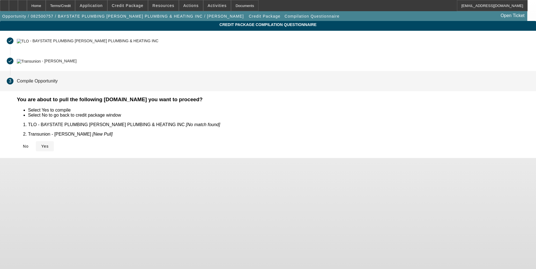
click at [49, 144] on span "Yes" at bounding box center [45, 146] width 8 height 4
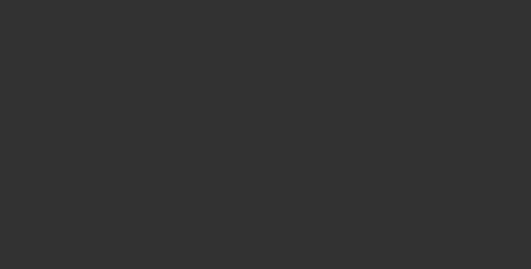
select select "0"
select select "2"
select select "0.1"
select select "4"
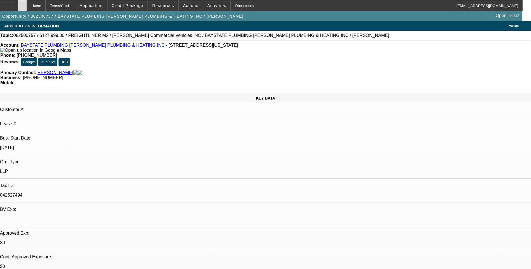
click at [22, 4] on icon at bounding box center [22, 4] width 0 height 0
select select "0"
select select "2"
select select "0.1"
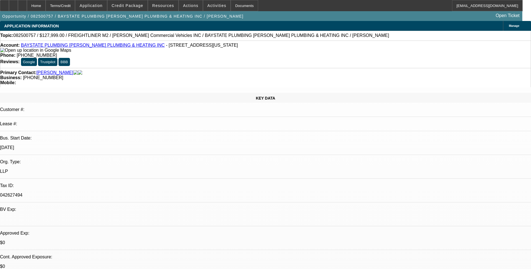
select select "4"
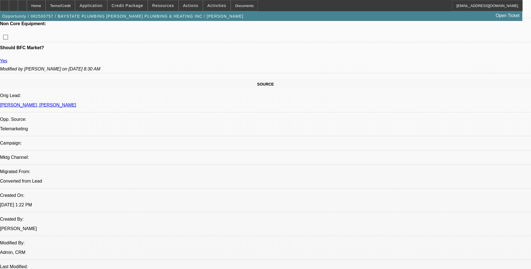
scroll to position [280, 0]
click at [126, 4] on span "Credit Package" at bounding box center [128, 5] width 32 height 4
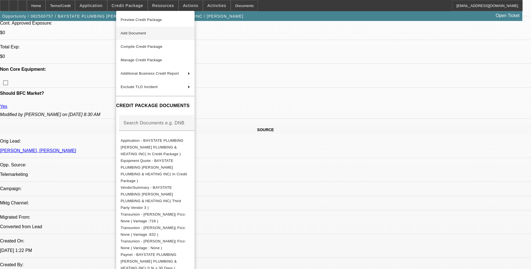
scroll to position [168, 0]
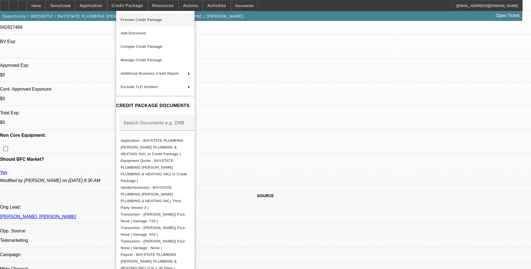
click at [162, 20] on span "Preview Credit Package" at bounding box center [141, 20] width 41 height 4
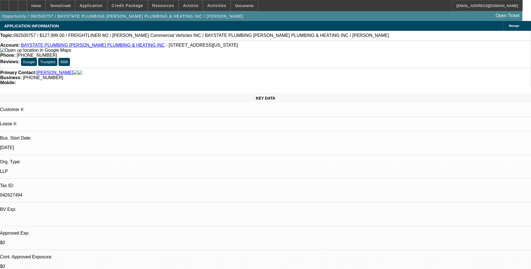
scroll to position [0, 0]
click at [75, 5] on div "Terms/Credit" at bounding box center [61, 5] width 30 height 11
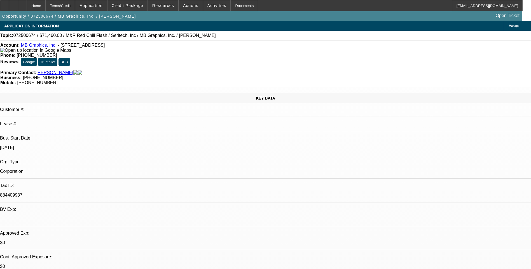
select select "0.1"
select select "0"
select select "0.1"
select select "0"
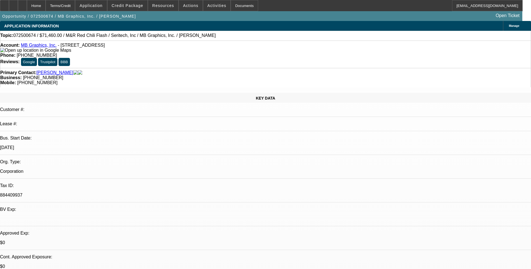
select select "0.1"
select select "0"
select select "0.1"
select select "0"
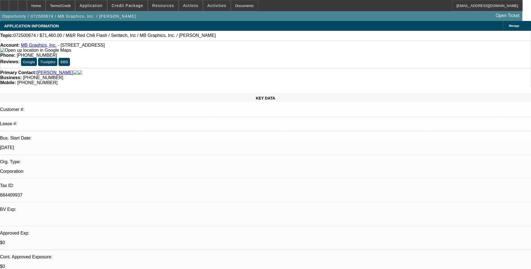
select select "0"
select select "0.1"
select select "1"
select select "5"
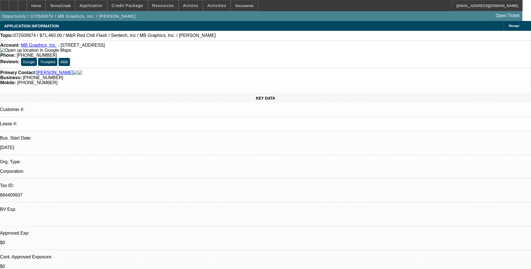
select select "1"
select select "5"
select select "1"
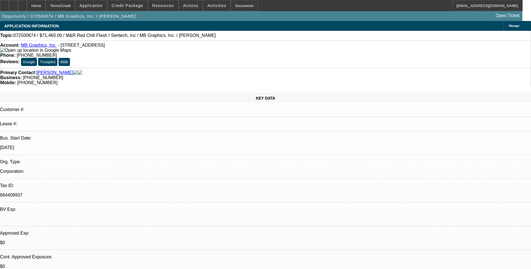
select select "5"
select select "1"
select select "5"
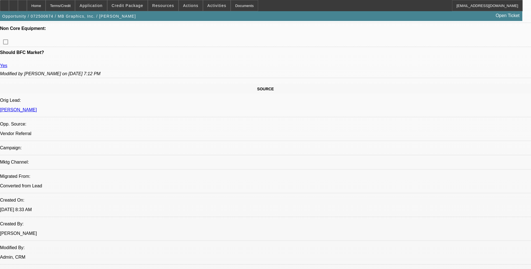
scroll to position [275, 0]
click at [75, 3] on div "Terms/Credit" at bounding box center [61, 5] width 30 height 11
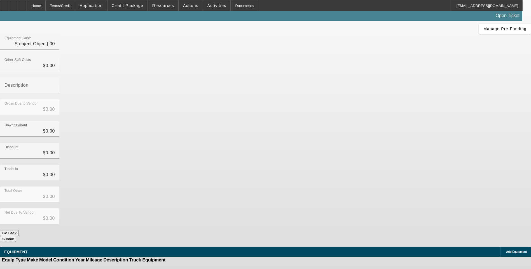
type input "$74,700.00"
type input "$4,700.00"
type input "Freight"
type input "$79,400.00"
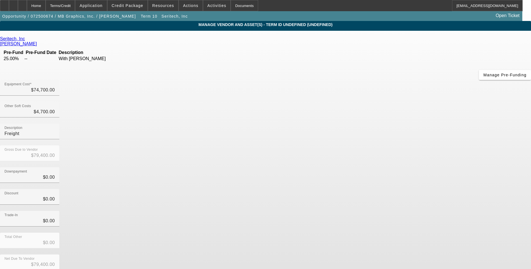
click at [25, 41] on link "Seritech, Inc" at bounding box center [12, 38] width 25 height 5
click at [46, 3] on div "Home" at bounding box center [36, 5] width 19 height 11
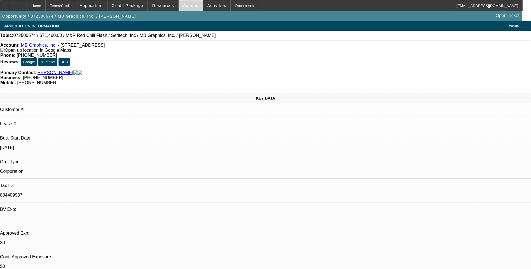
select select "0.1"
select select "0"
select select "0.1"
select select "5"
select select "0.1"
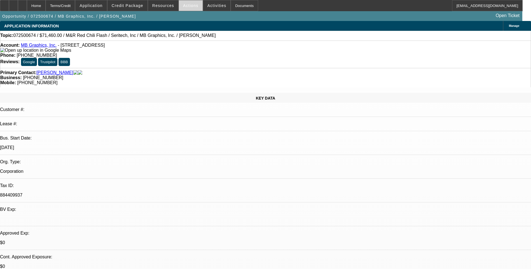
select select "0"
select select "0.1"
select select "5"
select select "0"
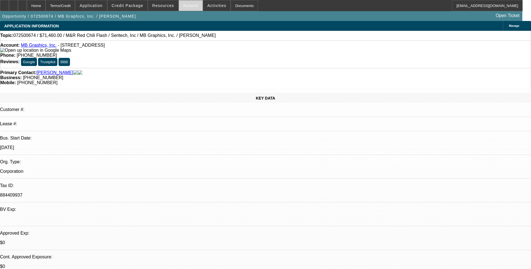
select select "0.1"
select select "5"
select select "0"
select select "0.1"
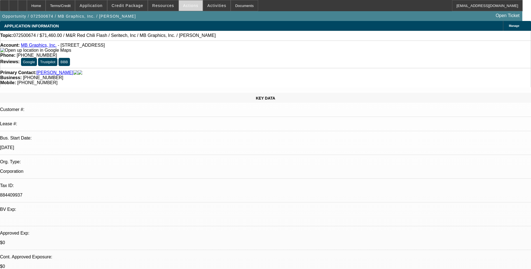
select select "5"
drag, startPoint x: 351, startPoint y: 44, endPoint x: 350, endPoint y: 41, distance: 2.9
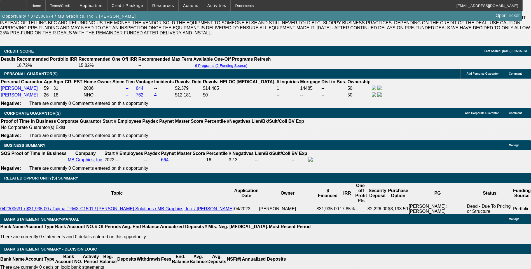
scroll to position [840, 0]
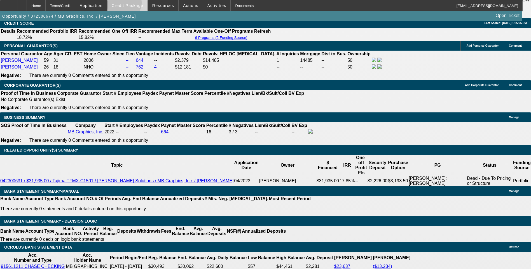
click at [133, 4] on span "Credit Package" at bounding box center [128, 5] width 32 height 4
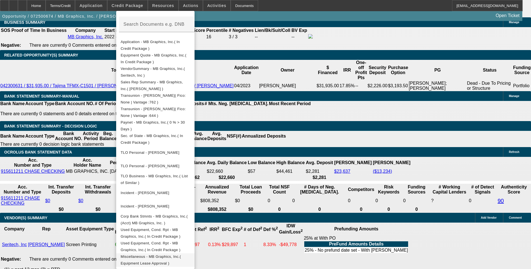
scroll to position [952, 0]
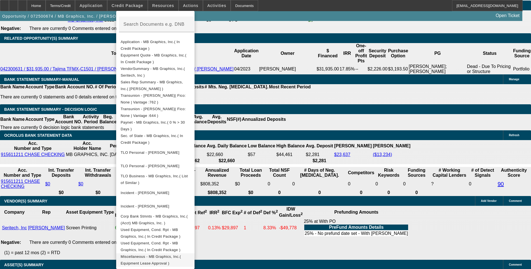
click at [181, 257] on span "Miscellaneous - MB Graphics, Inc.( Equipment Lease Approval )" at bounding box center [151, 260] width 60 height 11
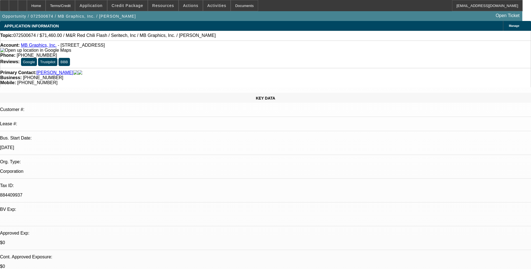
scroll to position [0, 0]
click at [22, 4] on icon at bounding box center [22, 4] width 0 height 0
select select "0.1"
select select "0"
select select "0.1"
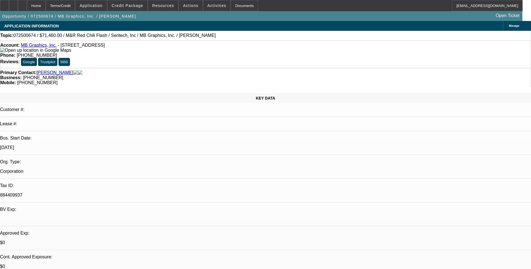
select select "0.1"
select select "0"
select select "0.1"
select select "0"
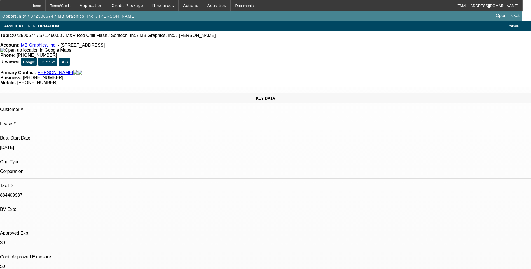
select select "0.1"
select select "0"
select select "0.1"
select select "1"
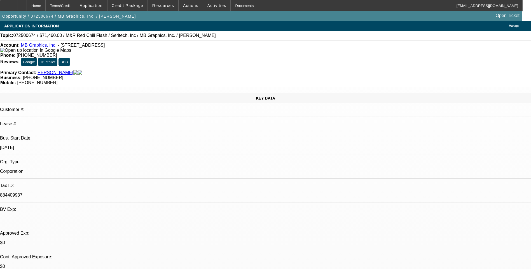
select select "1"
select select "5"
select select "1"
select select "5"
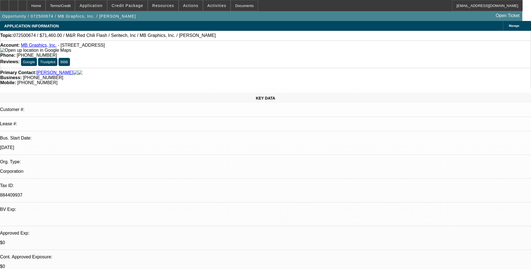
select select "1"
select select "5"
select select "1"
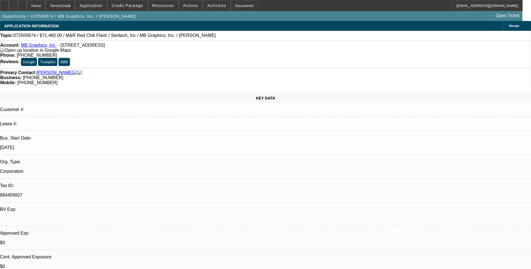
select select "5"
click at [69, 7] on div "Terms/Credit" at bounding box center [61, 5] width 30 height 11
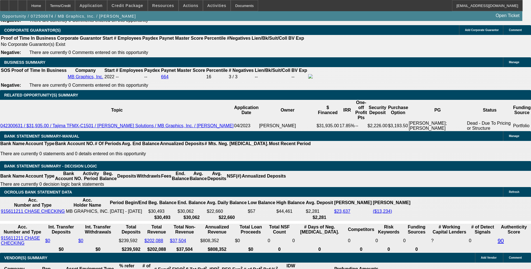
scroll to position [28, 0]
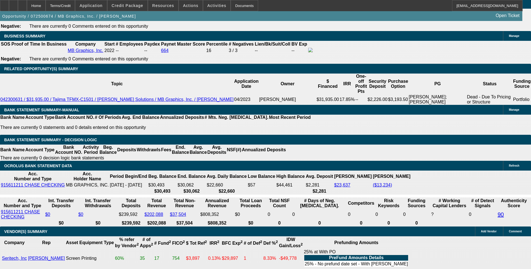
scroll to position [895, 0]
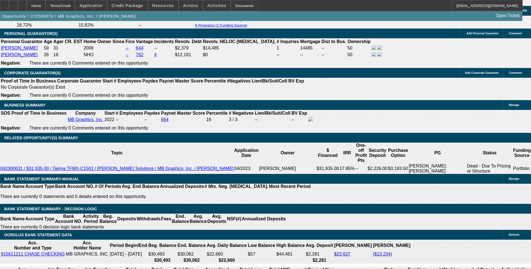
scroll to position [839, 0]
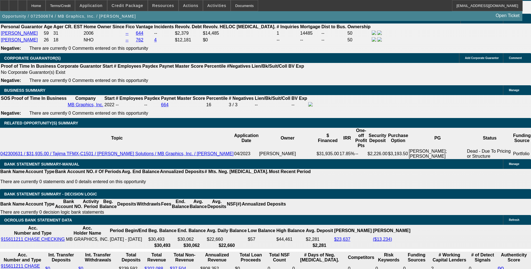
scroll to position [895, 0]
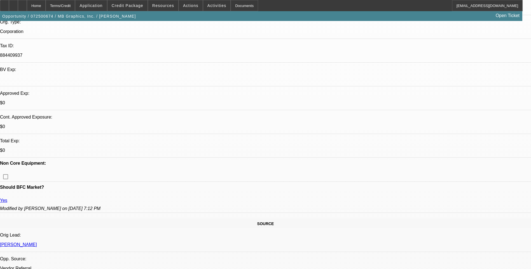
scroll to position [0, 0]
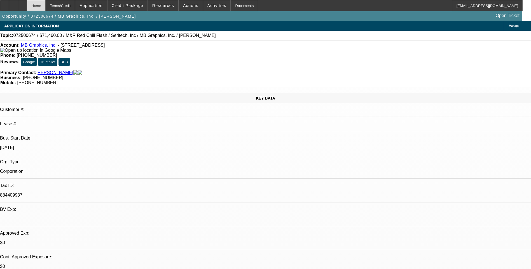
click at [4, 4] on icon at bounding box center [4, 4] width 0 height 0
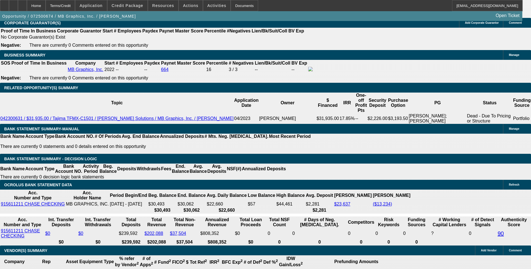
scroll to position [896, 0]
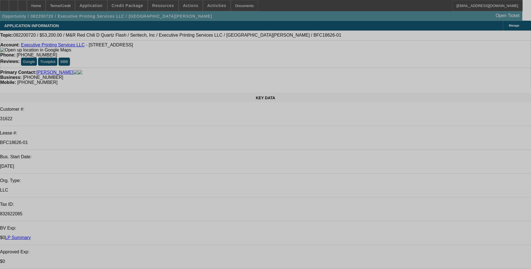
select select "0"
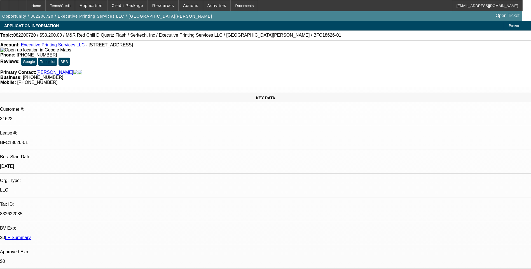
select select "0.1"
select select "0"
select select "0.1"
select select "0"
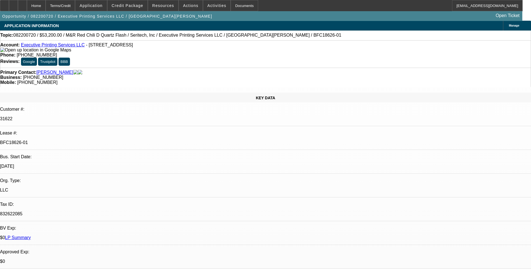
select select "0"
select select "0.1"
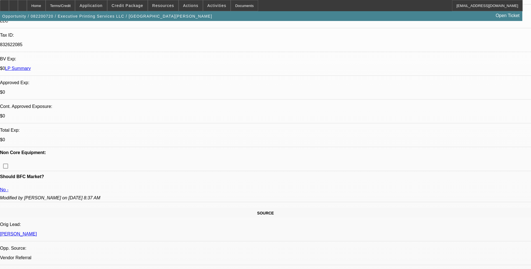
select select "1"
select select "4"
select select "1"
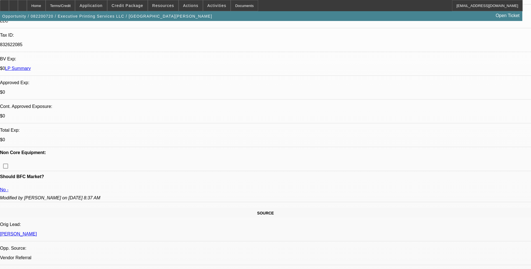
select select "4"
select select "1"
select select "6"
select select "1"
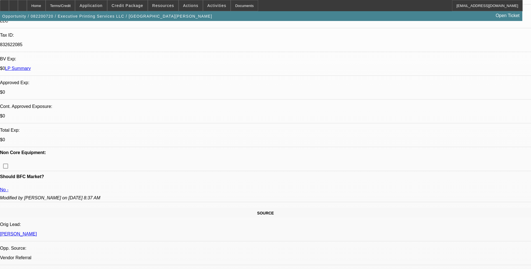
select select "1"
select select "4"
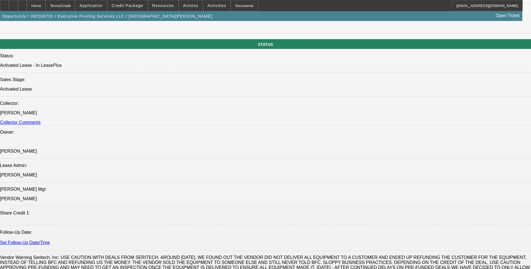
scroll to position [616, 0]
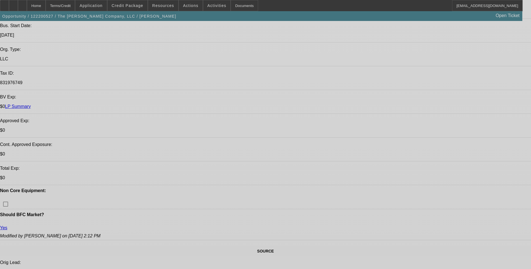
select select "0"
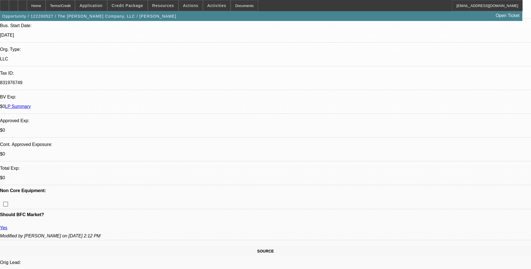
select select "0"
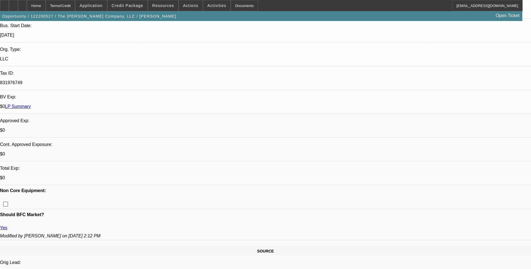
select select "0"
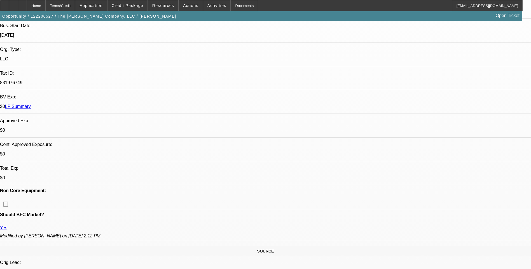
select select "0"
select select "1"
select select "6"
select select "1"
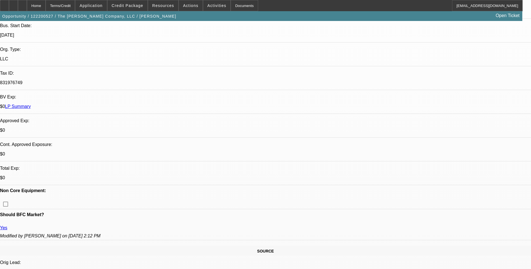
select select "1"
select select "6"
select select "1"
select select "6"
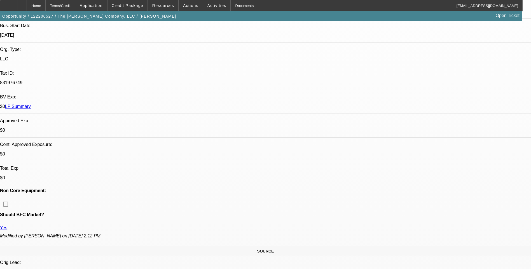
select select "1"
select select "6"
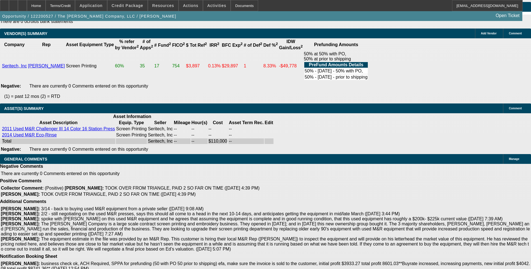
scroll to position [1260, 0]
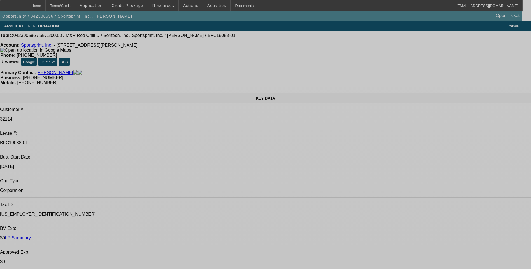
select select "0"
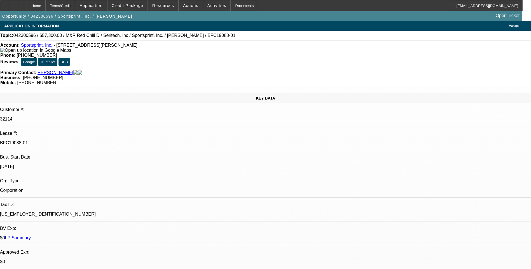
select select "0"
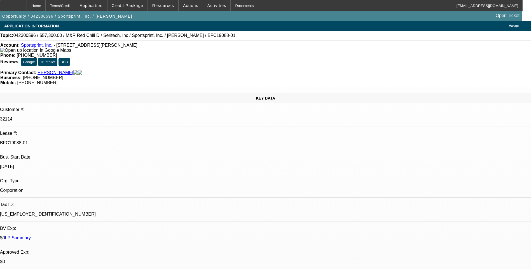
select select "0"
select select "0.1"
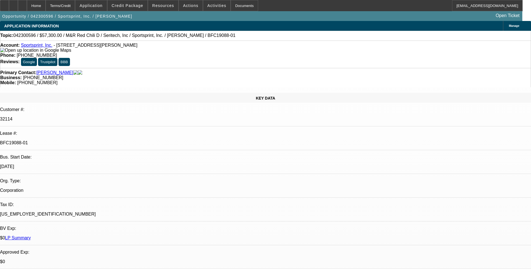
select select "1"
select select "2"
select select "1"
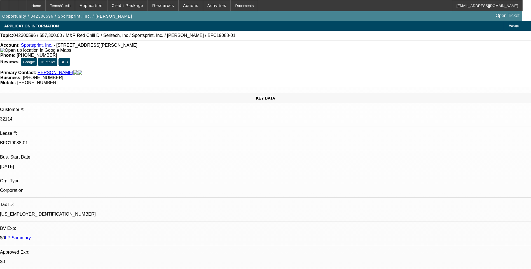
select select "2"
select select "1"
select select "2"
select select "1"
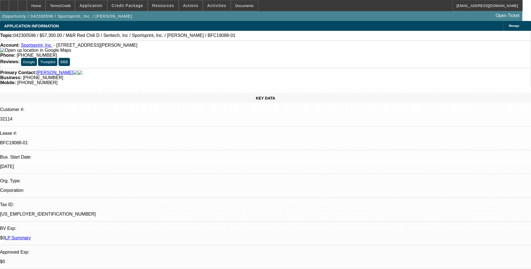
select select "1"
select select "4"
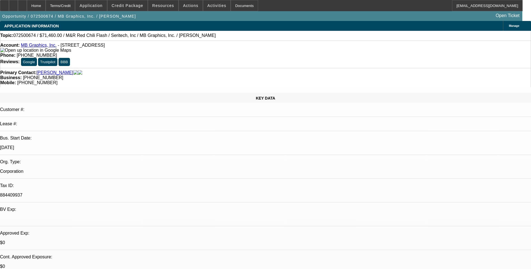
select select "0.1"
select select "0"
select select "0.1"
select select "0"
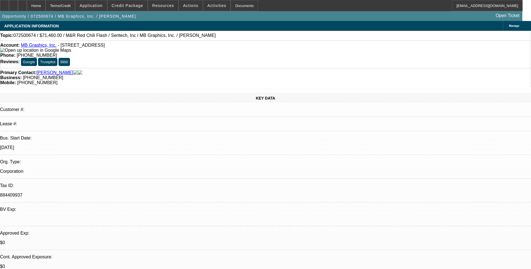
select select "0.1"
select select "0"
select select "0.1"
select select "0"
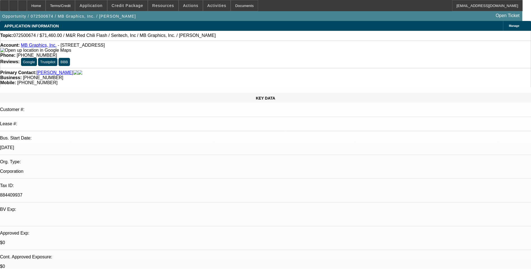
select select "0"
select select "0.1"
select select "1"
select select "5"
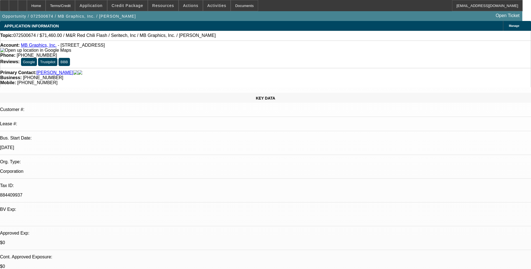
select select "1"
select select "5"
select select "1"
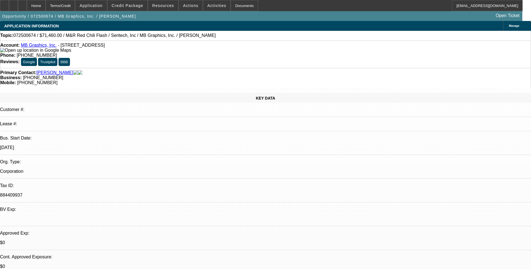
select select "5"
select select "1"
select select "5"
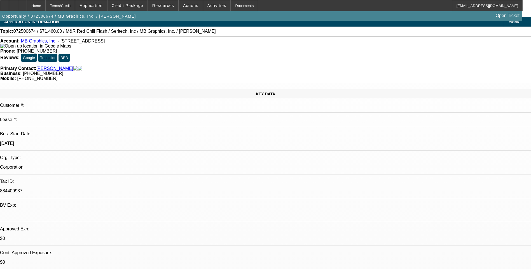
scroll to position [28, 0]
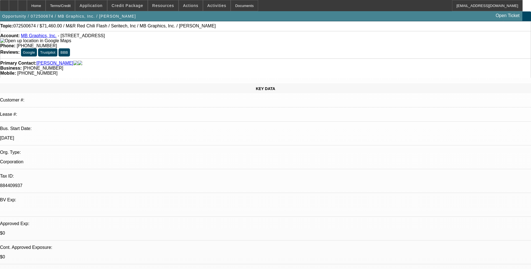
scroll to position [0, 0]
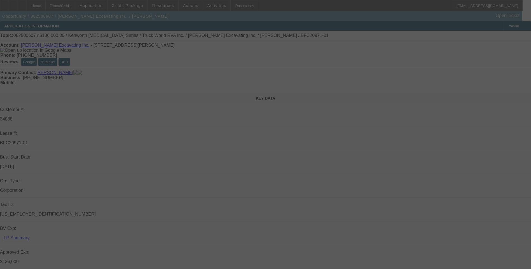
select select "0"
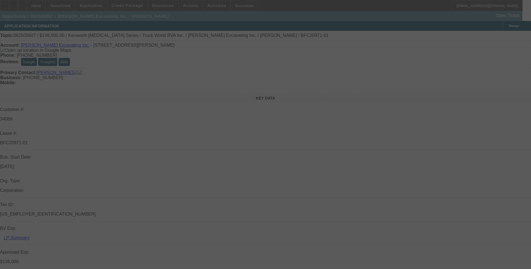
select select "0"
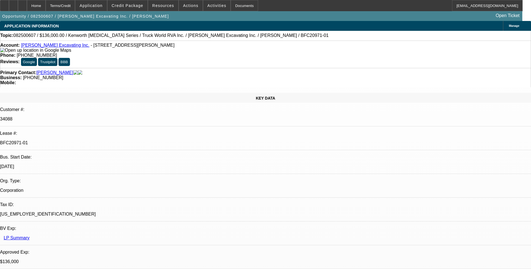
select select "1"
select select "6"
select select "1"
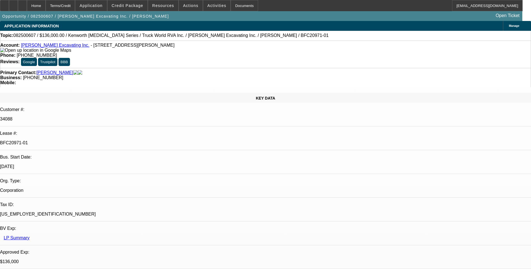
select select "6"
select select "1"
select select "6"
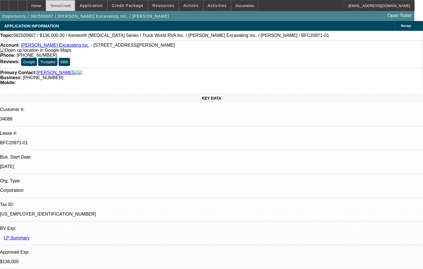
click at [73, 8] on div "Terms/Credit" at bounding box center [61, 5] width 30 height 11
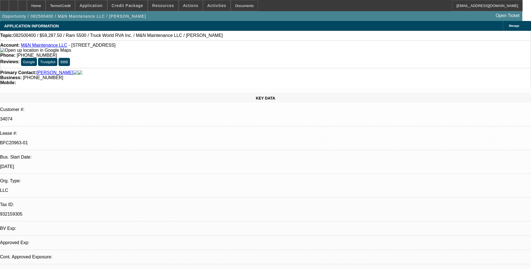
select select "0.1"
select select "0"
select select "0.1"
select select "0"
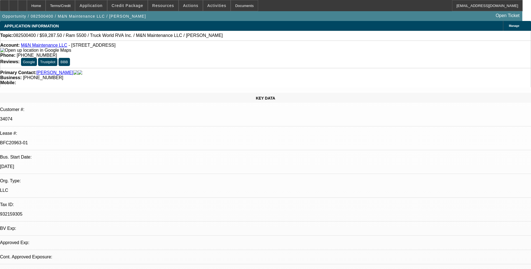
select select "0"
select select "0.1"
select select "0"
select select "1"
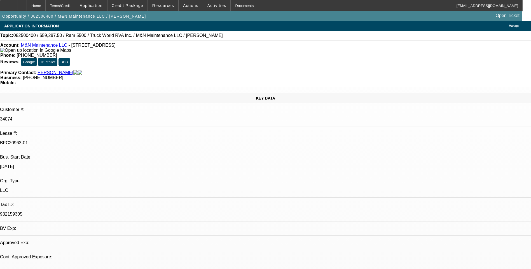
select select "1"
select select "6"
select select "1"
select select "6"
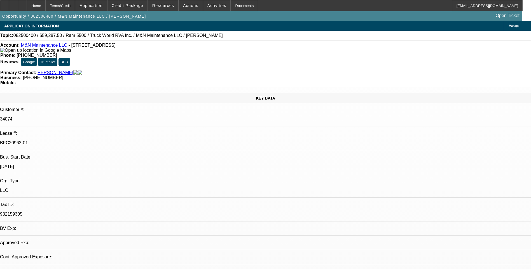
select select "1"
select select "6"
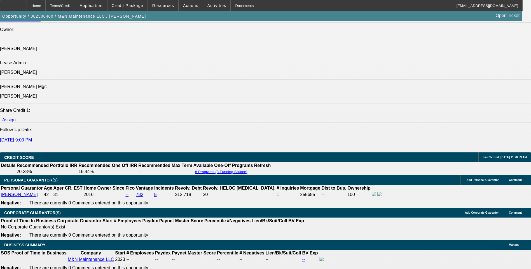
scroll to position [28, 0]
drag, startPoint x: 489, startPoint y: 201, endPoint x: 523, endPoint y: 203, distance: 33.9
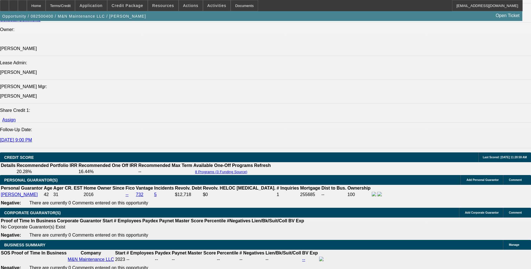
drag, startPoint x: 523, startPoint y: 203, endPoint x: 512, endPoint y: 202, distance: 11.1
copy p "jeffsealy@gmail.com"
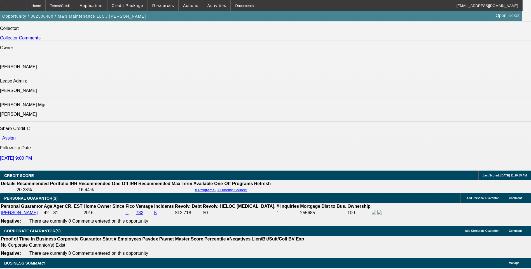
scroll to position [700, 0]
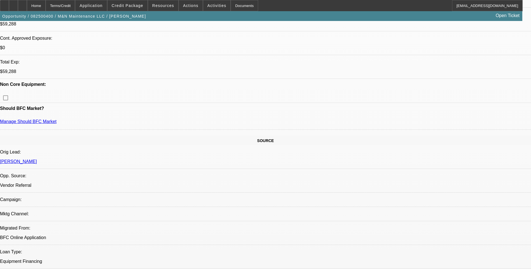
scroll to position [224, 0]
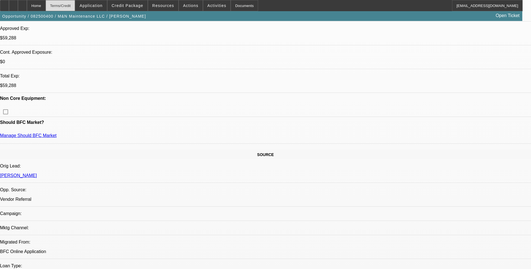
click at [75, 4] on div "Terms/Credit" at bounding box center [61, 5] width 30 height 11
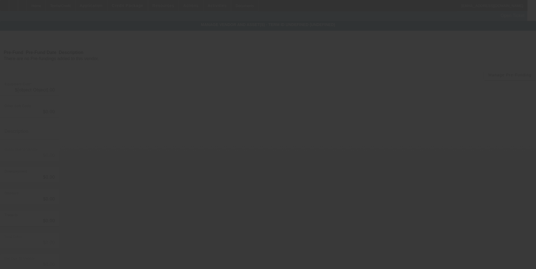
type input "$62,000.00"
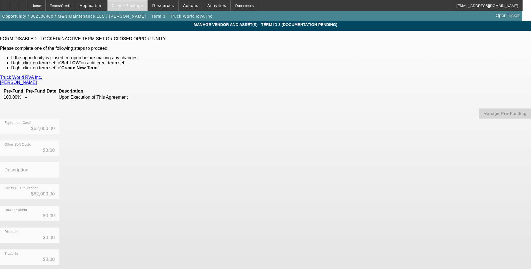
click at [127, 8] on span at bounding box center [128, 5] width 40 height 13
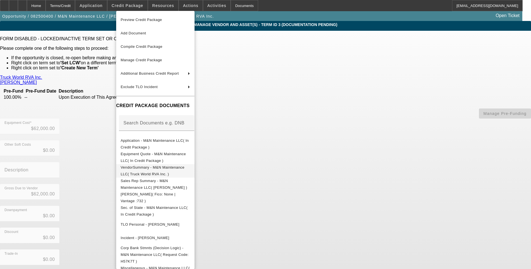
click at [171, 168] on span "VendorSummary - M&N Maintenance LLC( Truck World RVA Inc. )" at bounding box center [153, 171] width 64 height 11
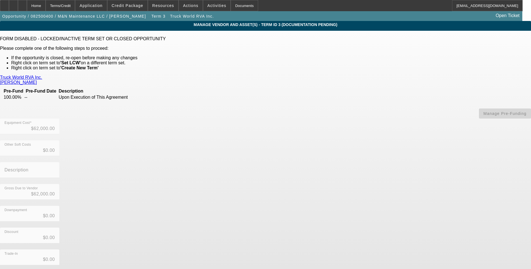
click at [42, 78] on link "Truck World RVA Inc." at bounding box center [21, 77] width 42 height 5
click at [45, 4] on div "Home" at bounding box center [36, 5] width 19 height 11
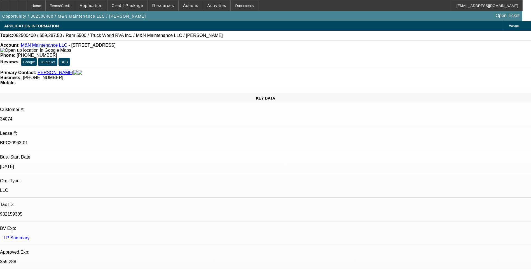
select select "0.1"
select select "0"
select select "6"
select select "0.1"
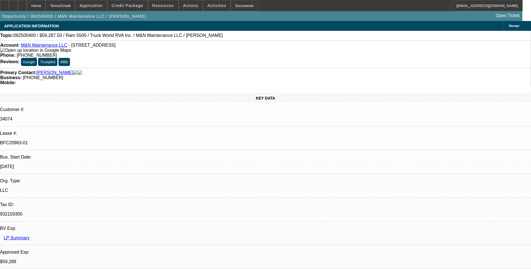
select select "0"
select select "6"
select select "0.1"
select select "0"
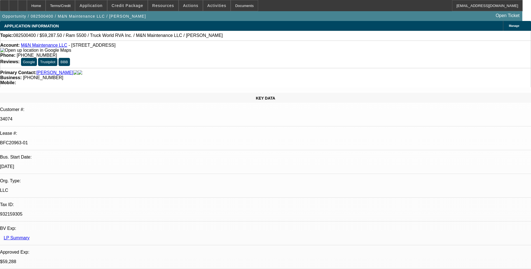
select select "0"
select select "6"
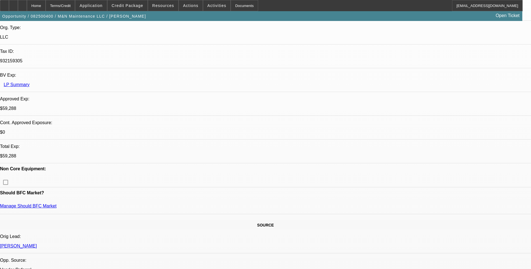
scroll to position [168, 0]
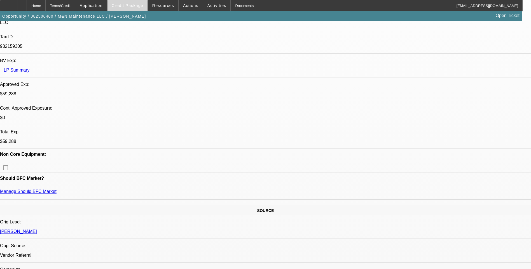
click at [134, 5] on span "Credit Package" at bounding box center [128, 5] width 32 height 4
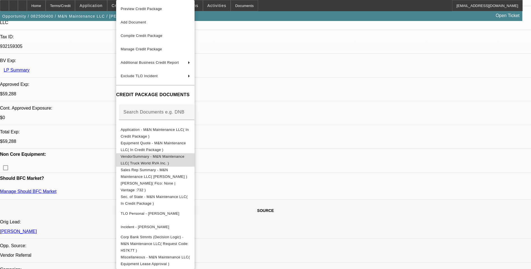
click at [173, 162] on button "VendorSummary - M&N Maintenance LLC( Truck World RVA Inc. )" at bounding box center [155, 159] width 78 height 13
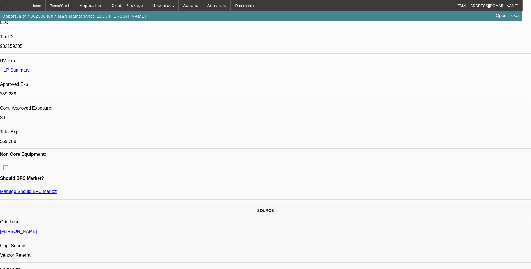
scroll to position [0, 0]
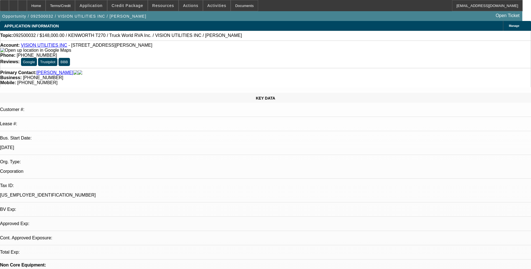
select select "0"
select select "1"
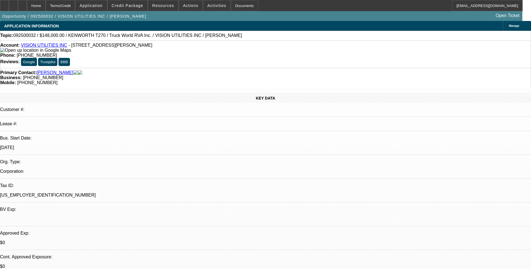
select select "6"
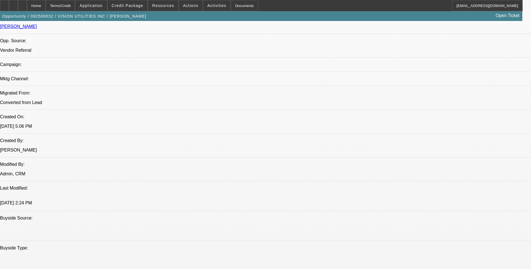
scroll to position [364, 0]
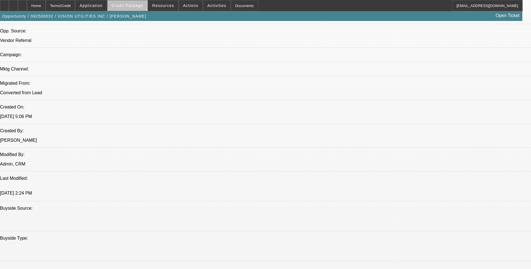
click at [136, 6] on span "Credit Package" at bounding box center [128, 5] width 32 height 4
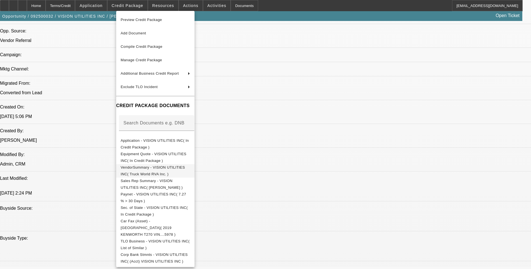
click at [176, 165] on button "VendorSummary - VISION UTILITIES INC( Truck World RVA Inc. )" at bounding box center [155, 170] width 78 height 13
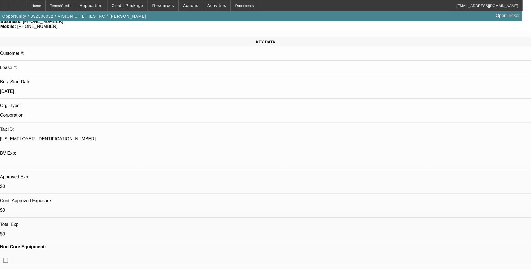
scroll to position [56, 0]
click at [130, 5] on span "Credit Package" at bounding box center [128, 5] width 32 height 4
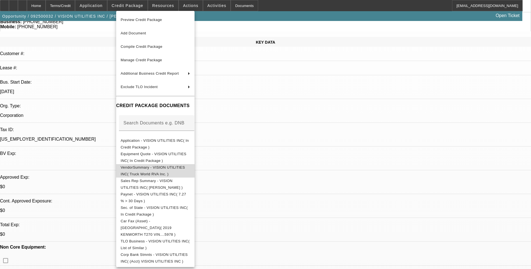
click at [175, 167] on span "VendorSummary - VISION UTILITIES INC( Truck World RVA Inc. )" at bounding box center [153, 171] width 64 height 11
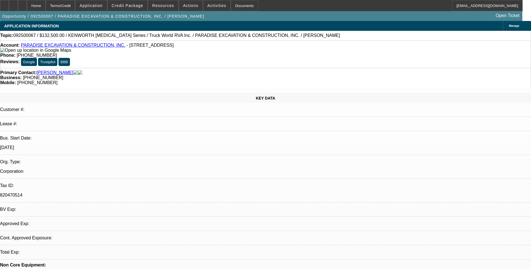
select select "0"
select select "1"
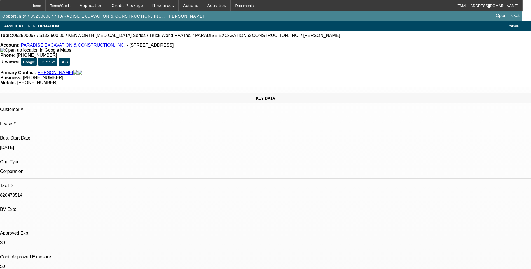
select select "6"
click at [139, 4] on span "Credit Package" at bounding box center [128, 5] width 32 height 4
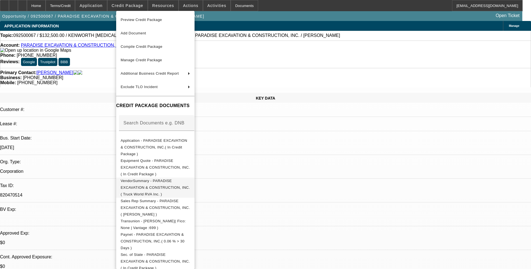
click at [176, 179] on span "VendorSummary - PARADISE EXCAVATION & CONSTRUCTION, INC.( Truck World RVA Inc. )" at bounding box center [155, 188] width 69 height 18
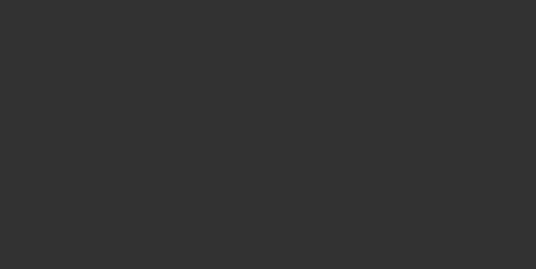
select select "0"
select select "2"
select select "0"
select select "6"
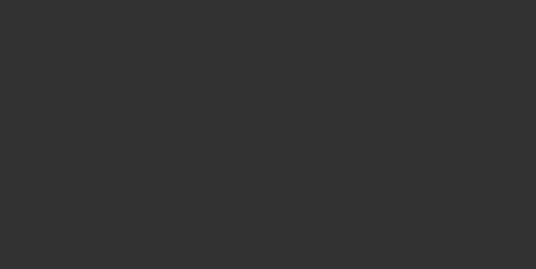
select select "0"
select select "2"
select select "0"
select select "6"
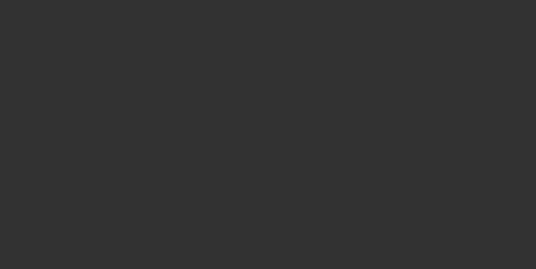
select select "0.1"
select select "0"
select select "2"
select select "0"
select select "6"
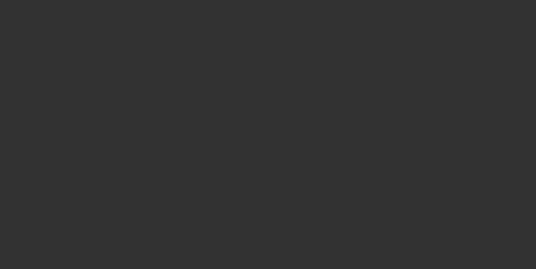
select select "0"
select select "3"
select select "0"
select select "6"
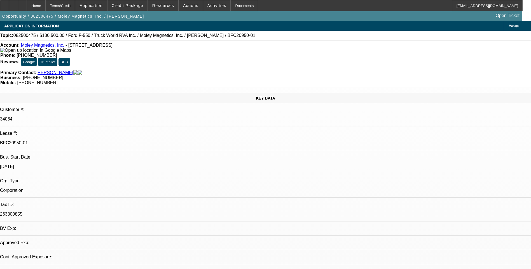
select select "0.1"
select select "0"
select select "0.1"
select select "0"
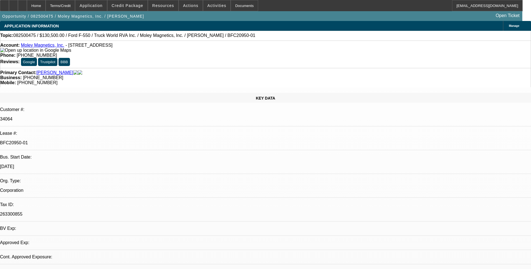
select select "0"
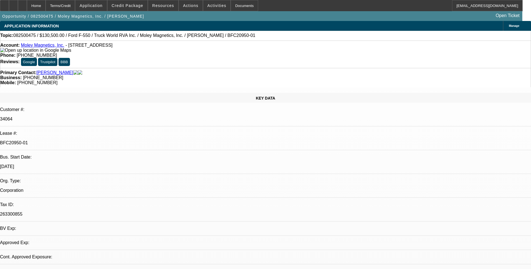
select select "0"
select select "1"
select select "6"
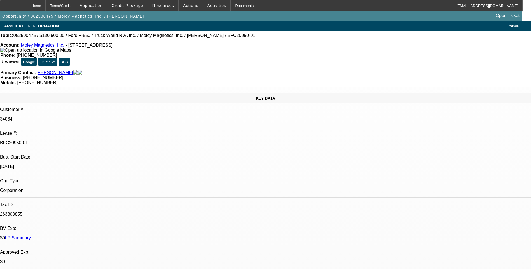
select select "1"
select select "6"
select select "1"
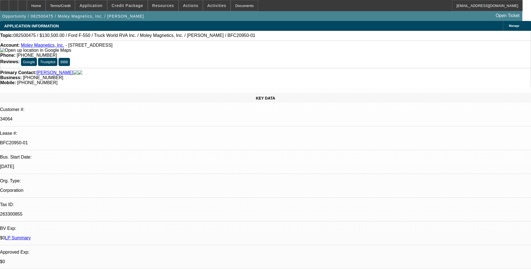
select select "6"
select select "1"
select select "6"
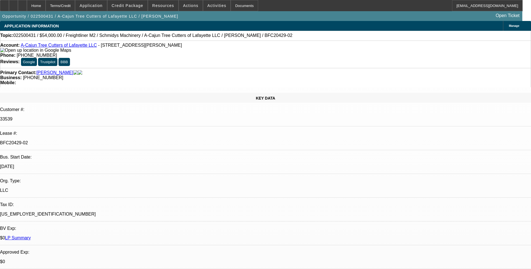
select select "0.1"
select select "0"
select select "0.1"
select select "0"
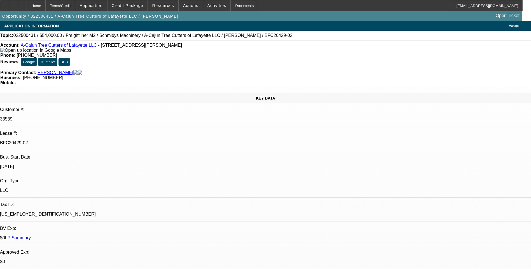
select select "0"
select select "0.1"
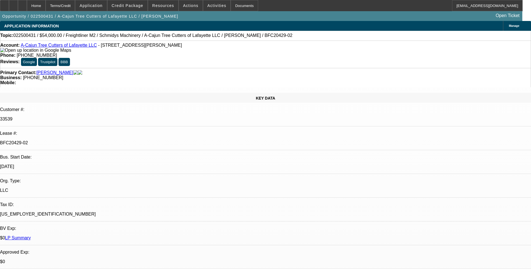
select select "2"
select select "0"
select select "1"
select select "6"
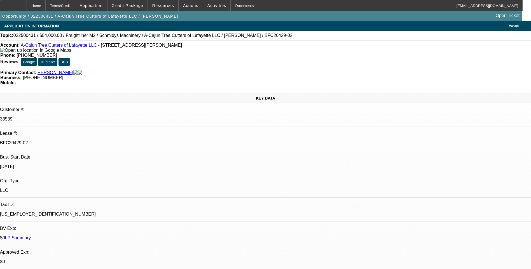
select select "1"
select select "6"
select select "1"
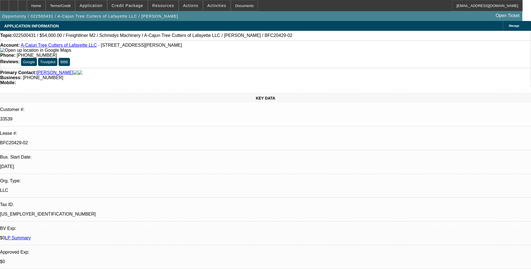
select select "6"
select select "1"
select select "2"
select select "6"
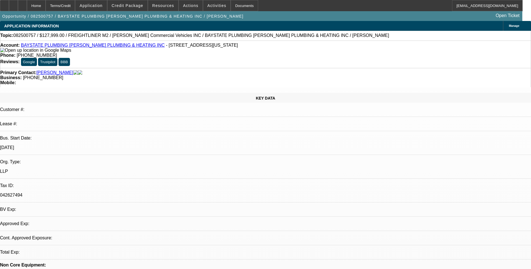
select select "0"
select select "2"
select select "0.1"
select select "1"
select select "2"
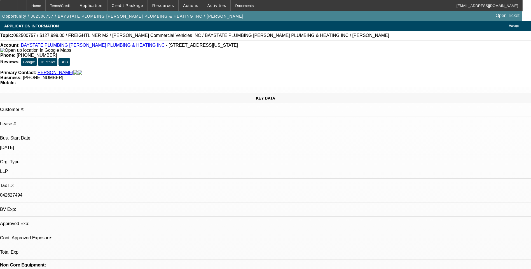
select select "4"
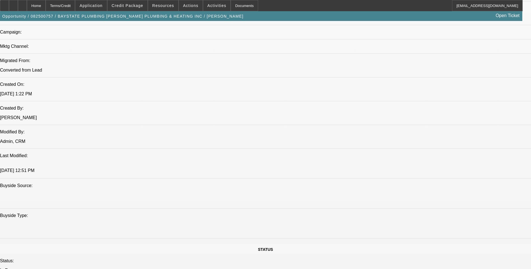
scroll to position [392, 0]
click at [128, 7] on span "Credit Package" at bounding box center [128, 5] width 32 height 4
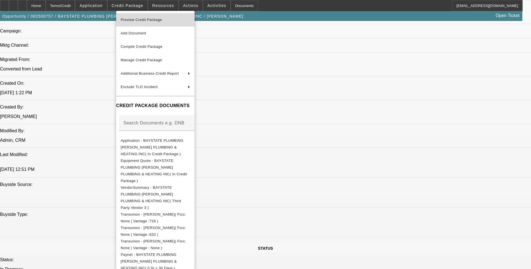
click at [166, 23] on span "Preview Credit Package" at bounding box center [155, 20] width 69 height 7
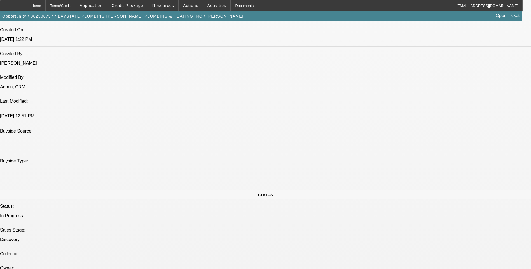
scroll to position [448, 0]
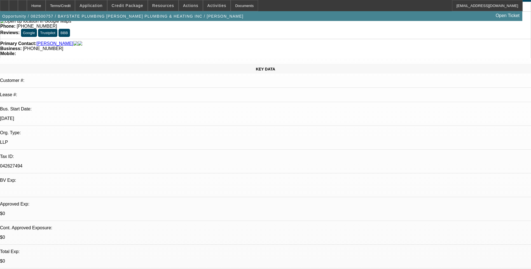
scroll to position [0, 0]
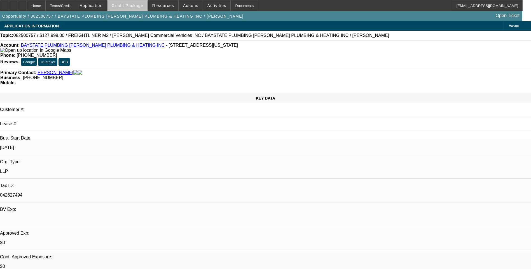
click at [139, 7] on span "Credit Package" at bounding box center [128, 5] width 32 height 4
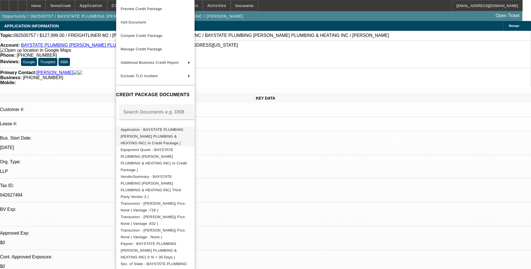
click at [171, 131] on span "Application - BAYSTATE PLUMBING [PERSON_NAME] PLUMBING & HEATING INC( In Credit…" at bounding box center [152, 137] width 63 height 18
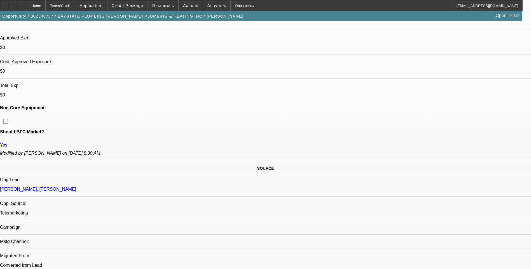
scroll to position [308, 0]
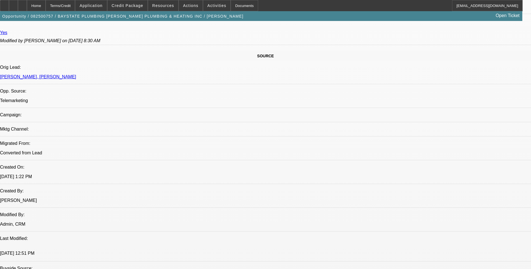
click at [124, 5] on span "Credit Package" at bounding box center [128, 5] width 32 height 4
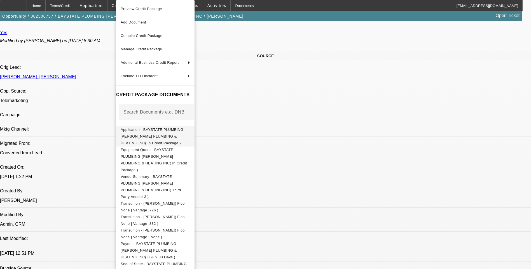
click at [164, 129] on span "Application - BAYSTATE PLUMBING [PERSON_NAME] PLUMBING & HEATING INC( In Credit…" at bounding box center [152, 137] width 63 height 18
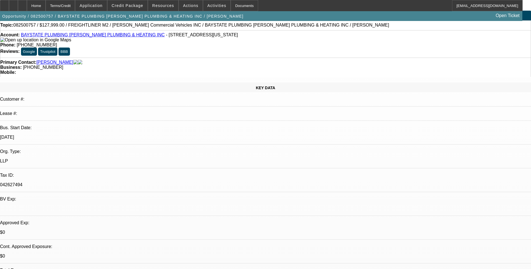
scroll to position [0, 0]
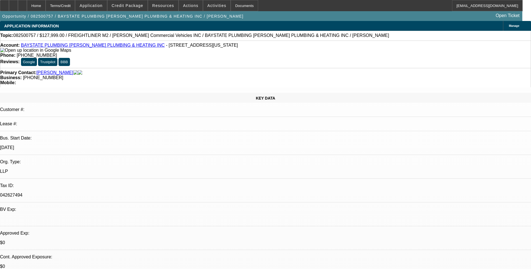
click at [168, 68] on div "Primary Contact: [PERSON_NAME] Business: [PHONE_NUMBER] Mobile:" at bounding box center [265, 77] width 531 height 19
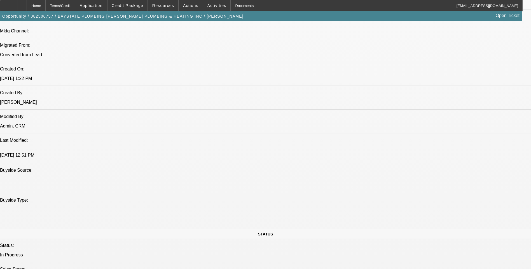
scroll to position [448, 0]
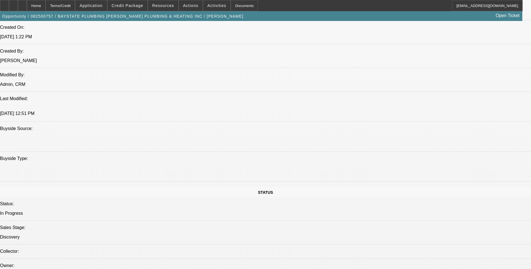
click at [132, 9] on span at bounding box center [128, 5] width 40 height 13
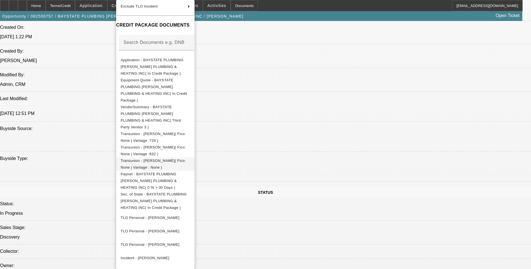
scroll to position [76, 0]
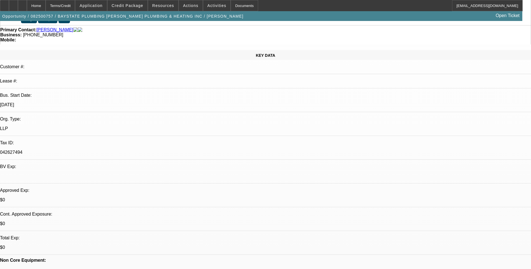
scroll to position [0, 0]
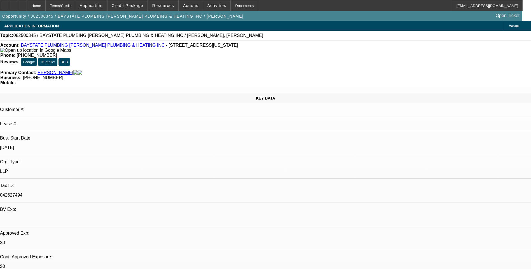
select select "0"
select select "2"
select select "0.1"
select select "1"
select select "2"
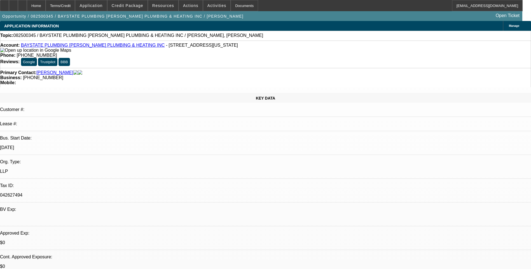
select select "4"
click at [136, 4] on span "Credit Package" at bounding box center [128, 5] width 32 height 4
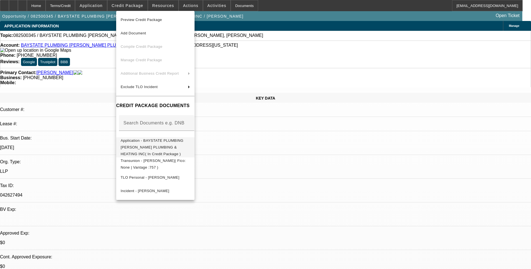
click at [166, 142] on span "Application - BAYSTATE PLUMBING ASPINWALL PLUMBING & HEATING INC( In Credit Pac…" at bounding box center [155, 148] width 69 height 20
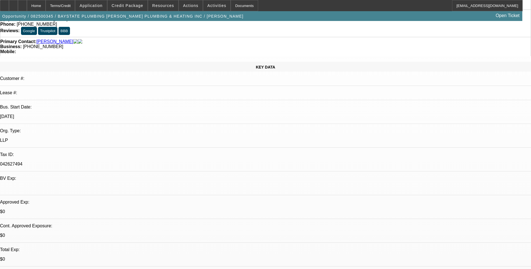
scroll to position [84, 0]
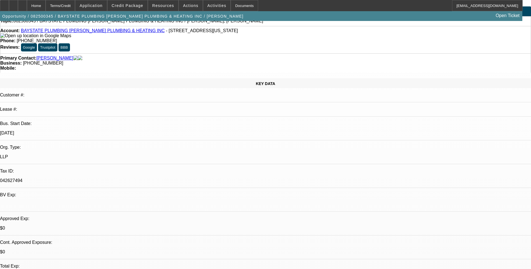
scroll to position [0, 0]
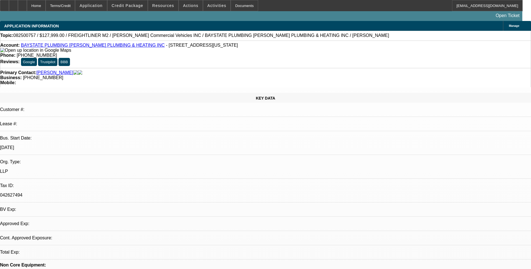
select select "0"
select select "2"
select select "0.1"
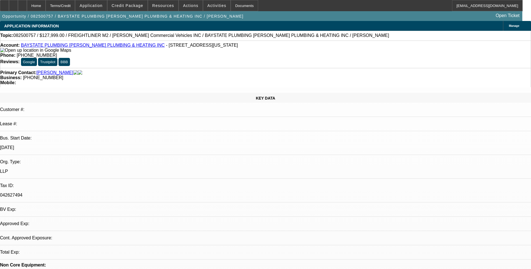
select select "1"
select select "2"
select select "4"
click at [7, 7] on div at bounding box center [4, 5] width 9 height 11
click at [190, 7] on span "Actions" at bounding box center [190, 5] width 15 height 4
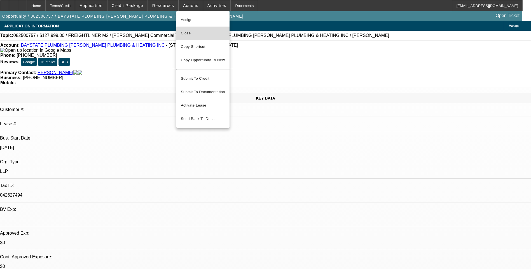
click at [199, 33] on span "Close" at bounding box center [203, 33] width 44 height 7
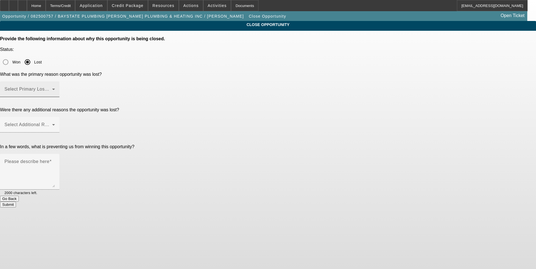
click at [64, 87] on mat-label "Select Primary Lost Reason" at bounding box center [33, 89] width 59 height 5
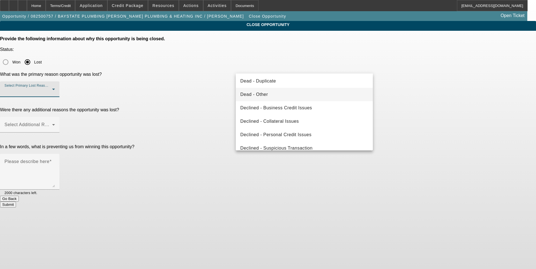
scroll to position [75, 0]
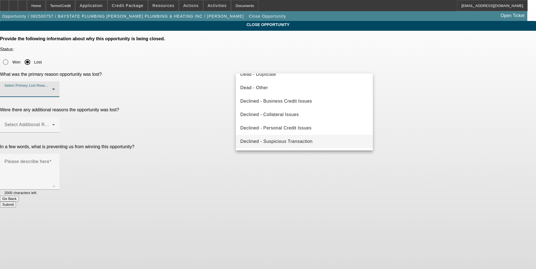
click at [291, 142] on span "Declined - Suspicious Transaction" at bounding box center [276, 141] width 72 height 7
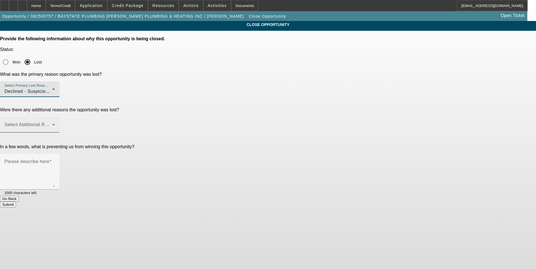
click at [52, 124] on span at bounding box center [28, 127] width 48 height 7
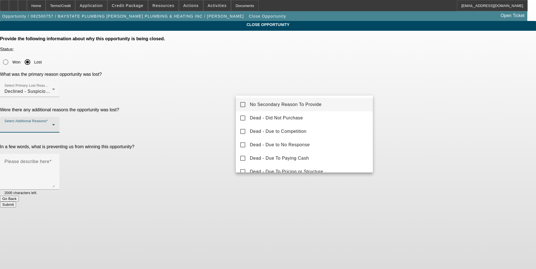
click at [279, 105] on span "No Secondary Reason To Provide" at bounding box center [286, 104] width 72 height 7
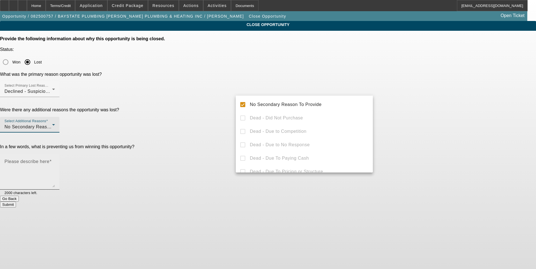
drag, startPoint x: 441, startPoint y: 115, endPoint x: 310, endPoint y: 118, distance: 130.5
click at [440, 115] on div at bounding box center [268, 134] width 536 height 269
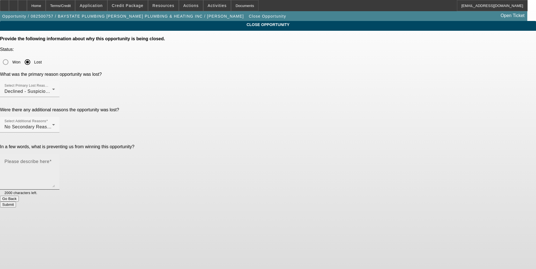
click at [55, 161] on textarea "Please describe here" at bounding box center [29, 174] width 50 height 27
type textarea "N"
type textarea "M"
type textarea "Fraudulent deal. Notes in email to management."
click at [16, 202] on button "Submit" at bounding box center [8, 205] width 16 height 6
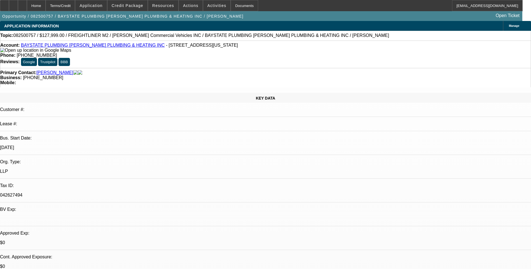
select select "0"
select select "2"
select select "0.1"
select select "1"
select select "2"
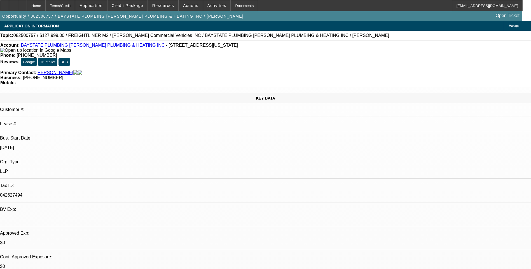
select select "4"
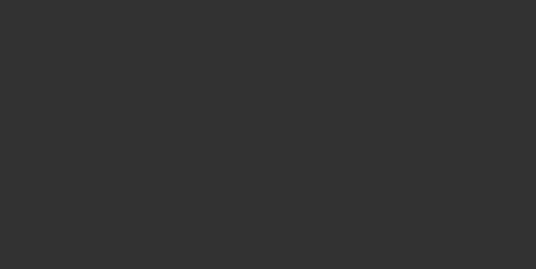
select select "0.1"
select select "0"
select select "0.1"
select select "0"
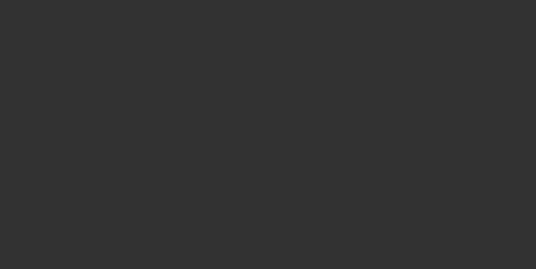
select select "0"
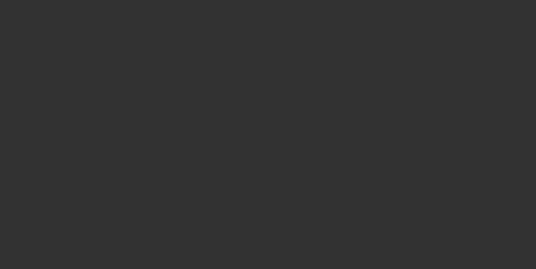
select select "0"
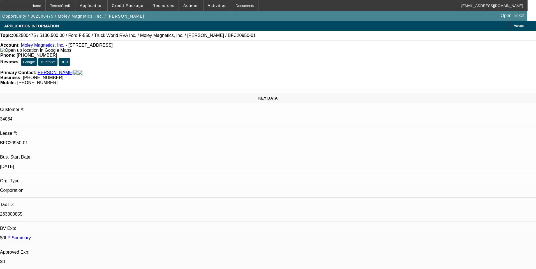
select select "1"
select select "6"
select select "1"
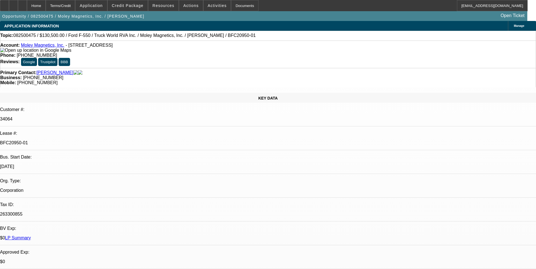
select select "6"
select select "1"
select select "6"
select select "1"
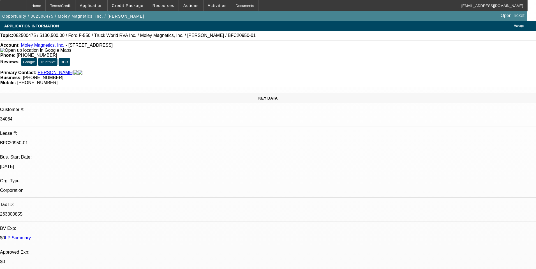
select select "1"
select select "6"
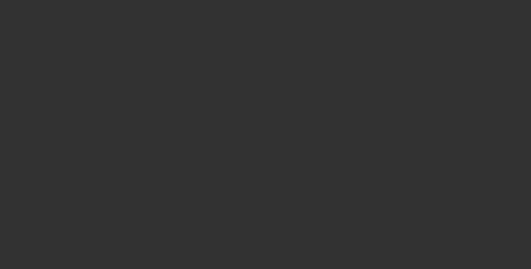
click at [82, 5] on div at bounding box center [265, 134] width 531 height 269
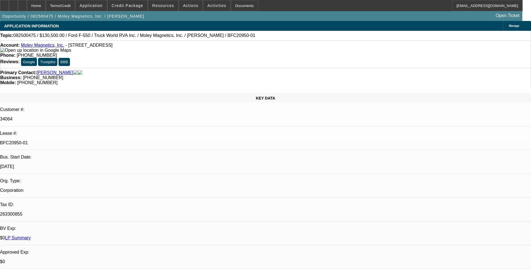
select select "0.1"
select select "0"
select select "0.1"
select select "0"
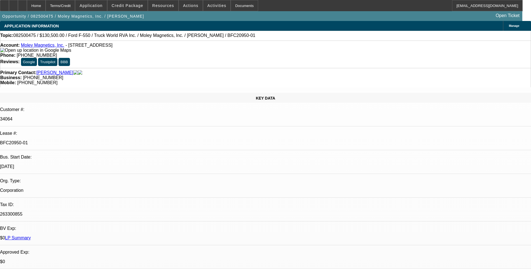
select select "0"
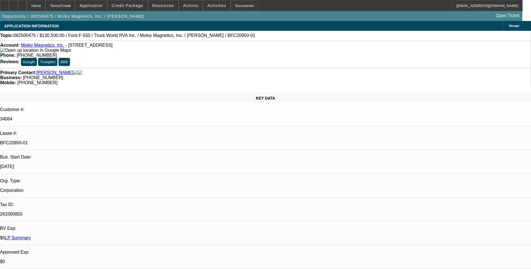
select select "0"
click at [75, 5] on div "Terms/Credit" at bounding box center [61, 5] width 30 height 11
select select "1"
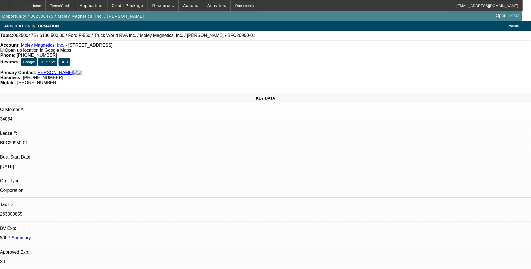
select select "6"
select select "1"
select select "6"
select select "1"
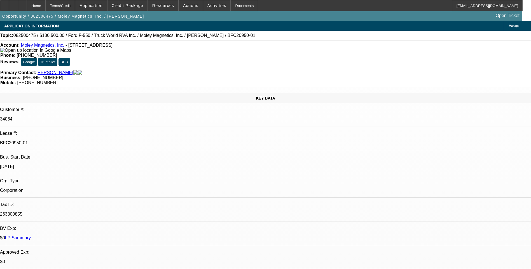
select select "1"
select select "6"
select select "1"
select select "6"
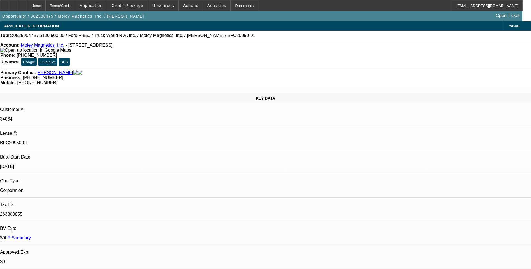
scroll to position [842, 0]
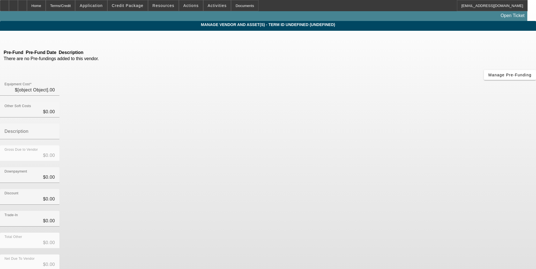
type input "$145,000.00"
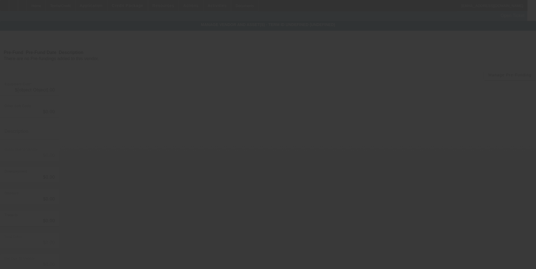
type input "$145,000.00"
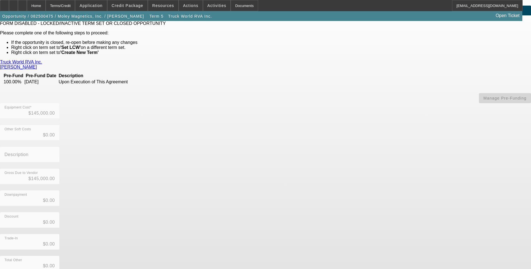
scroll to position [30, 0]
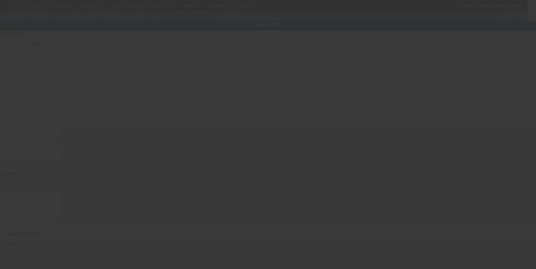
type input "1FD0W5HT3PEC71931"
type input "Ford"
type input "F-550"
radio input "true"
type textarea "with"
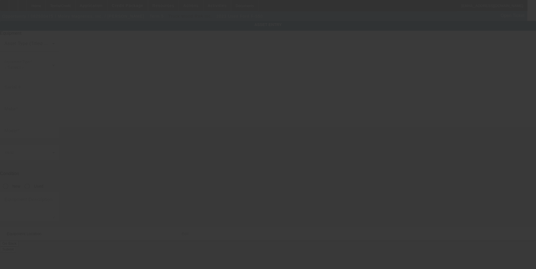
type input "5202 Commerce Dr"
type input "Lockport"
type input "14094"
type input "Niagara"
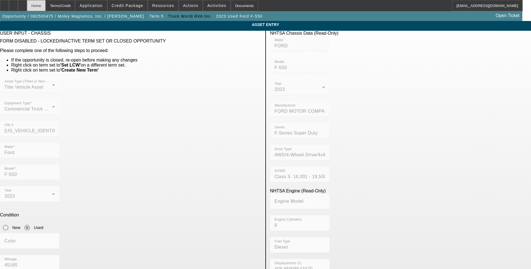
click at [46, 8] on div "Home" at bounding box center [36, 5] width 19 height 11
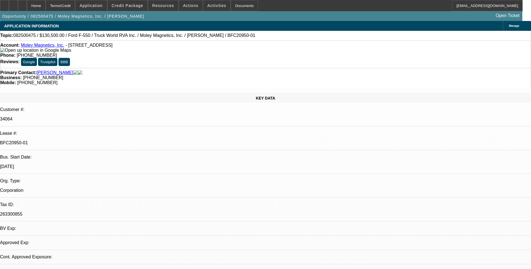
select select "0.1"
select select "0"
select select "6"
select select "0.1"
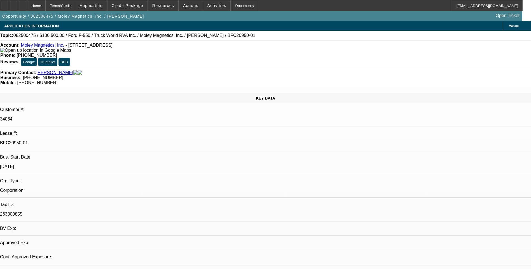
select select "0"
select select "6"
select select "0"
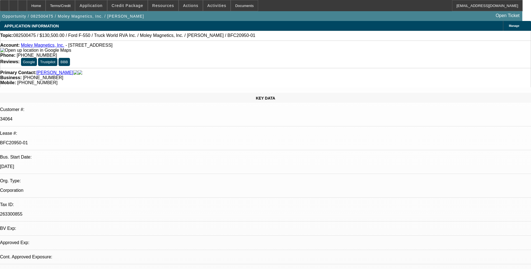
select select "0"
select select "6"
select select "0"
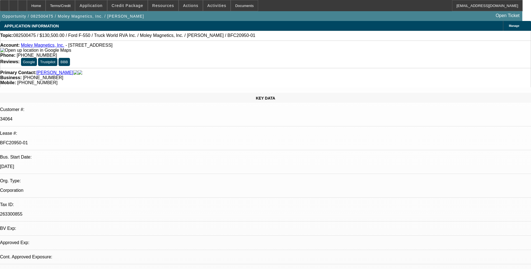
select select "6"
click at [73, 7] on div "Terms/Credit" at bounding box center [61, 5] width 30 height 11
drag, startPoint x: 10, startPoint y: 10, endPoint x: 79, endPoint y: 5, distance: 69.6
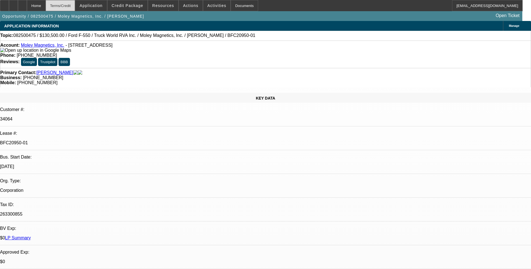
click at [9, 10] on div at bounding box center [4, 5] width 9 height 11
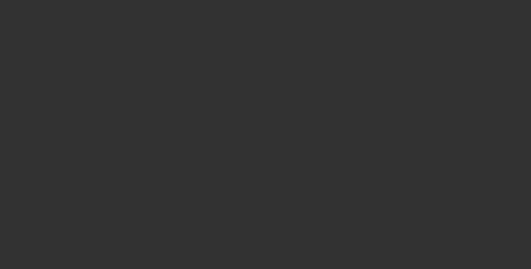
select select "0"
select select "2"
select select "0.1"
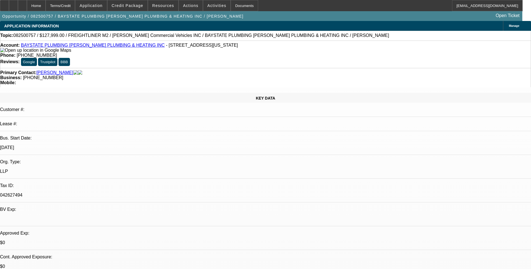
select select "1"
select select "2"
select select "4"
drag, startPoint x: 11, startPoint y: 57, endPoint x: 131, endPoint y: 60, distance: 119.1
click at [131, 53] on div "Account: BAYSTATE PLUMBING ASPINWALL PLUMBING & HEATING INC - 723 Washington St…" at bounding box center [265, 48] width 531 height 10
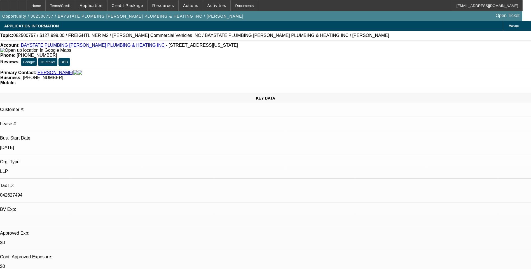
click at [11, 53] on img at bounding box center [35, 50] width 71 height 5
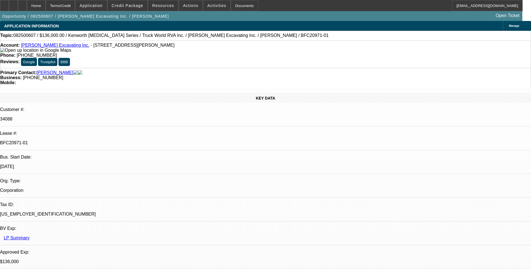
select select "0"
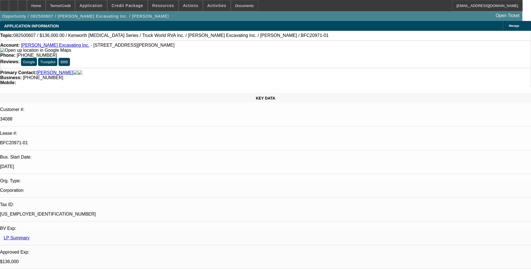
select select "0"
select select "1"
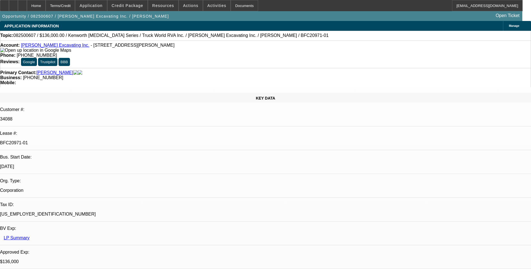
select select "1"
select select "6"
select select "1"
select select "6"
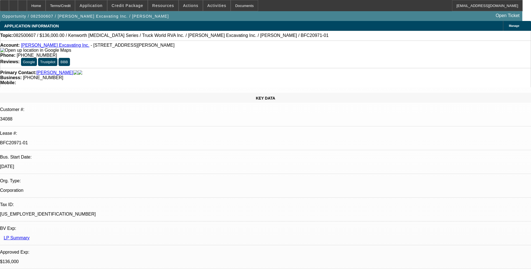
select select "1"
select select "6"
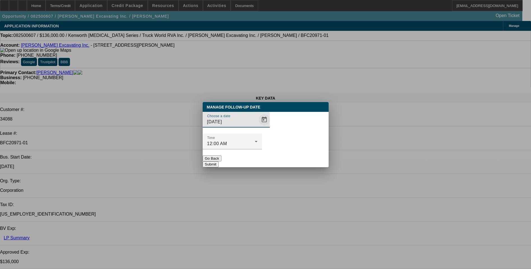
click at [258, 127] on span "Open calendar" at bounding box center [264, 119] width 13 height 13
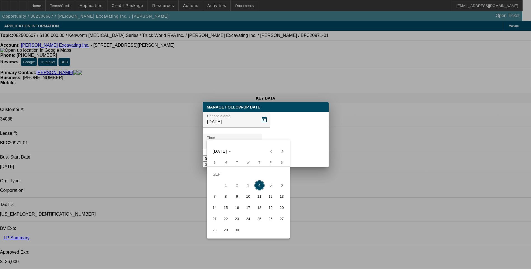
click at [272, 188] on span "5" at bounding box center [271, 186] width 10 height 10
type input "9/5/2025"
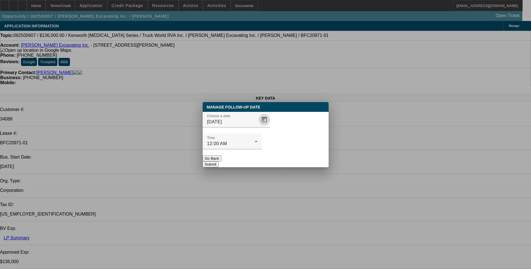
click at [219, 162] on button "Submit" at bounding box center [211, 165] width 16 height 6
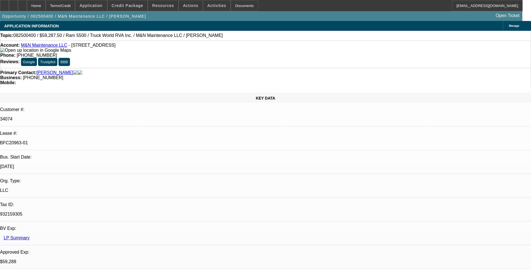
select select "0.1"
select select "0"
select select "0.1"
select select "0"
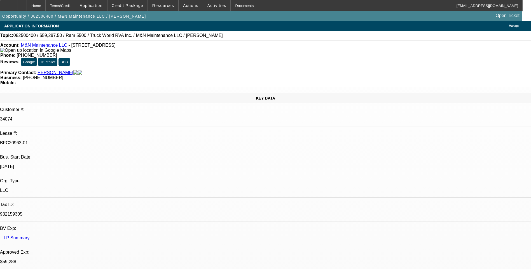
select select "0"
select select "0.1"
select select "0"
select select "1"
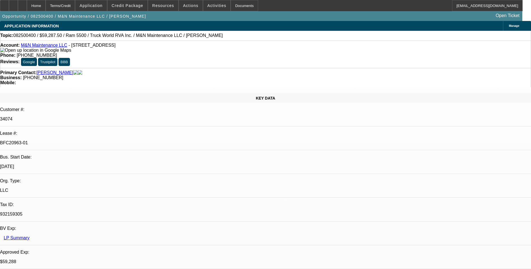
select select "1"
select select "6"
select select "1"
select select "6"
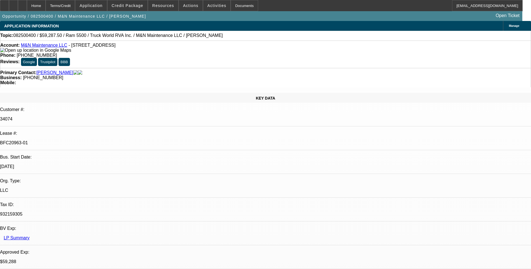
select select "1"
select select "6"
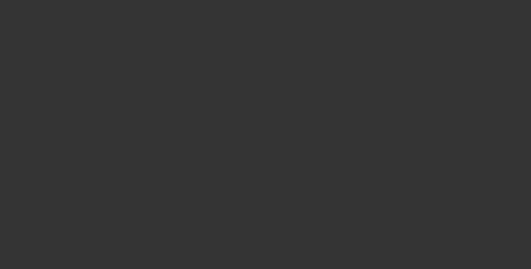
click at [258, 127] on span "Open calendar" at bounding box center [264, 119] width 13 height 13
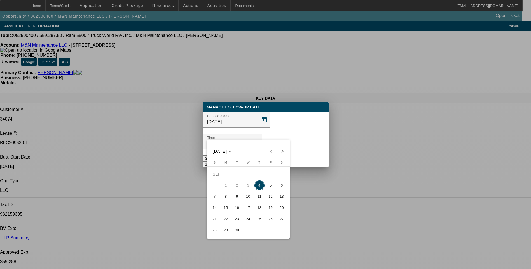
click at [272, 188] on span "5" at bounding box center [271, 186] width 10 height 10
type input "9/5/2025"
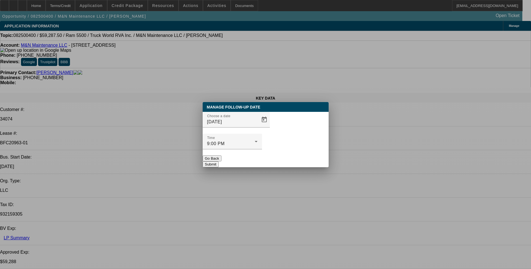
click at [219, 162] on button "Submit" at bounding box center [211, 165] width 16 height 6
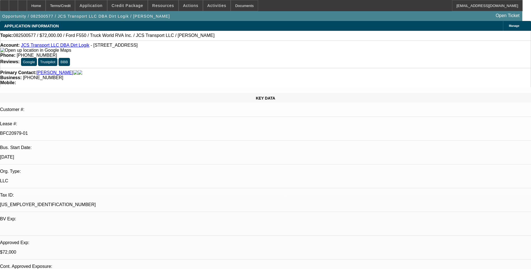
select select "0"
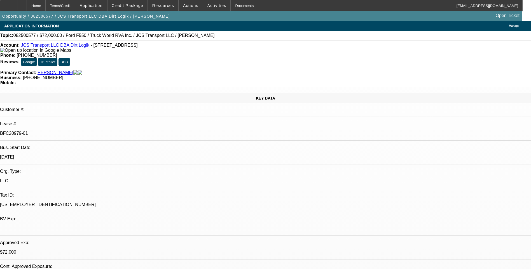
select select "0"
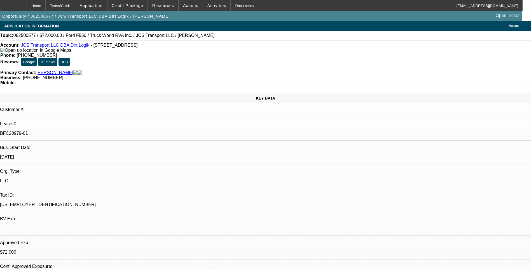
select select "0"
select select "1"
select select "6"
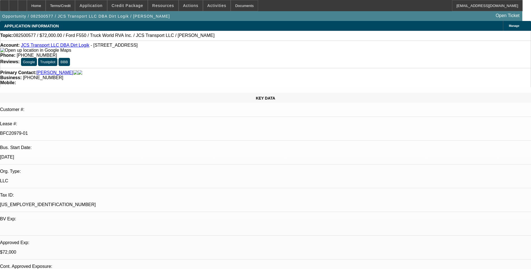
select select "1"
select select "6"
select select "1"
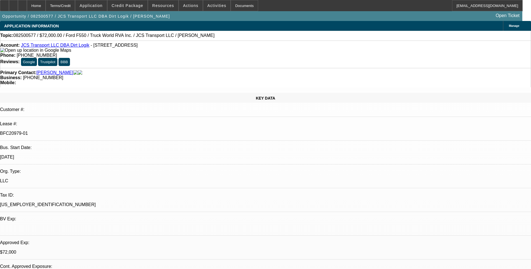
select select "6"
select select "1"
select select "6"
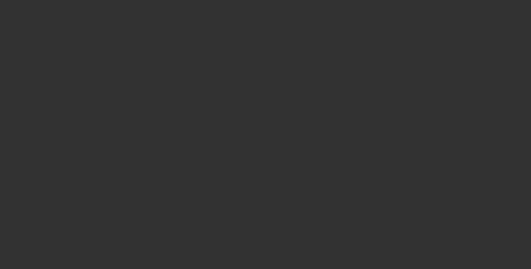
click at [222, 156] on button "Go Back" at bounding box center [212, 159] width 19 height 6
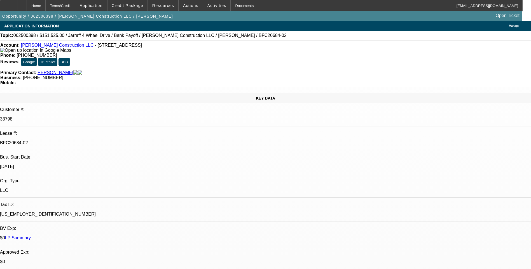
select select "0"
select select "0.15"
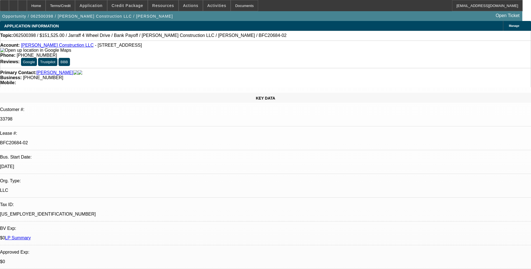
select select "0"
select select "0.1"
select select "0"
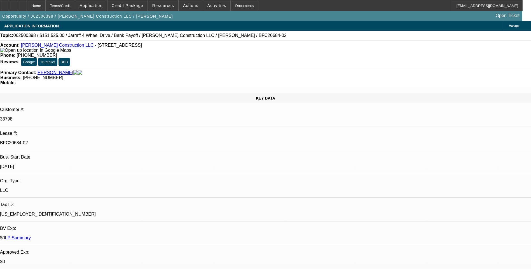
select select "1"
select select "2"
select select "6"
select select "1"
select select "2"
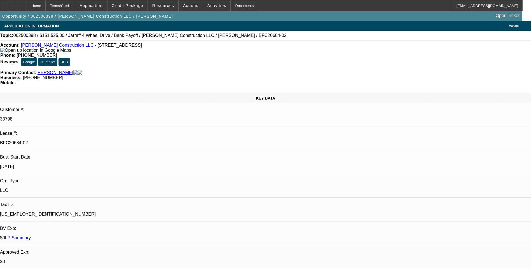
select select "6"
select select "1"
select select "6"
select select "1"
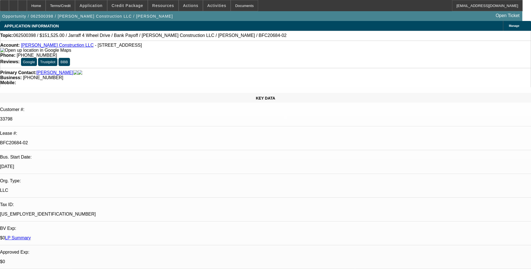
select select "1"
select select "6"
